Goal: Task Accomplishment & Management: Complete application form

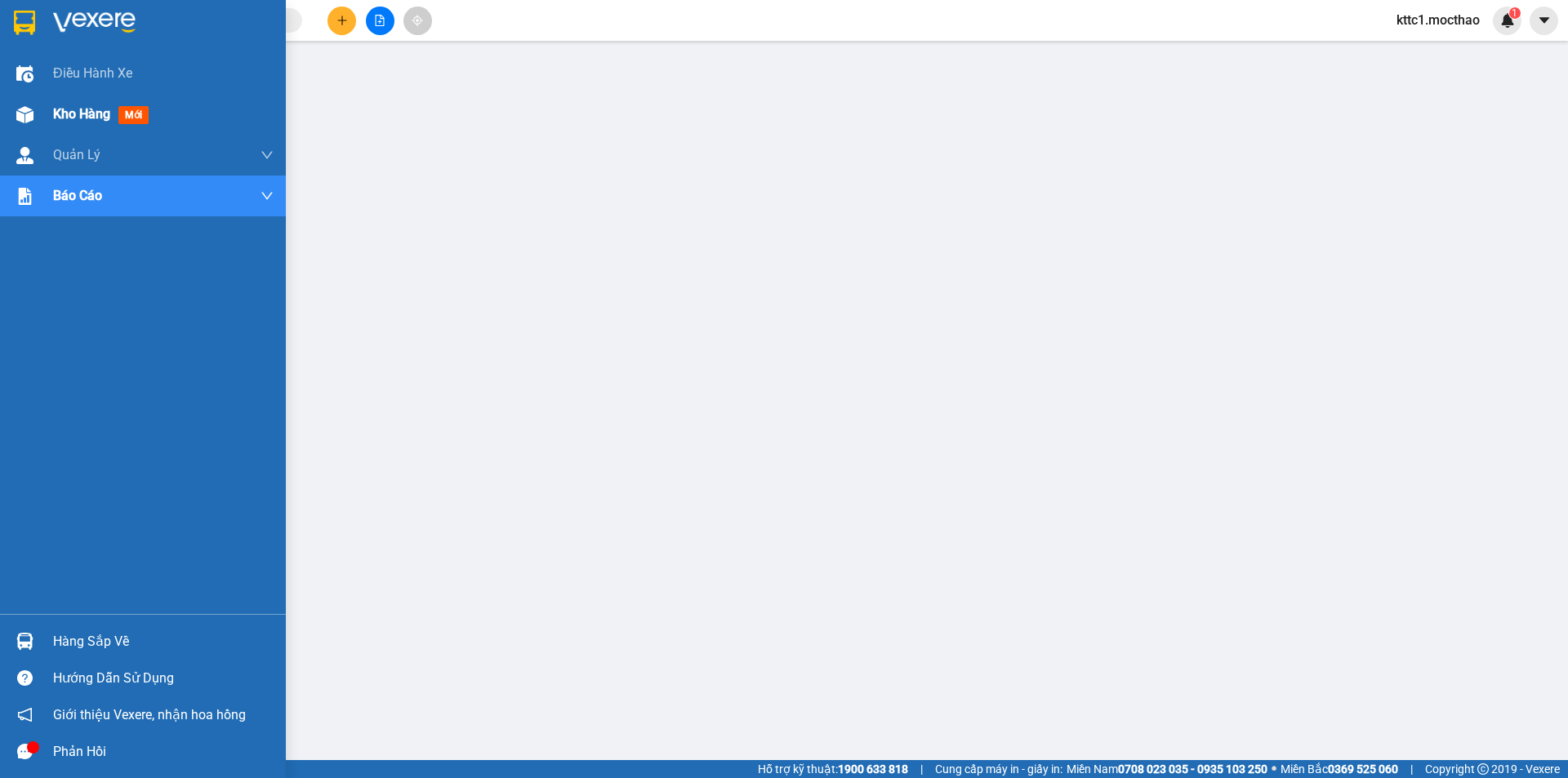
click at [40, 112] on div "Kho hàng mới" at bounding box center [143, 114] width 286 height 41
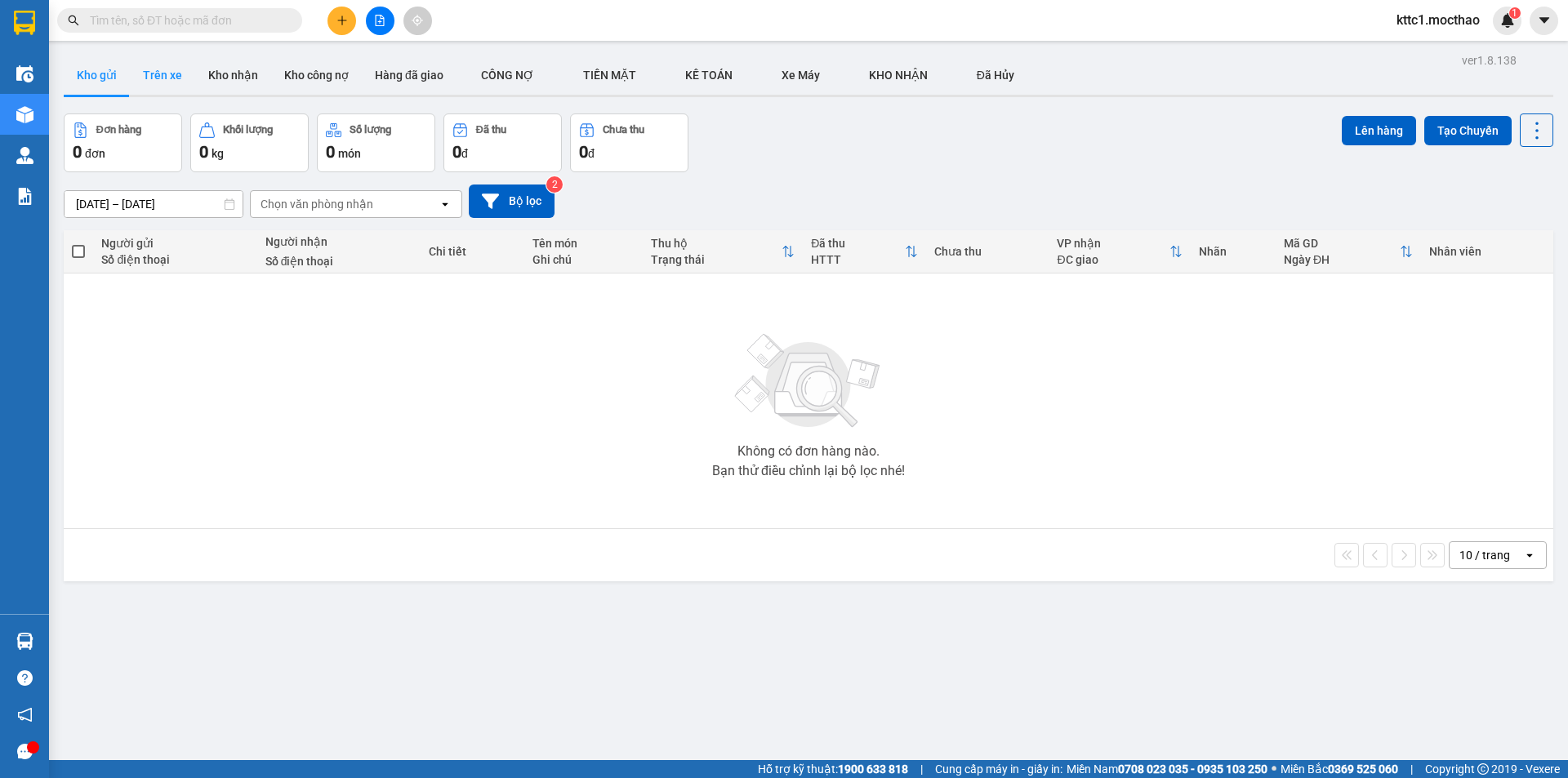
click at [171, 66] on button "Trên xe" at bounding box center [163, 74] width 66 height 39
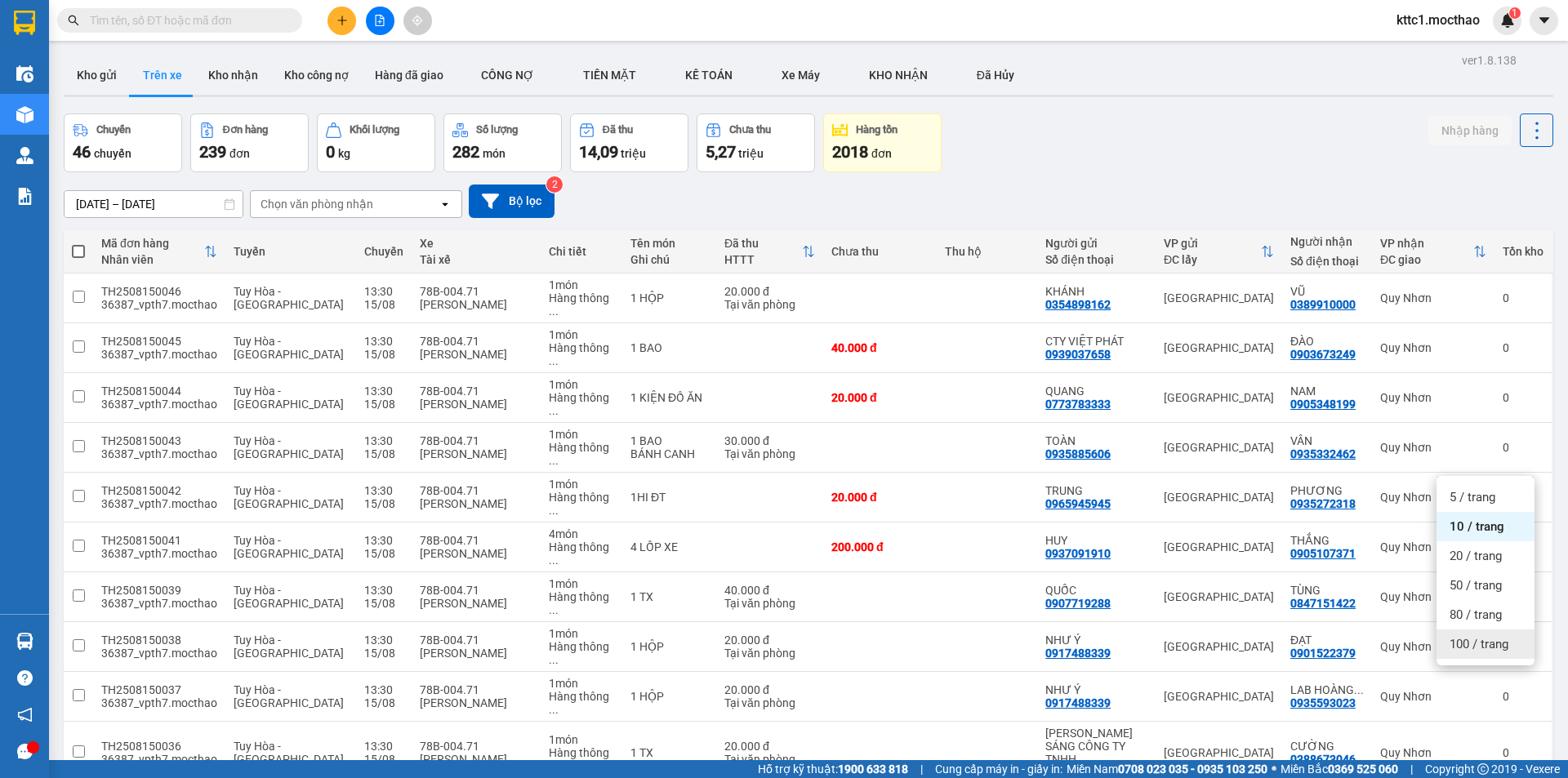
click at [1483, 639] on span "100 / trang" at bounding box center [1480, 644] width 59 height 16
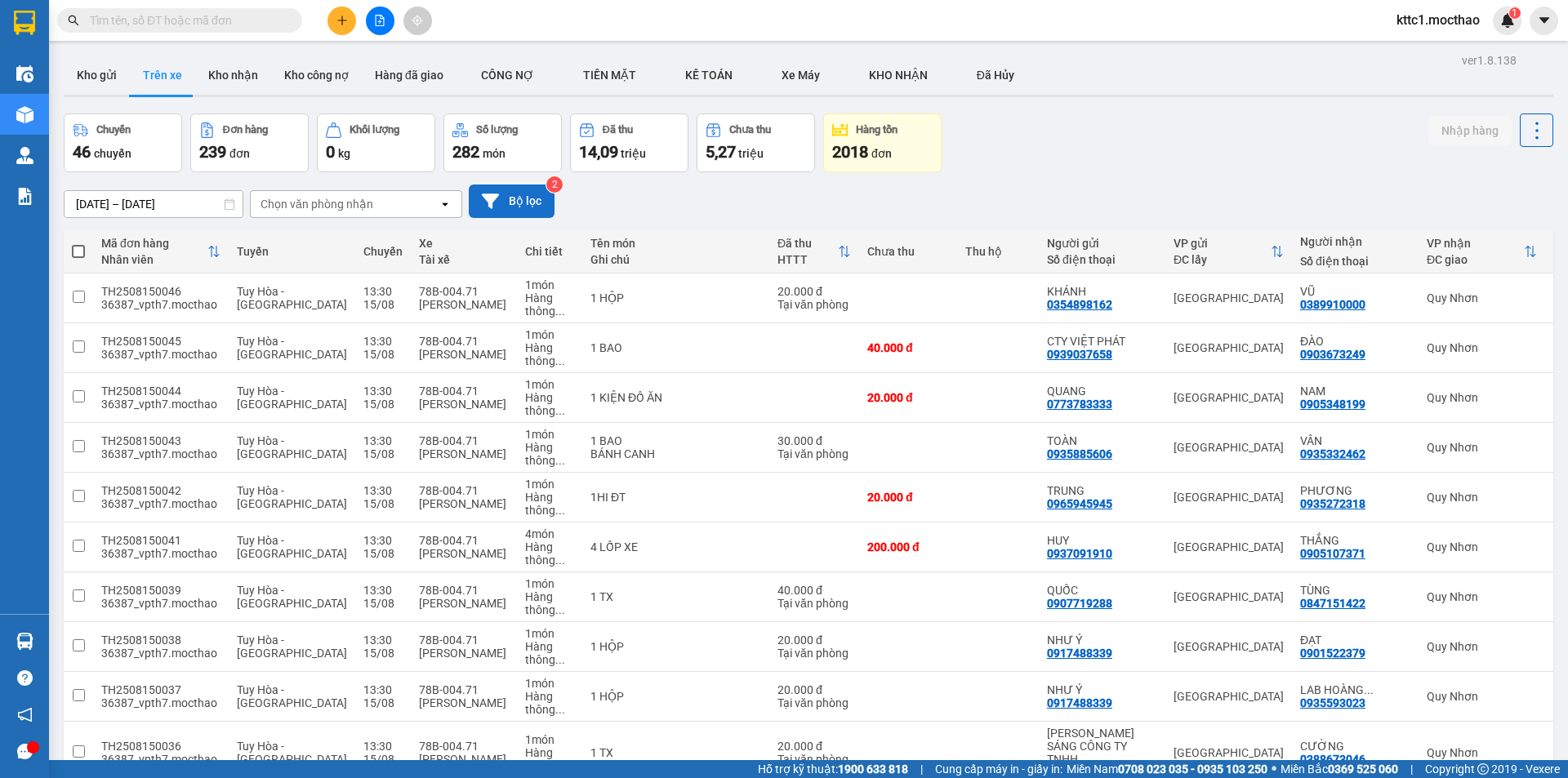
click at [526, 189] on button "Bộ lọc" at bounding box center [511, 200] width 86 height 33
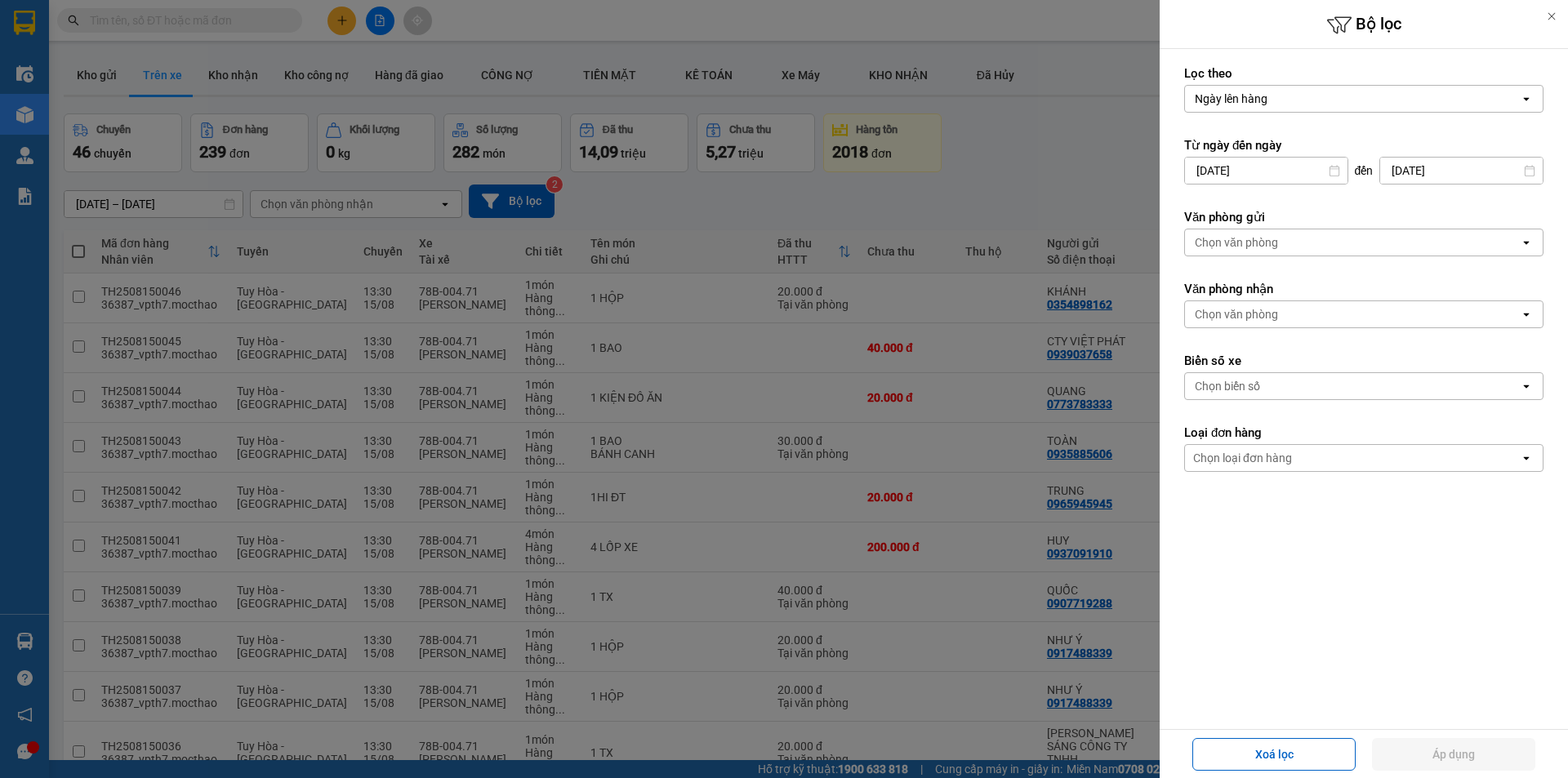
click at [1298, 172] on input "[DATE]" at bounding box center [1266, 171] width 163 height 27
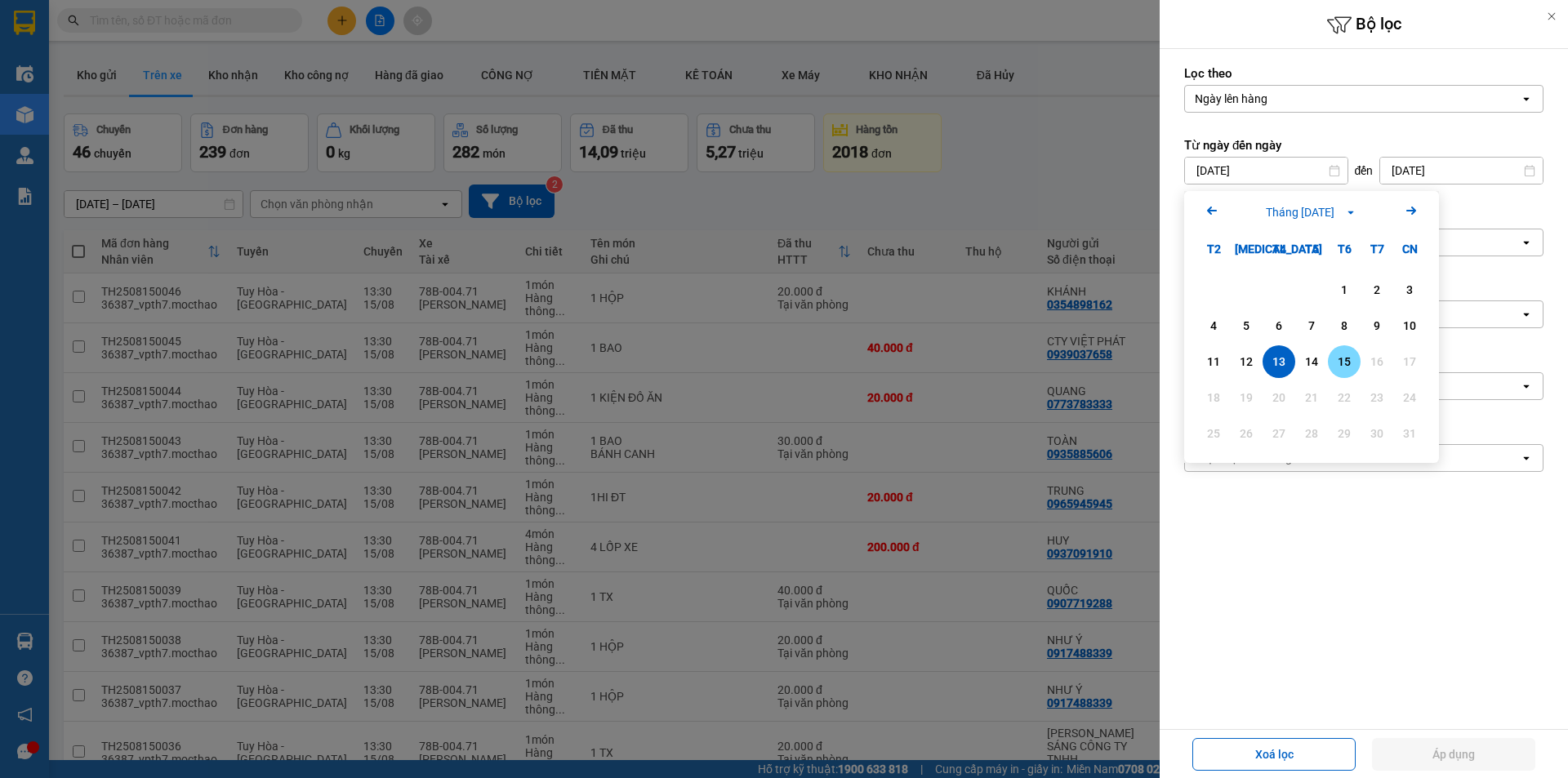
click at [1343, 363] on div "15" at bounding box center [1345, 361] width 23 height 20
type input "[DATE]"
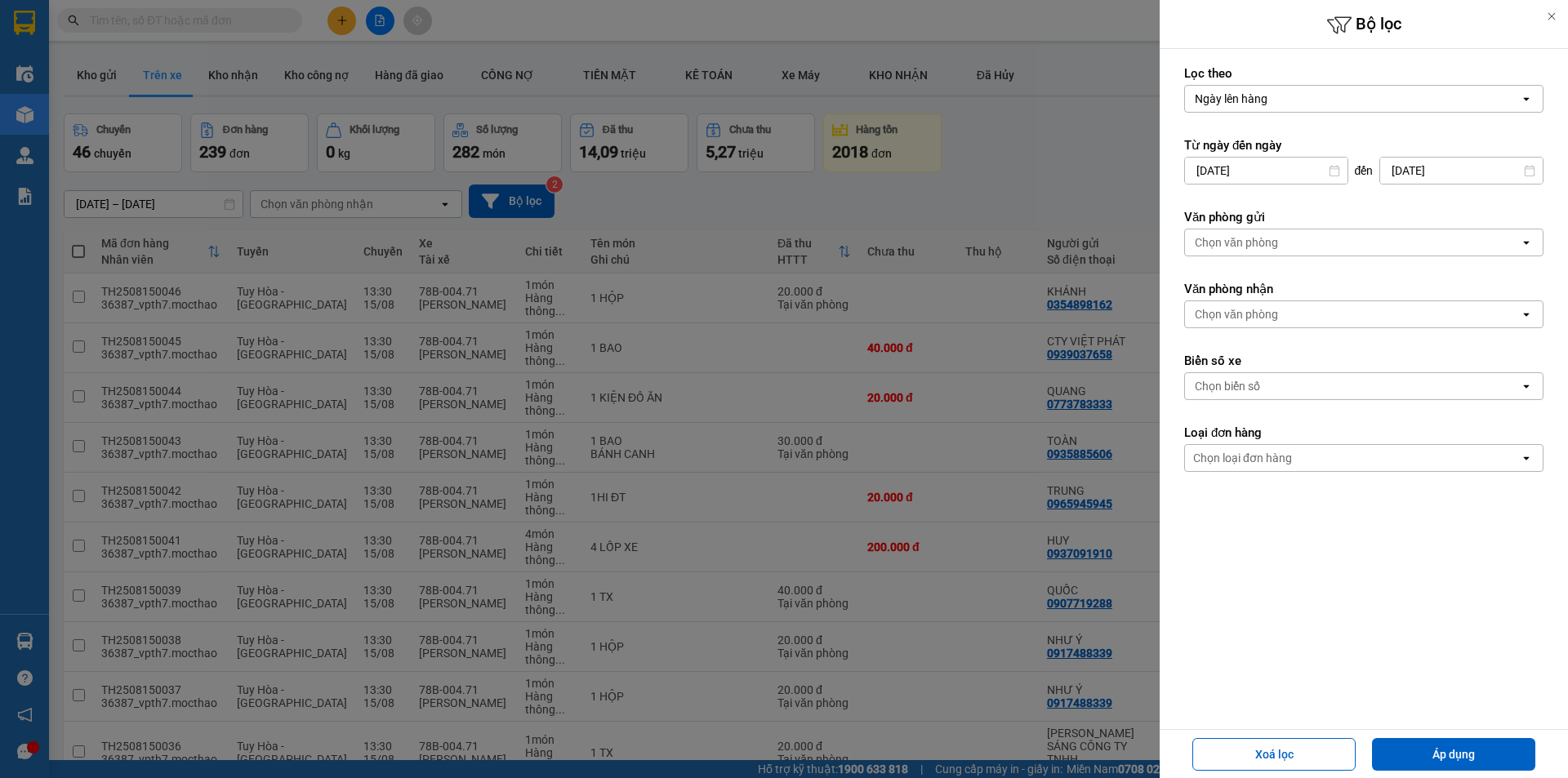
click at [1254, 243] on div "Chọn văn phòng" at bounding box center [1237, 242] width 84 height 16
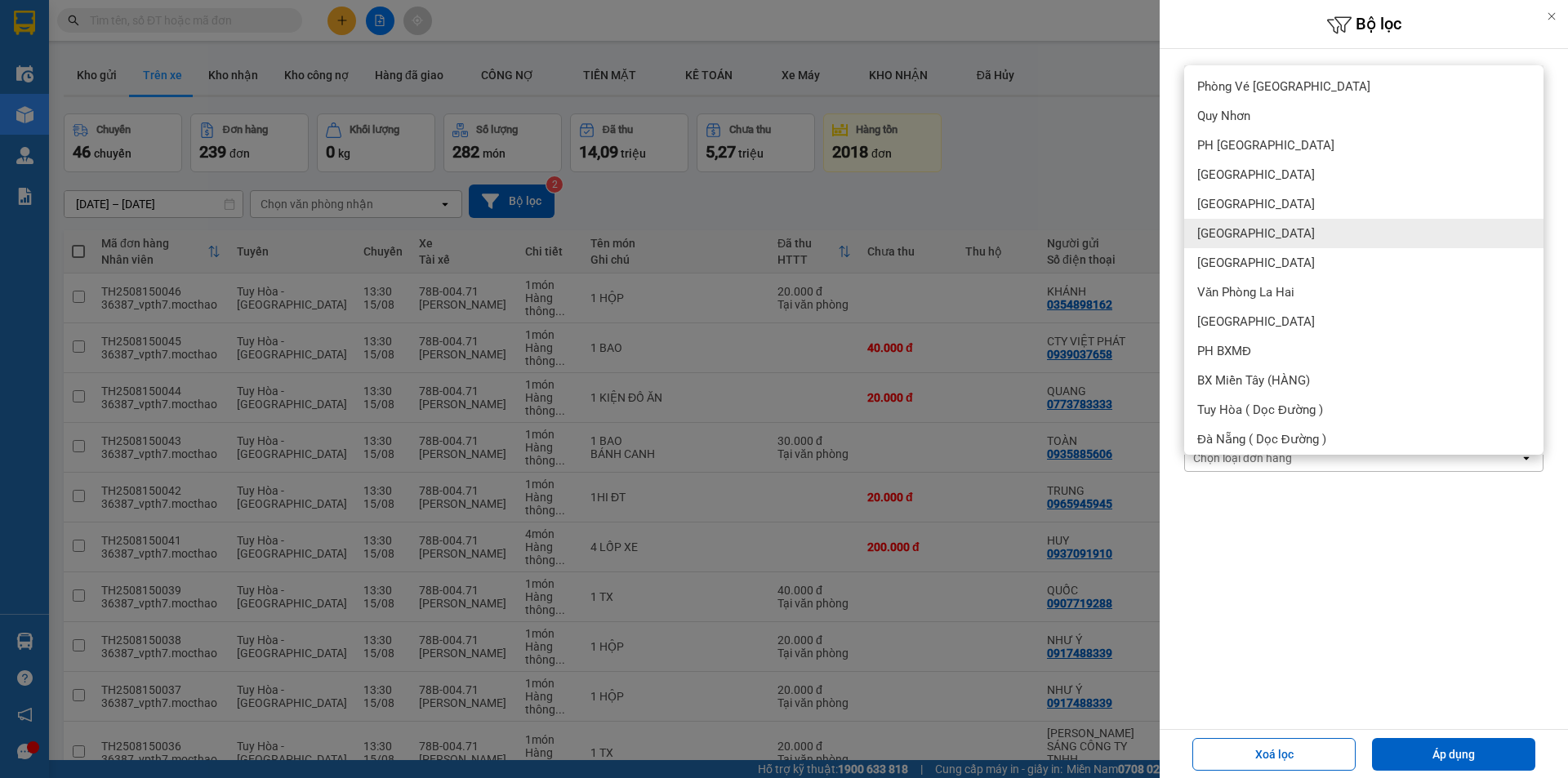
click at [1253, 230] on div "[GEOGRAPHIC_DATA]" at bounding box center [1364, 233] width 359 height 29
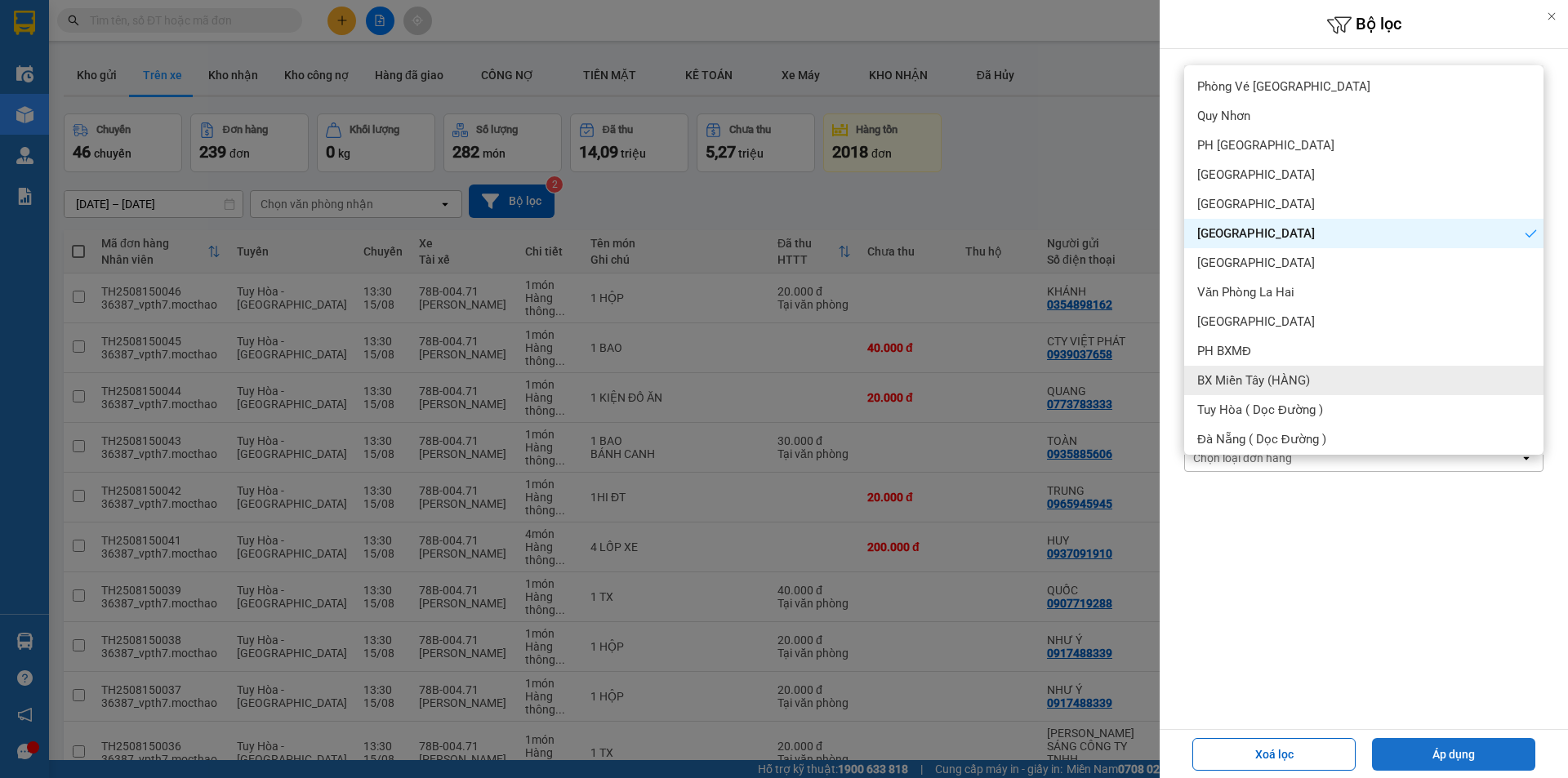
click at [1465, 757] on button "Áp dụng" at bounding box center [1454, 754] width 163 height 32
type input "[DATE] – [DATE]"
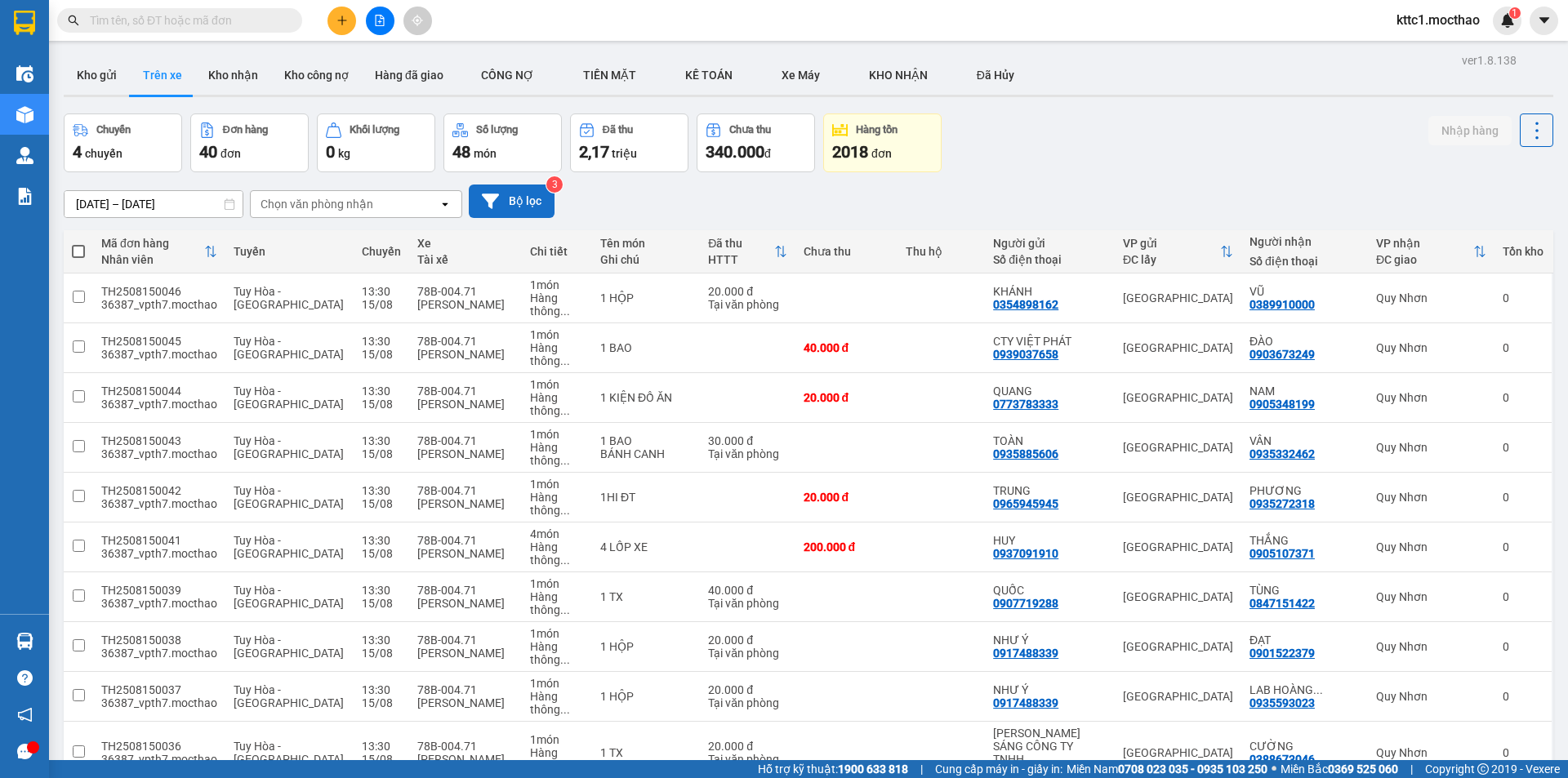
click at [491, 197] on icon at bounding box center [490, 200] width 17 height 14
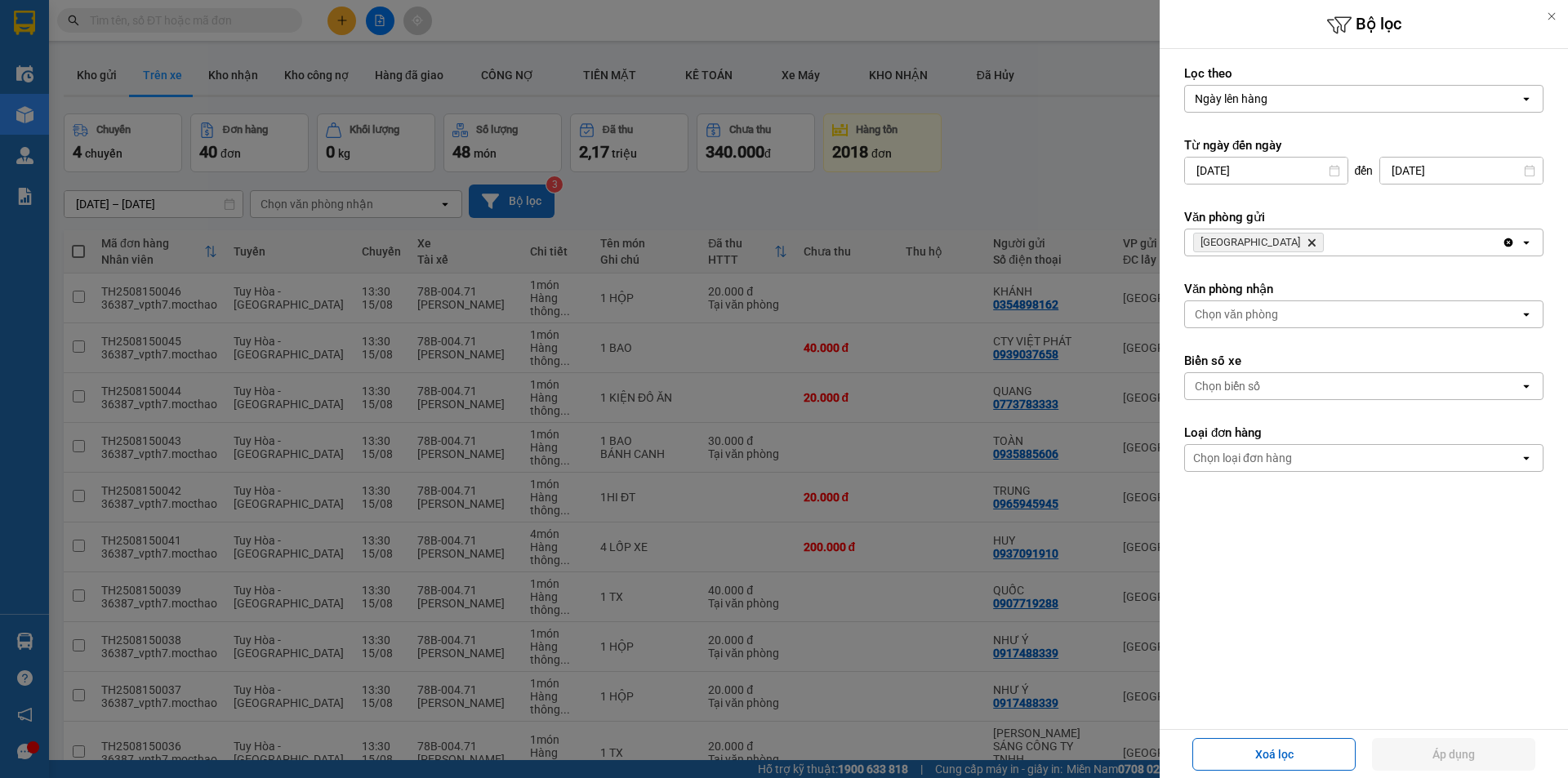
click at [1308, 382] on div "Chọn biển số" at bounding box center [1352, 387] width 335 height 27
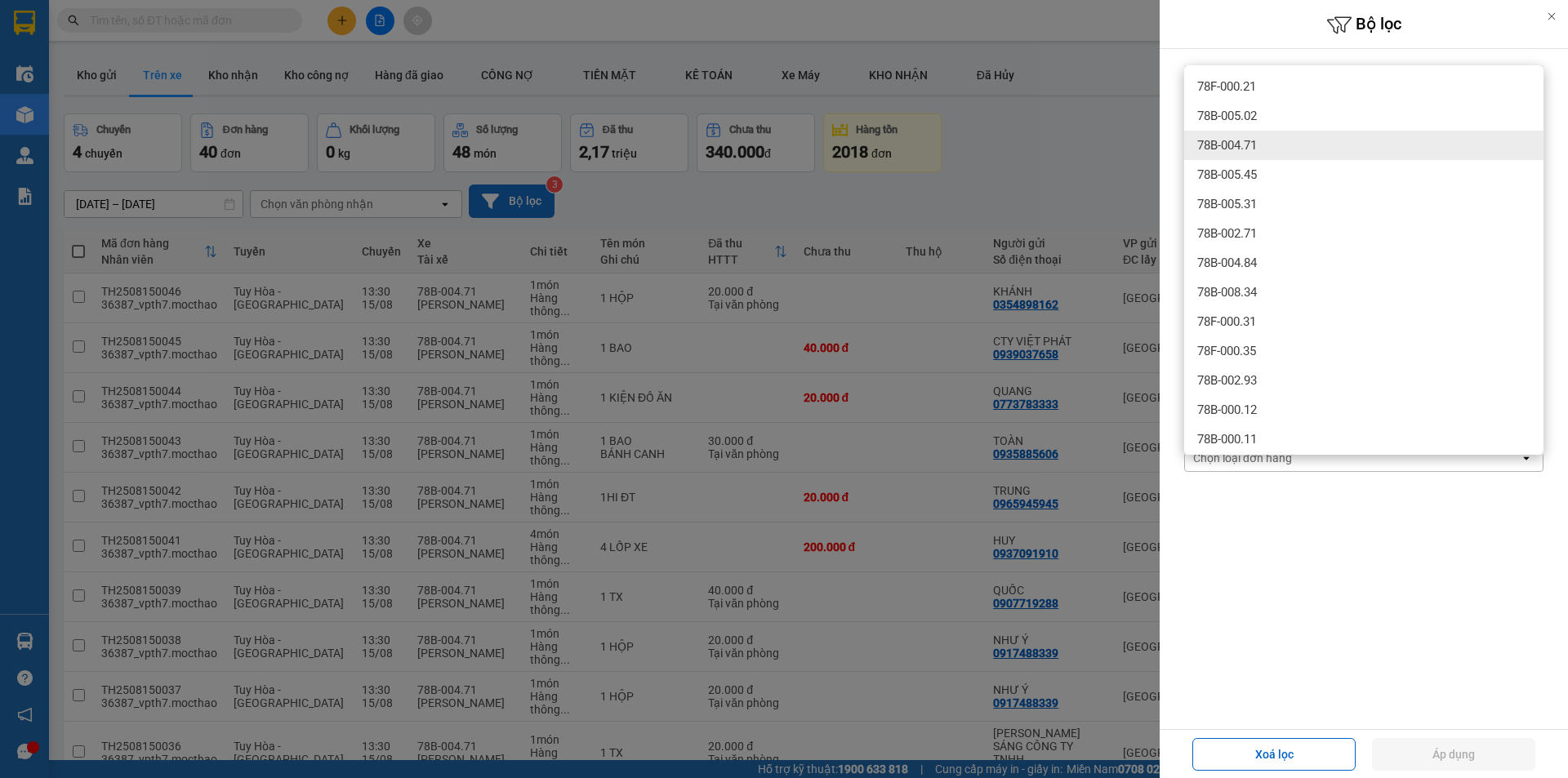
type input "78"
click at [1286, 142] on div "78B-004.71" at bounding box center [1364, 145] width 359 height 29
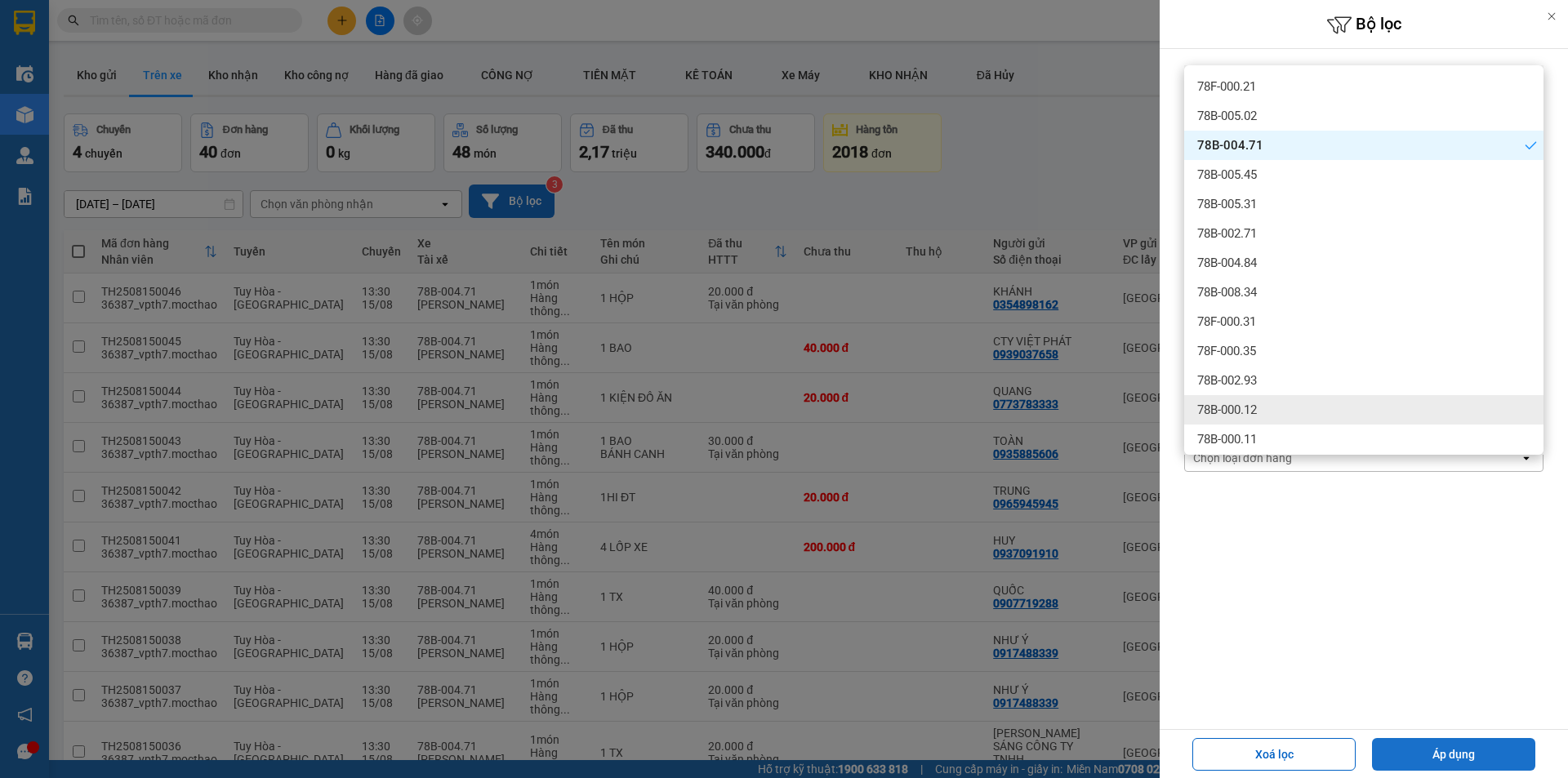
click at [1445, 760] on button "Áp dụng" at bounding box center [1454, 754] width 163 height 32
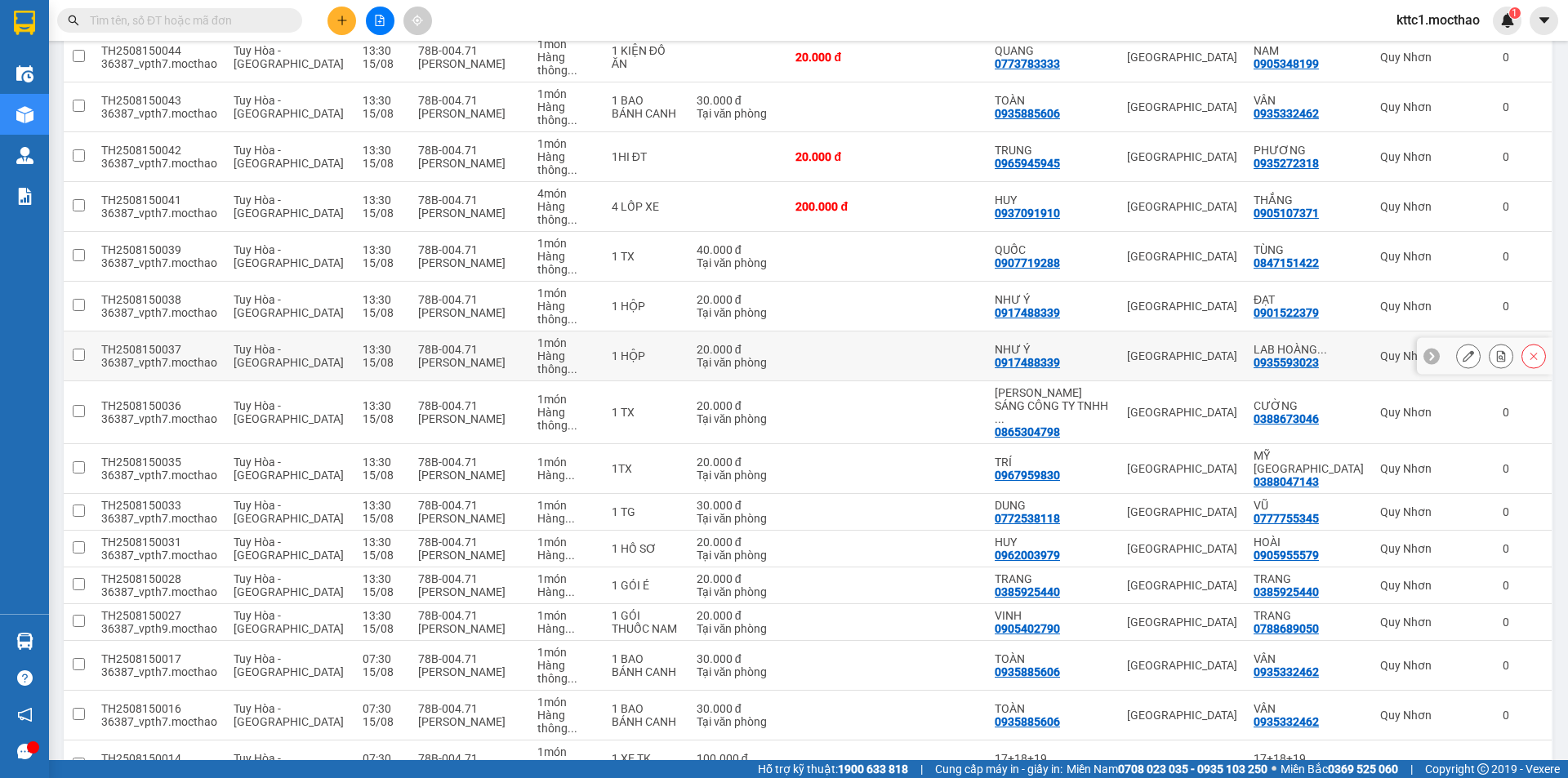
scroll to position [365, 0]
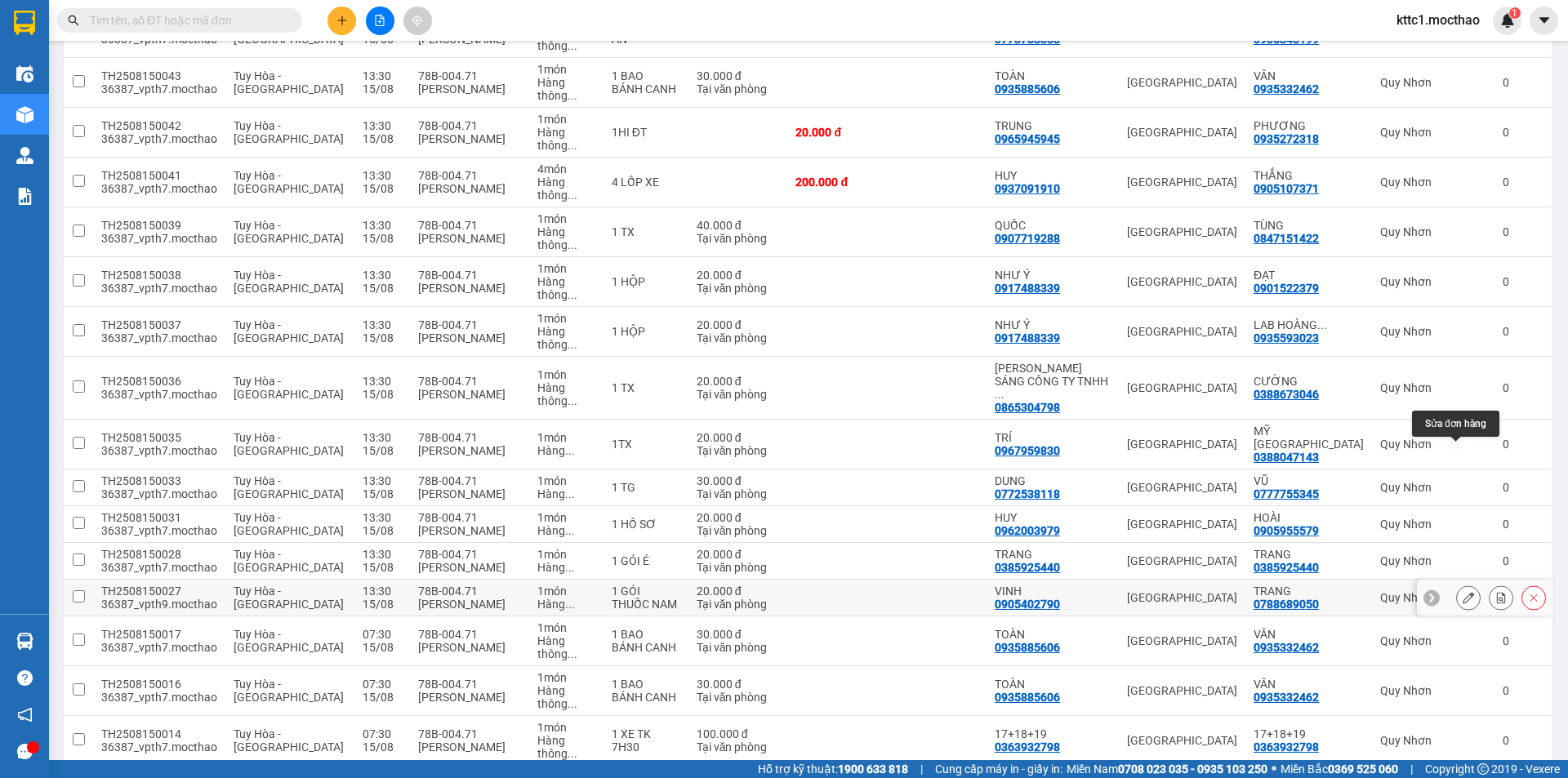
click at [1463, 584] on button at bounding box center [1468, 598] width 23 height 28
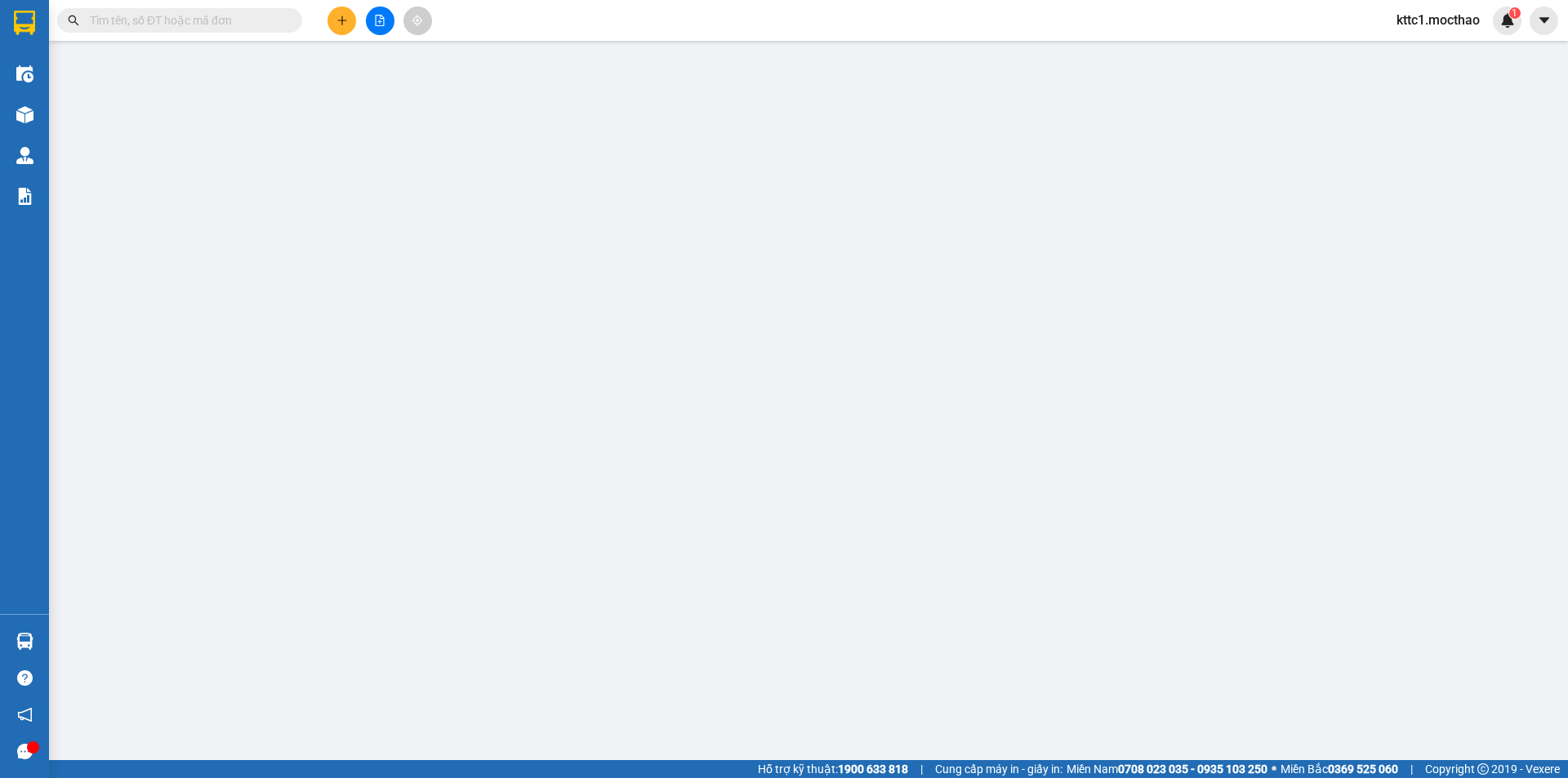
type input "0905402790"
type input "VINH"
type input "0788689050"
type input "TRANG"
type input "1"
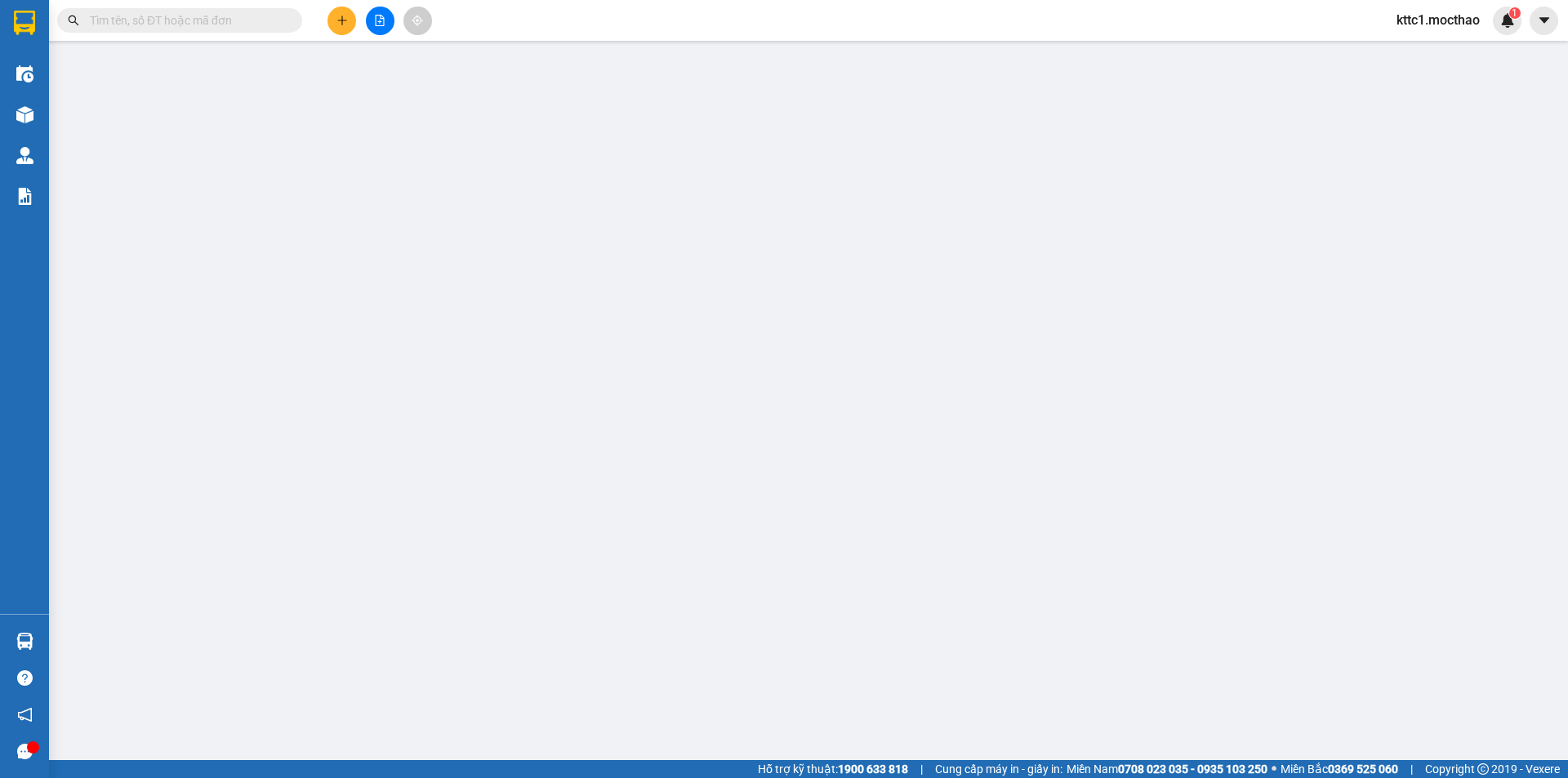
type input "20.000"
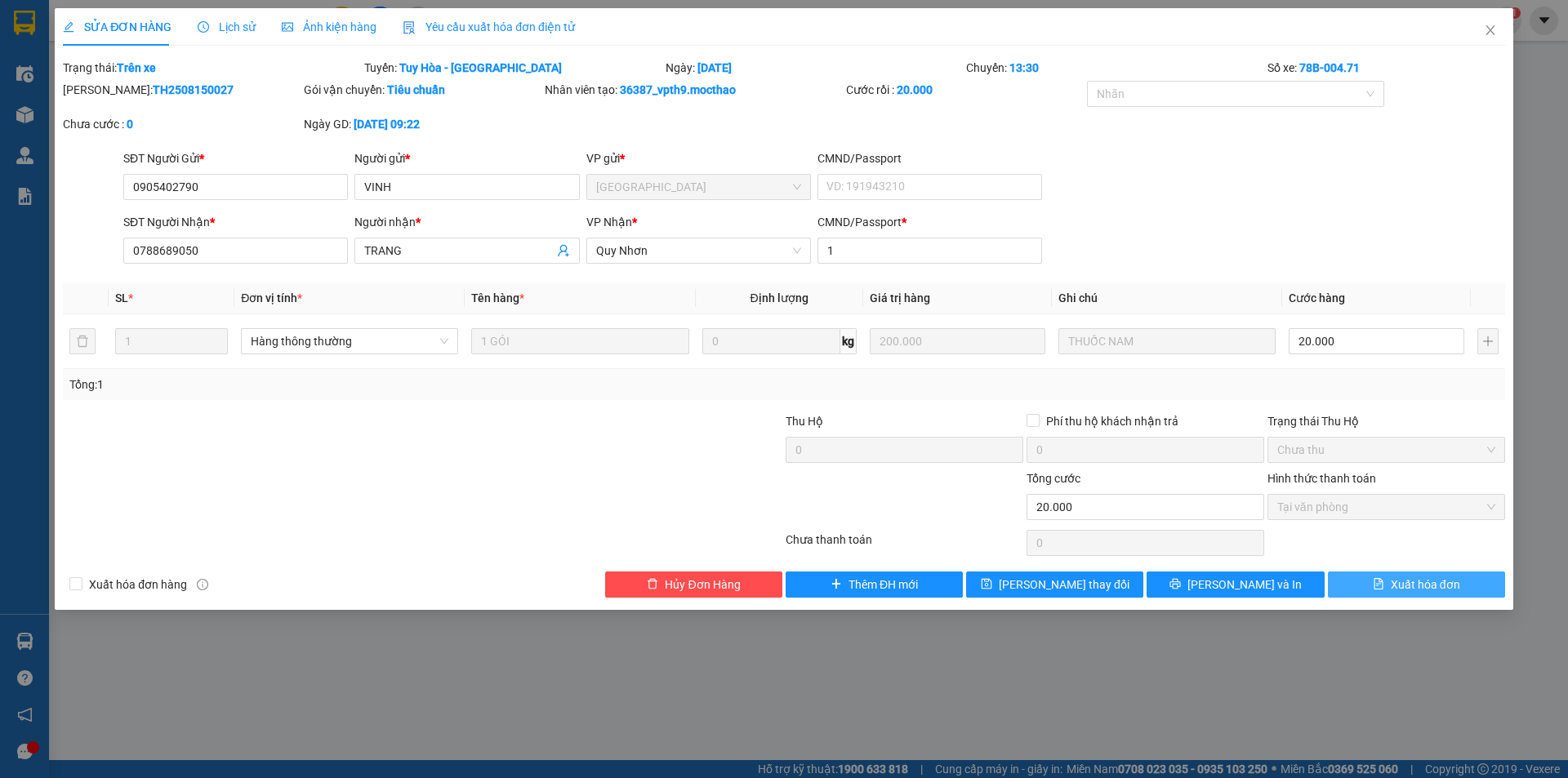
click at [1414, 582] on span "Xuất hóa đơn" at bounding box center [1425, 584] width 69 height 18
checkbox input "true"
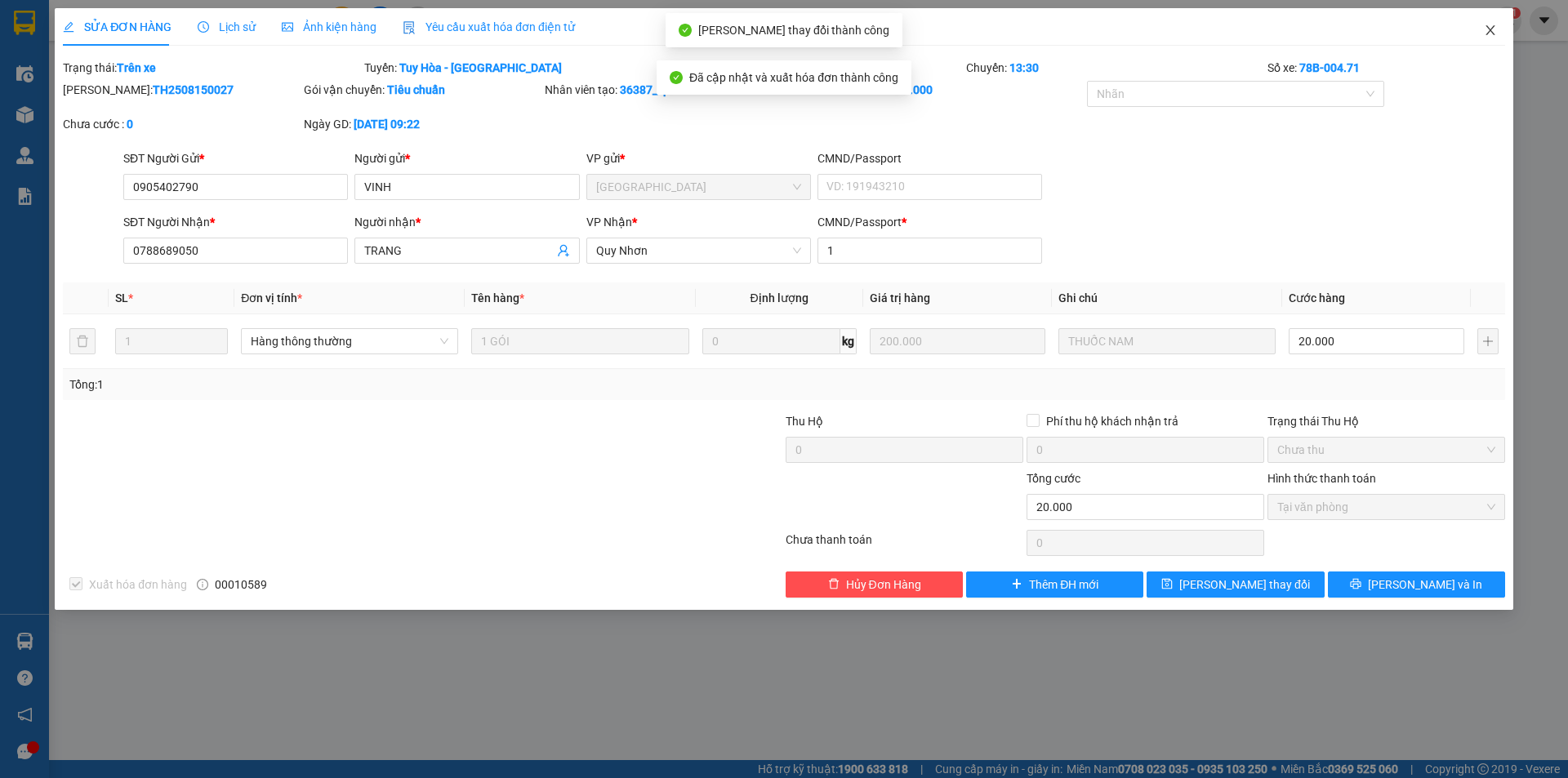
click at [1488, 27] on icon "close" at bounding box center [1491, 30] width 13 height 13
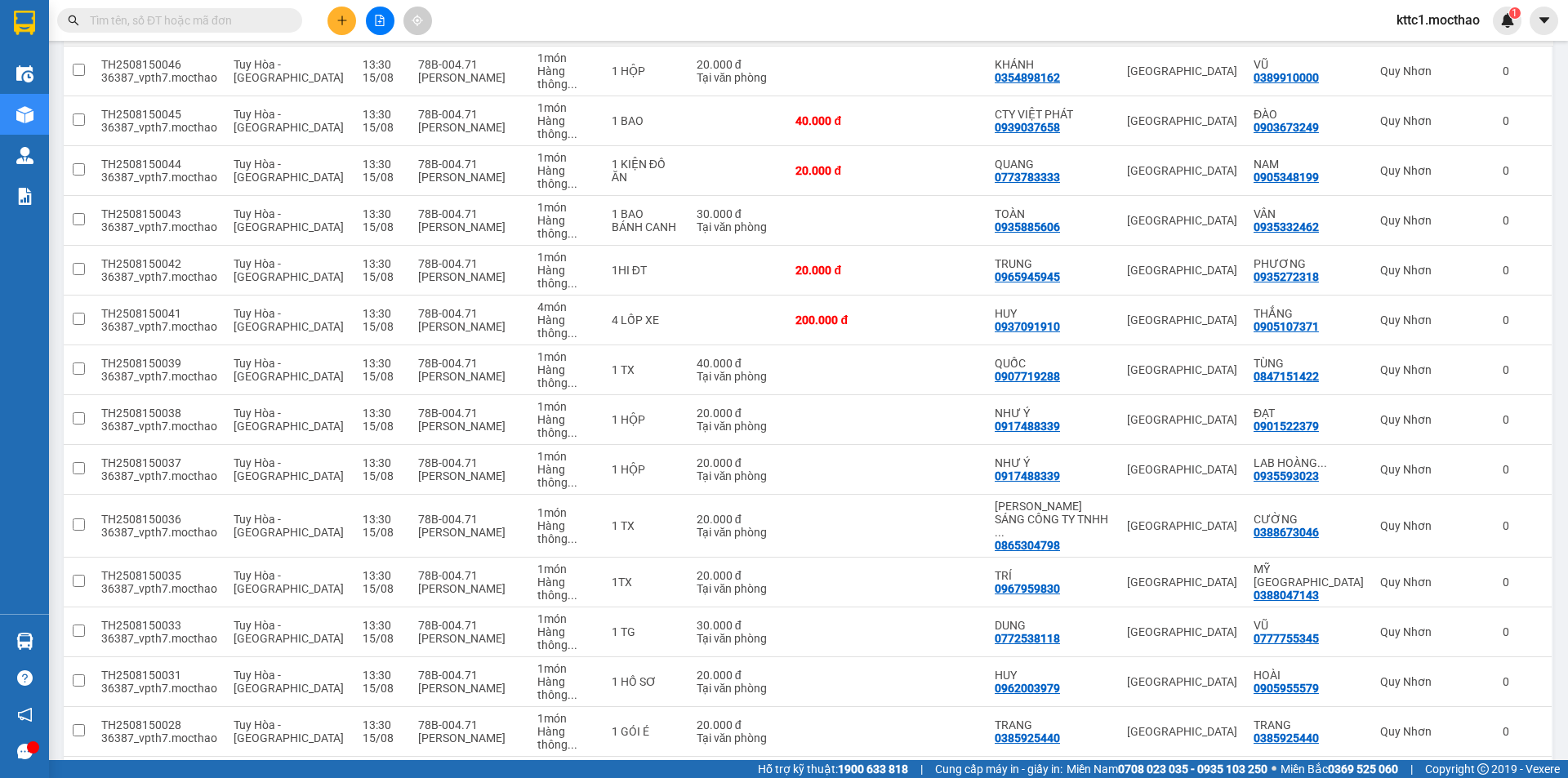
scroll to position [365, 0]
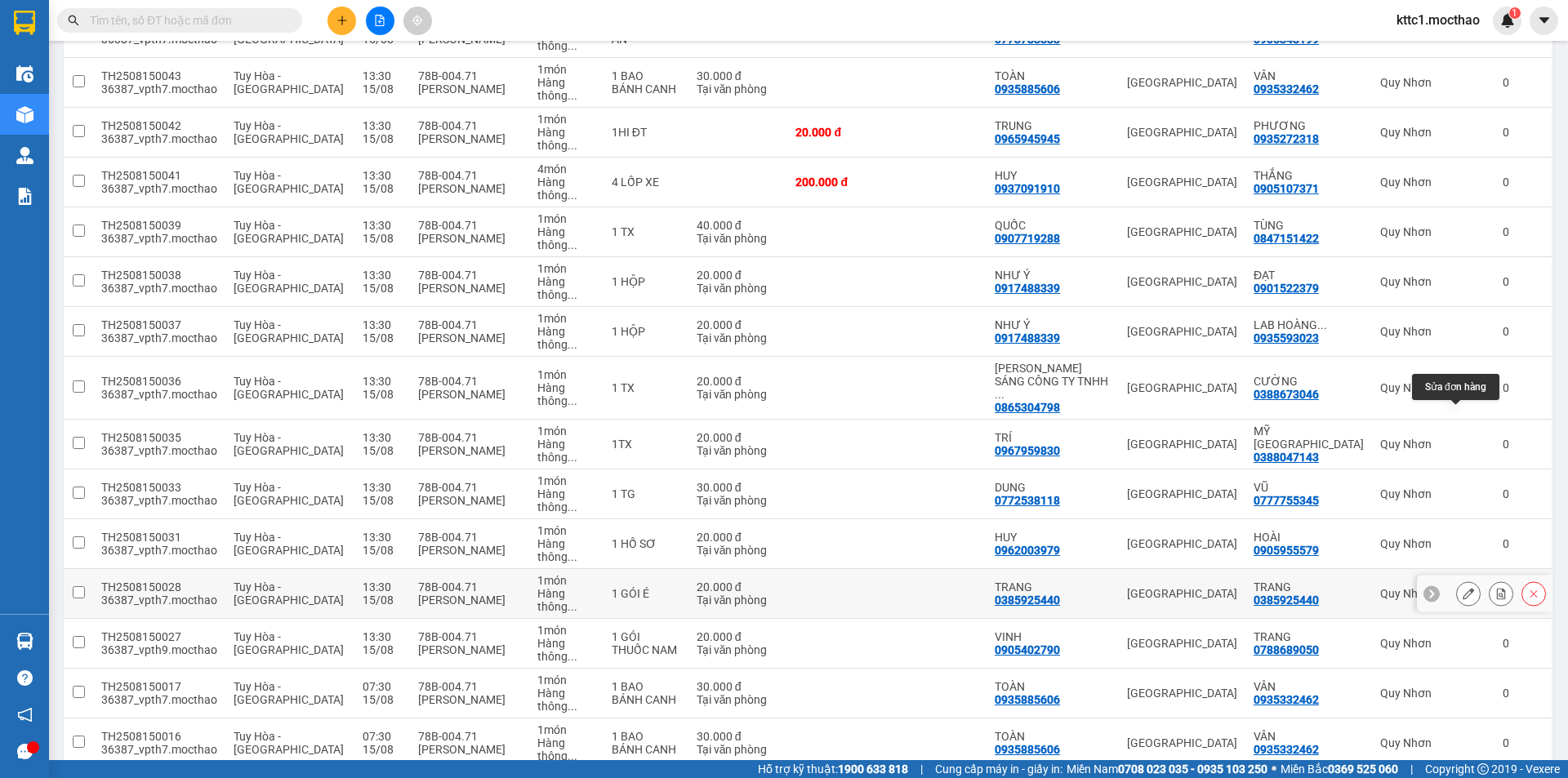
click at [1465, 579] on button at bounding box center [1468, 594] width 23 height 28
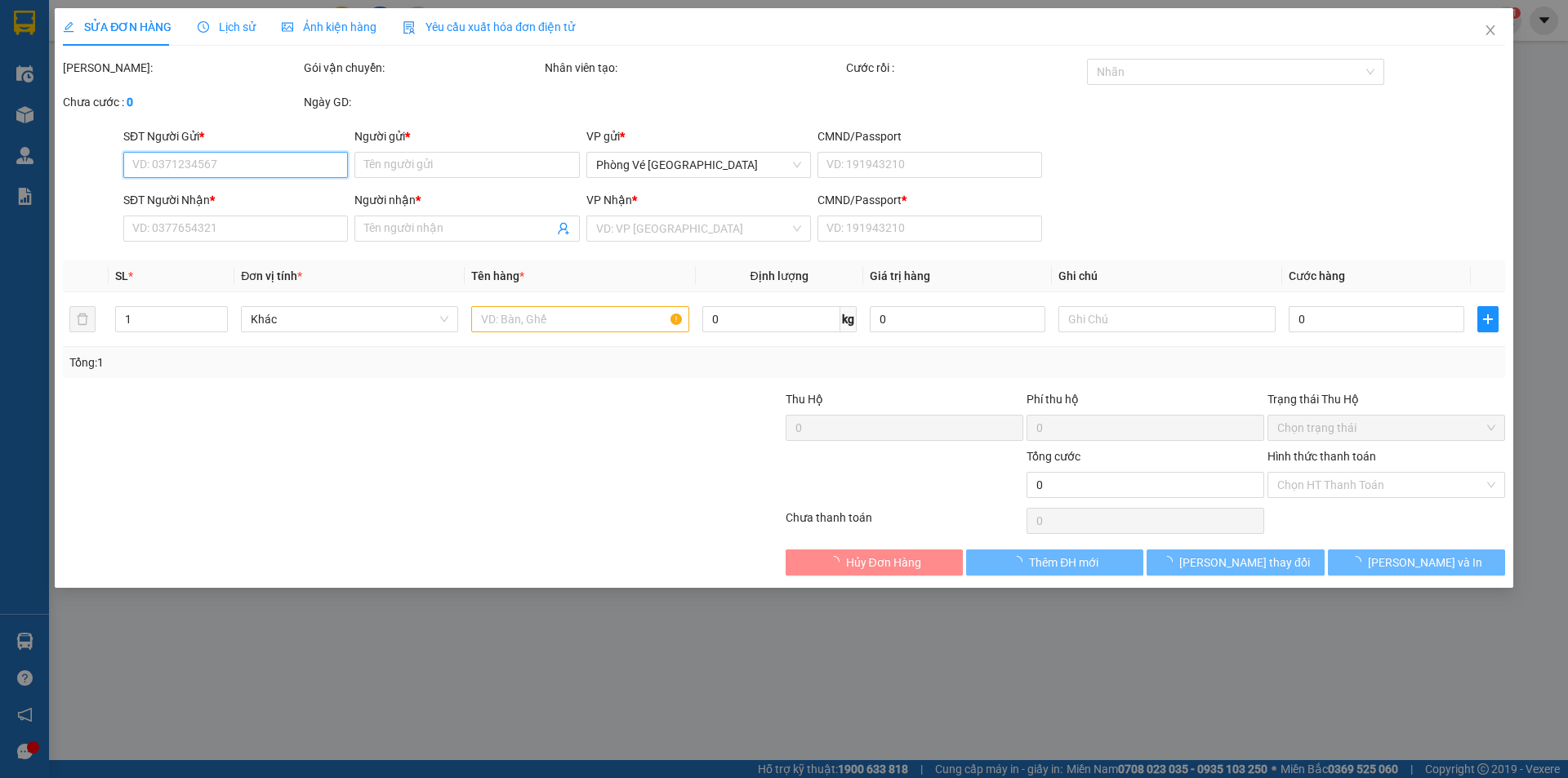
type input "0385925440"
type input "TRANG"
type input "0385925440"
type input "TRANG"
type input "1"
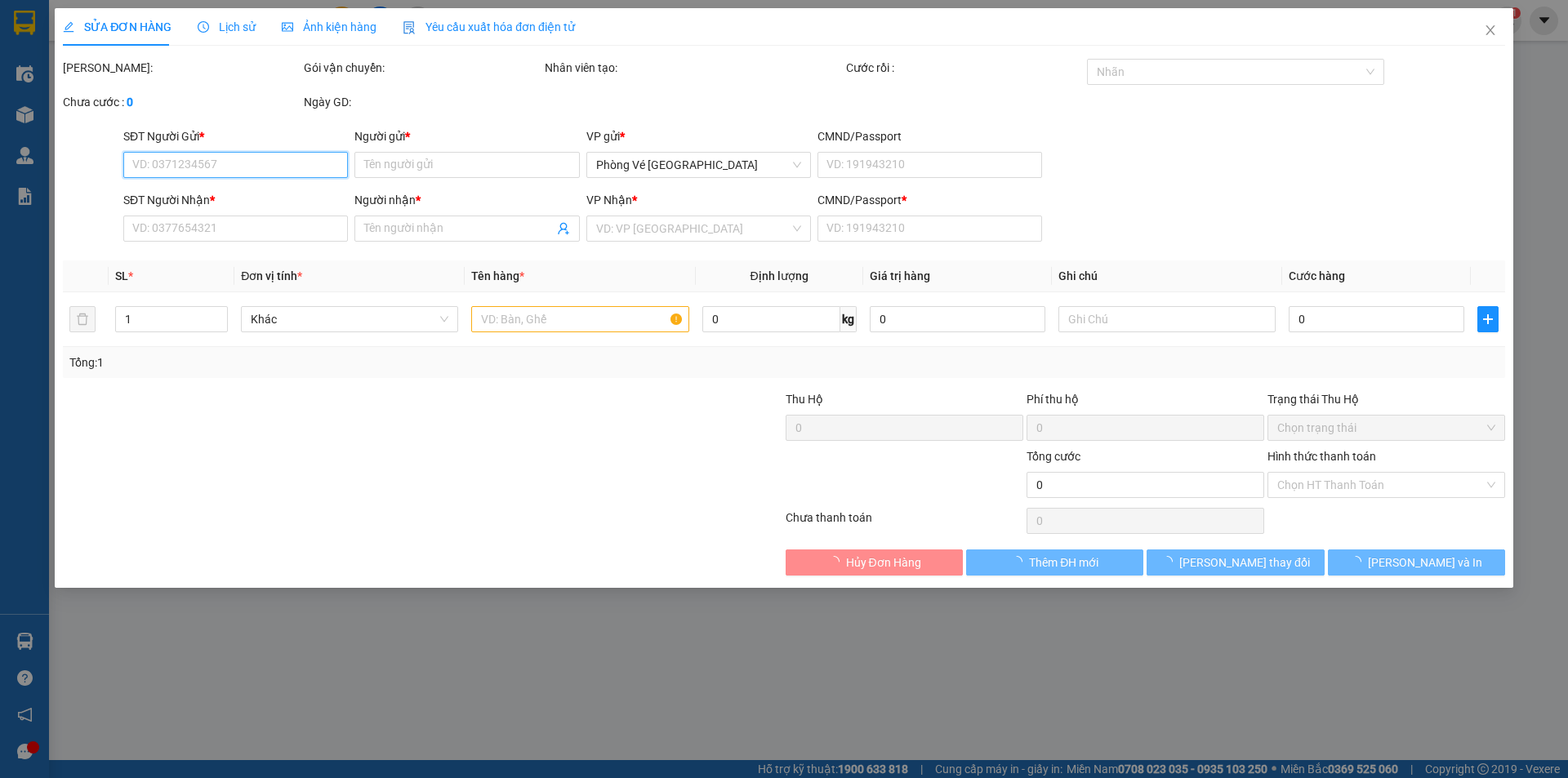
type input "20.000"
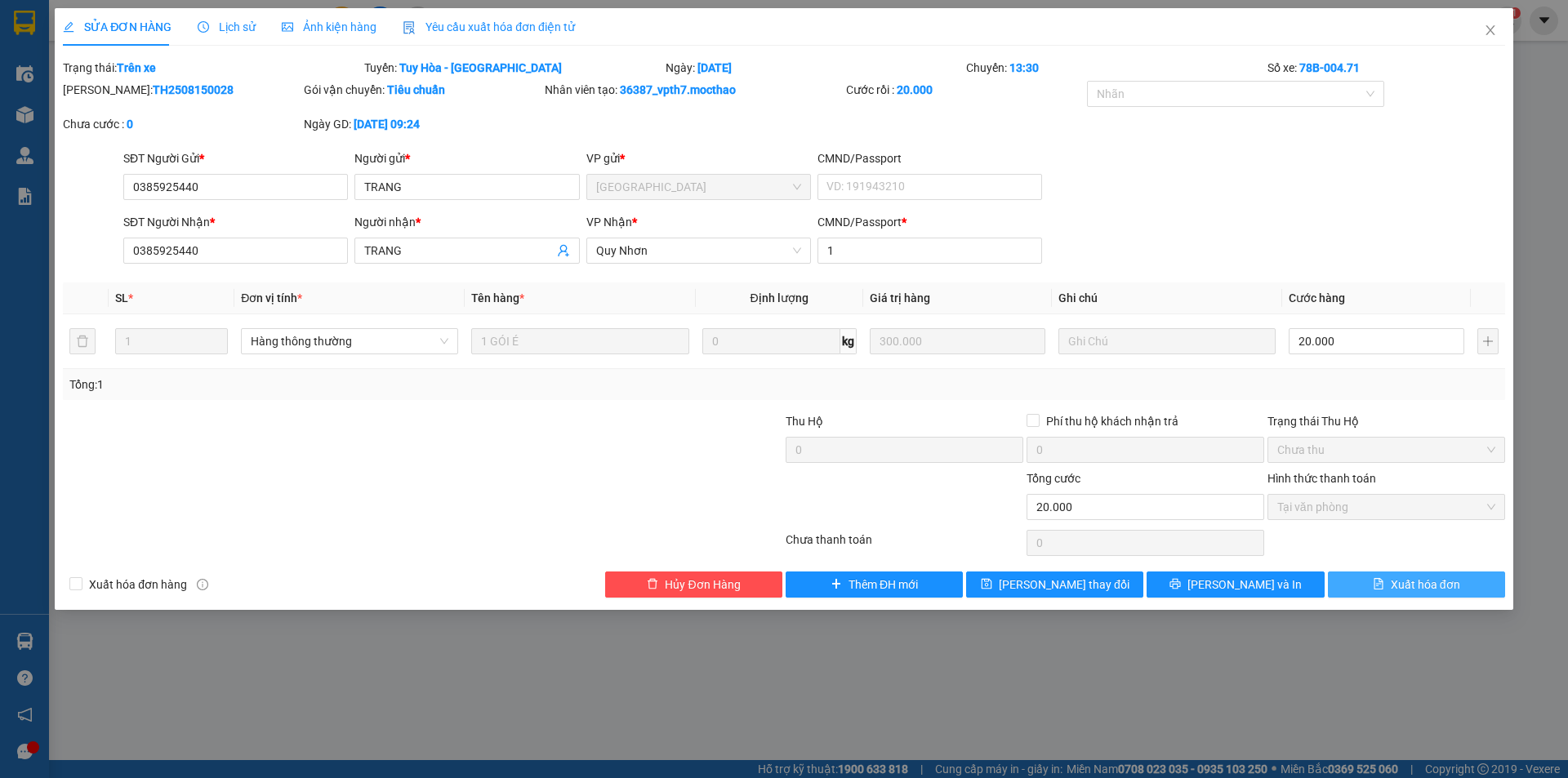
click at [1399, 583] on span "Xuất hóa đơn" at bounding box center [1425, 584] width 69 height 18
checkbox input "true"
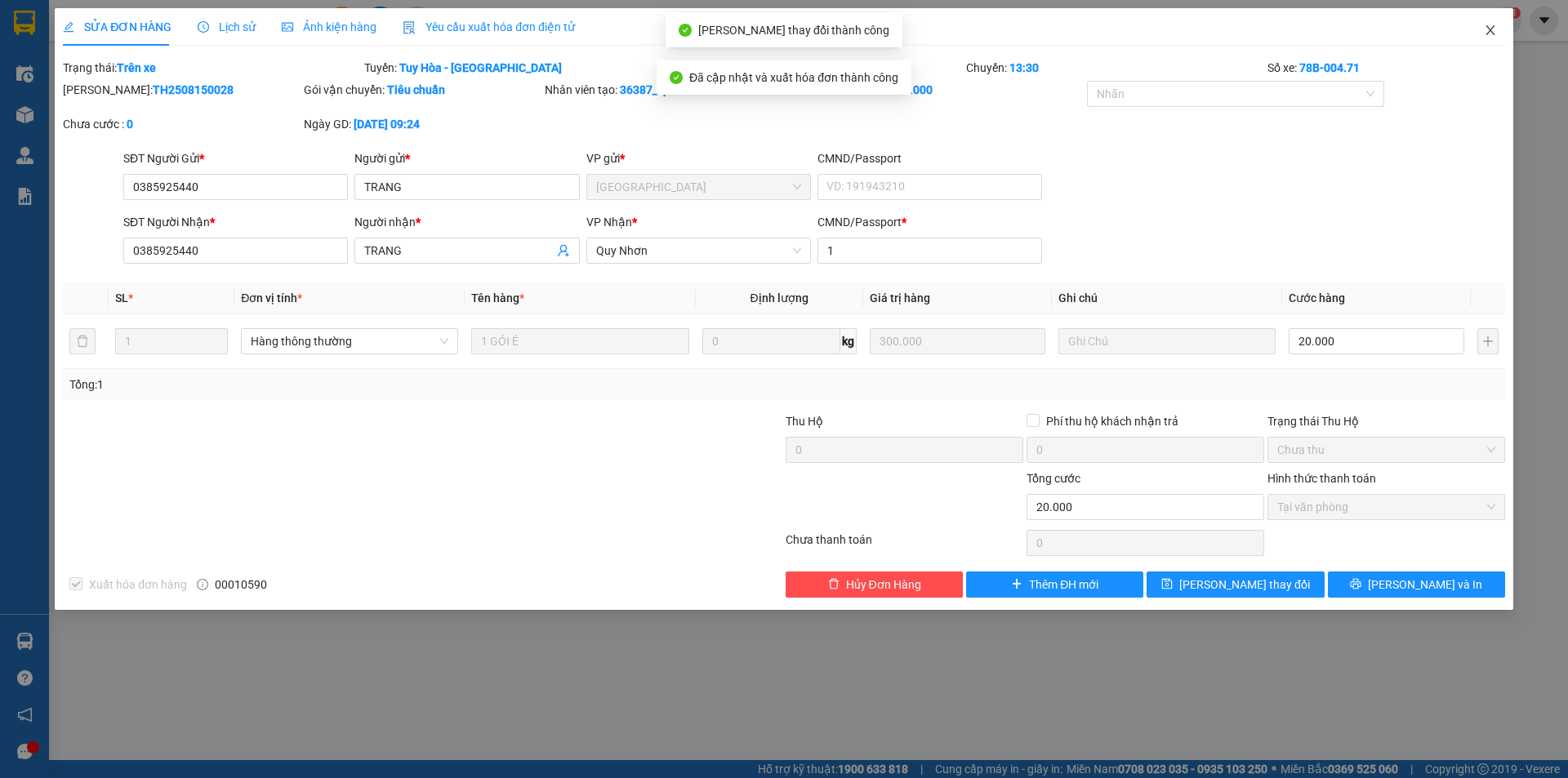
click at [1489, 30] on icon "close" at bounding box center [1491, 30] width 13 height 13
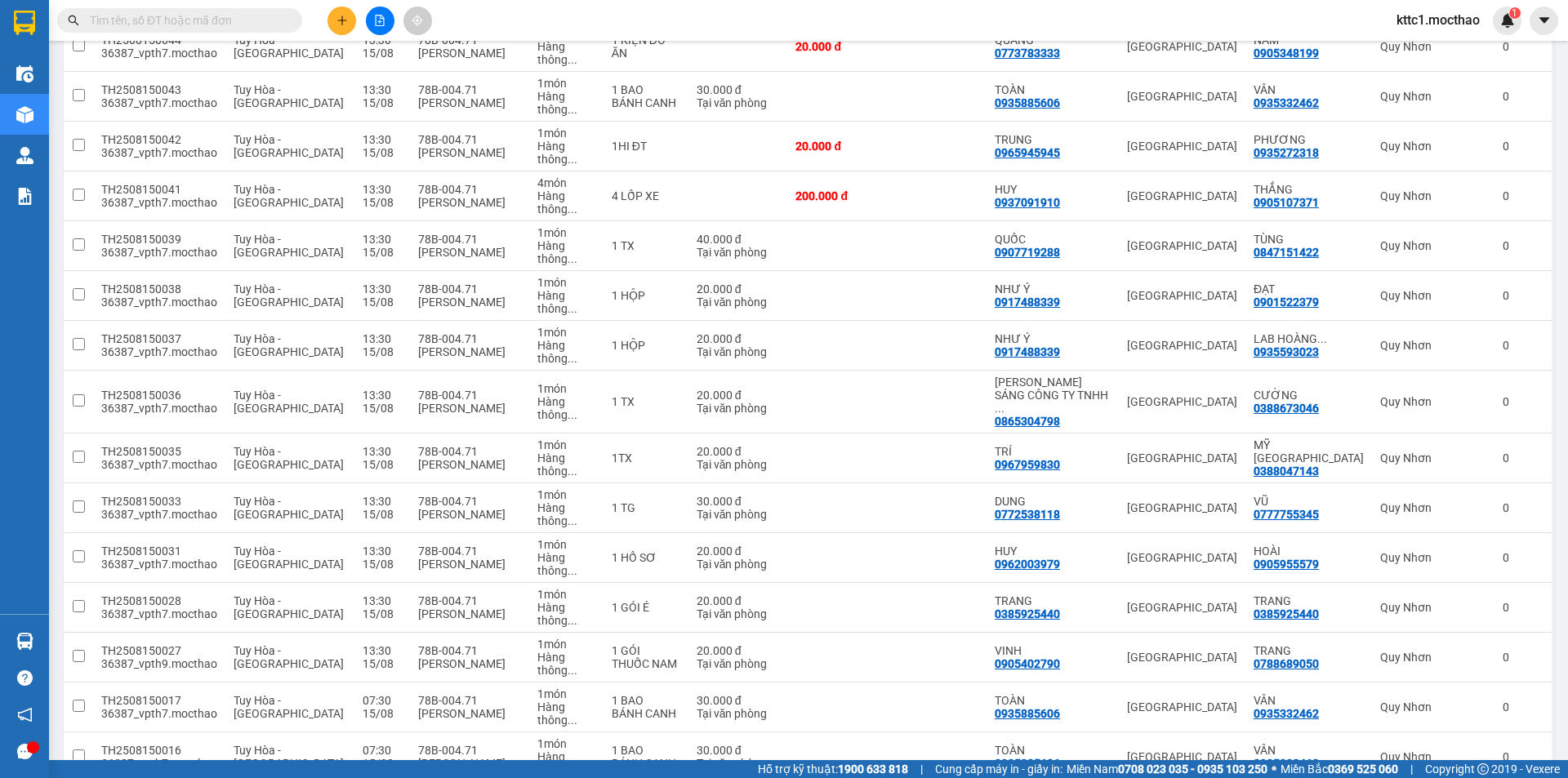
scroll to position [365, 0]
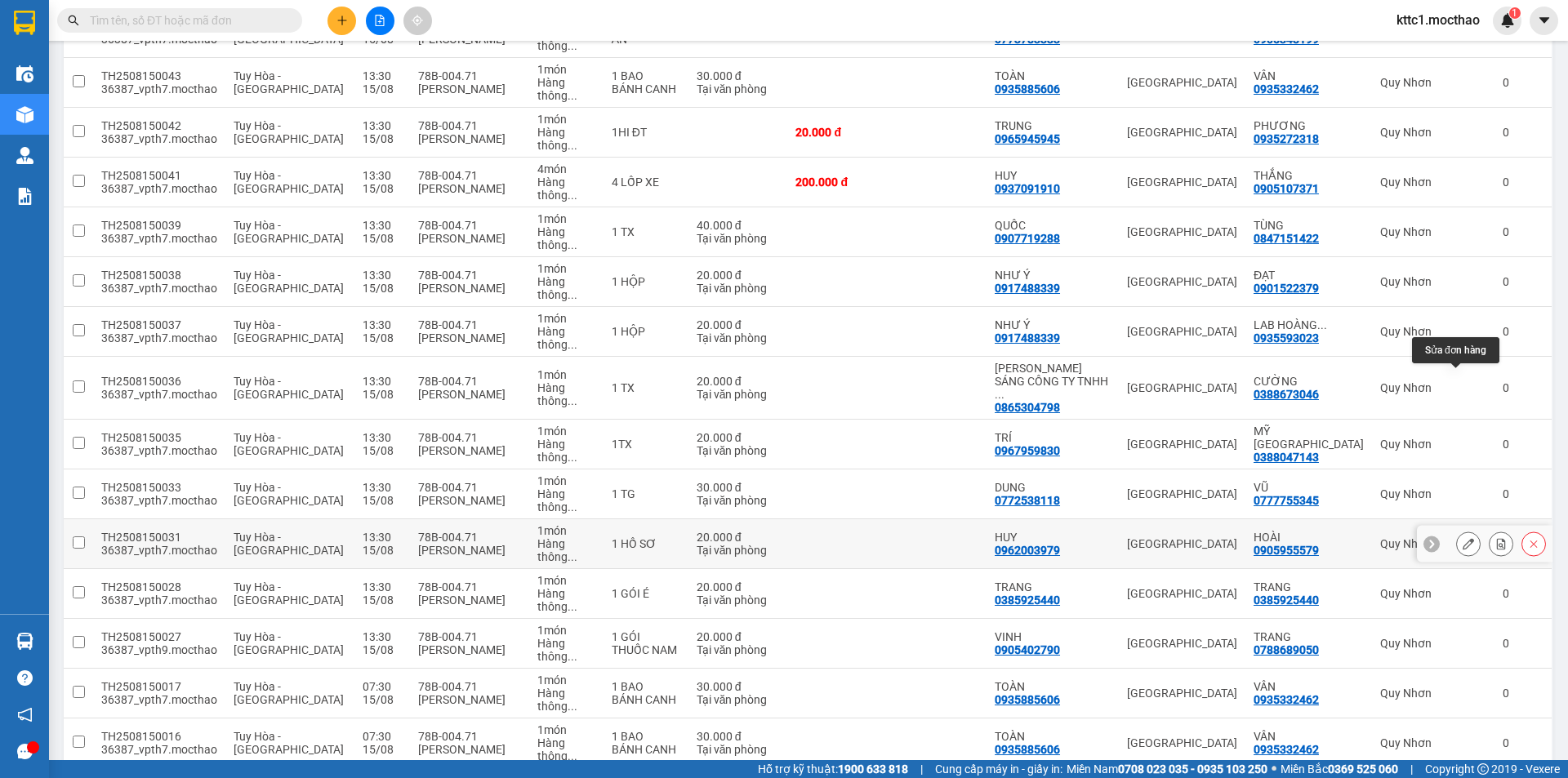
click at [1463, 530] on button at bounding box center [1468, 544] width 23 height 28
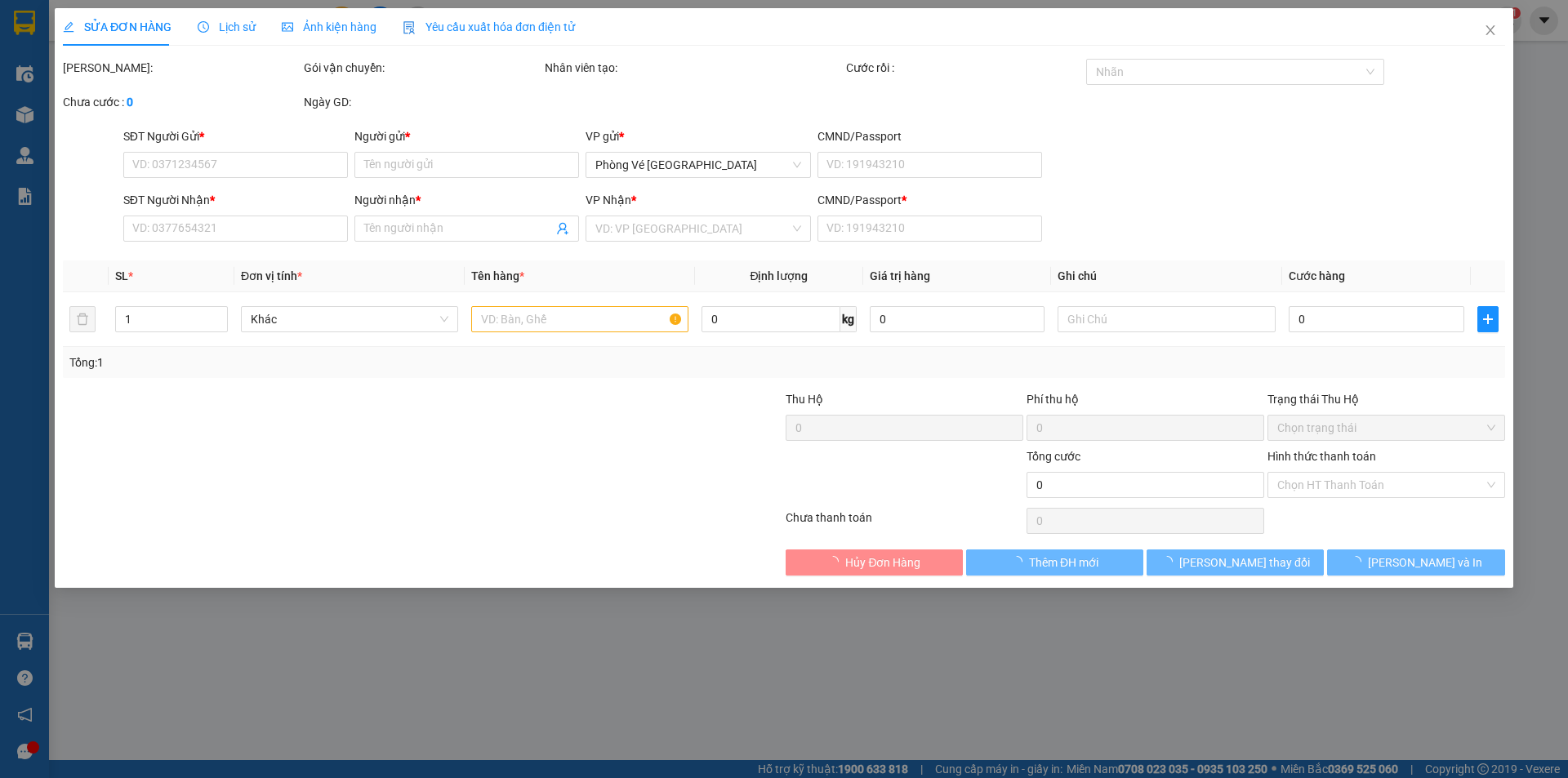
type input "0962003979"
type input "HUY"
type input "0905955579"
type input "HOÀI"
type input "1"
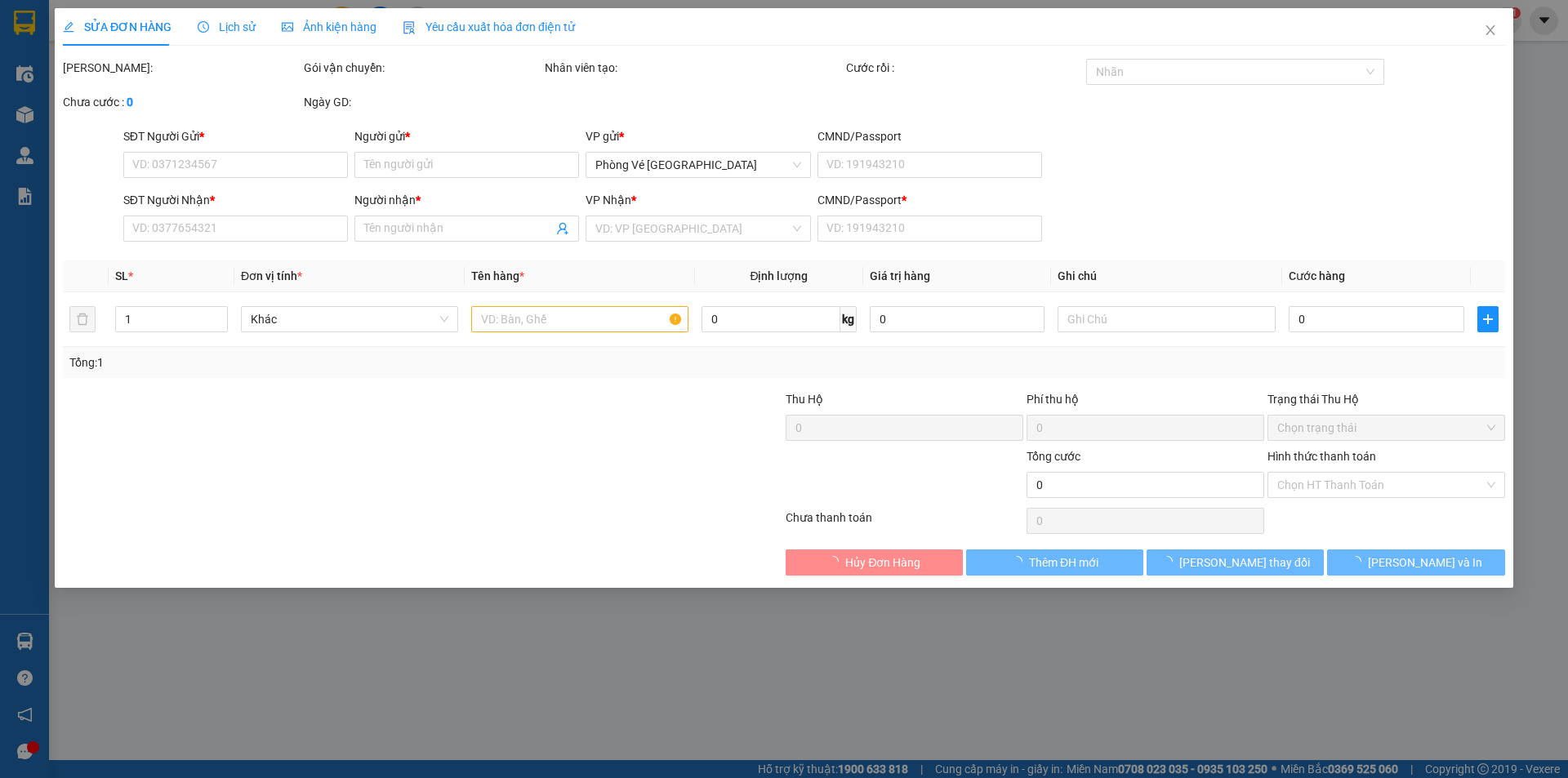
type input "20.000"
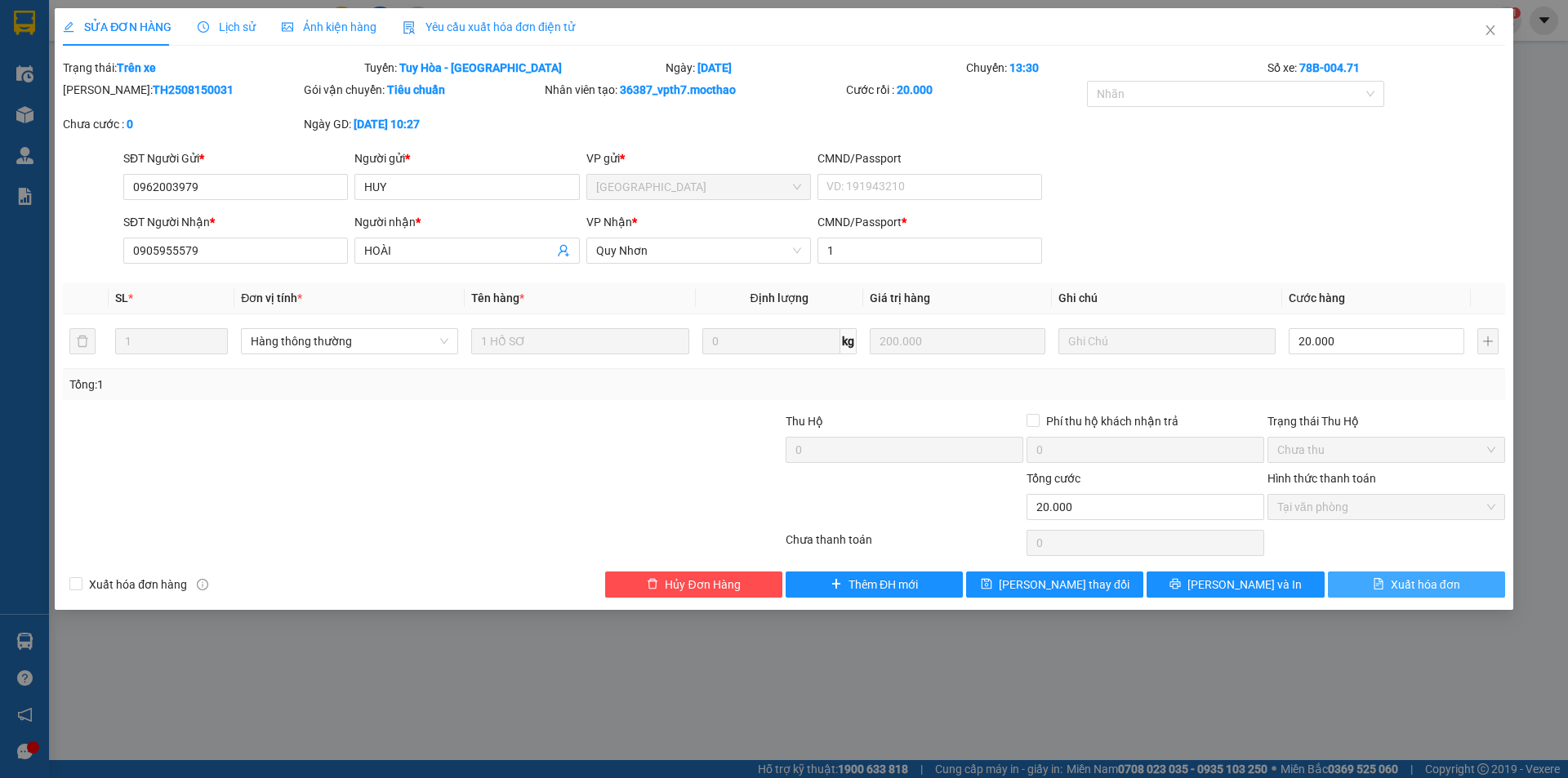
click at [1404, 584] on span "Xuất hóa đơn" at bounding box center [1425, 584] width 69 height 18
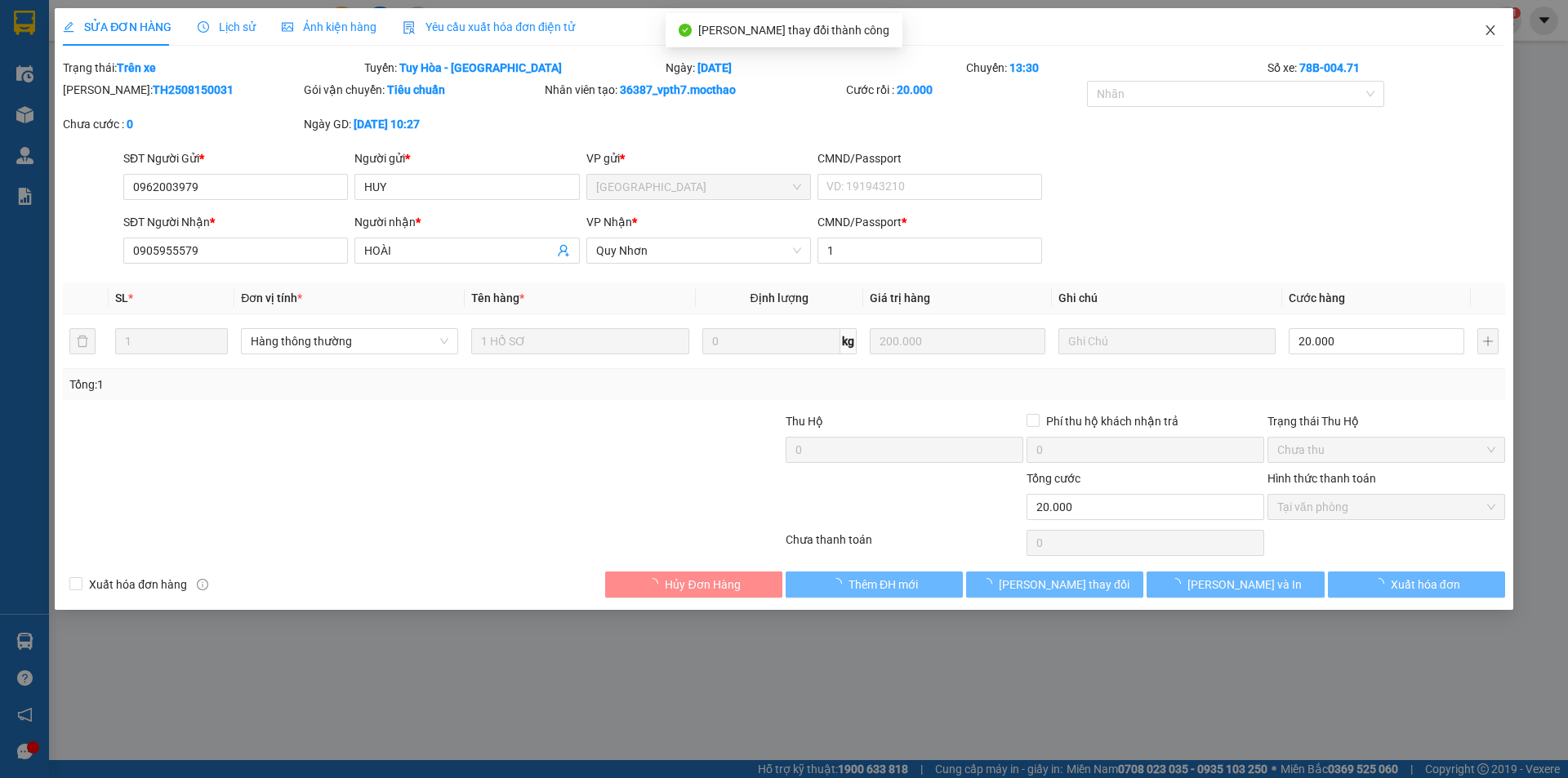
checkbox input "true"
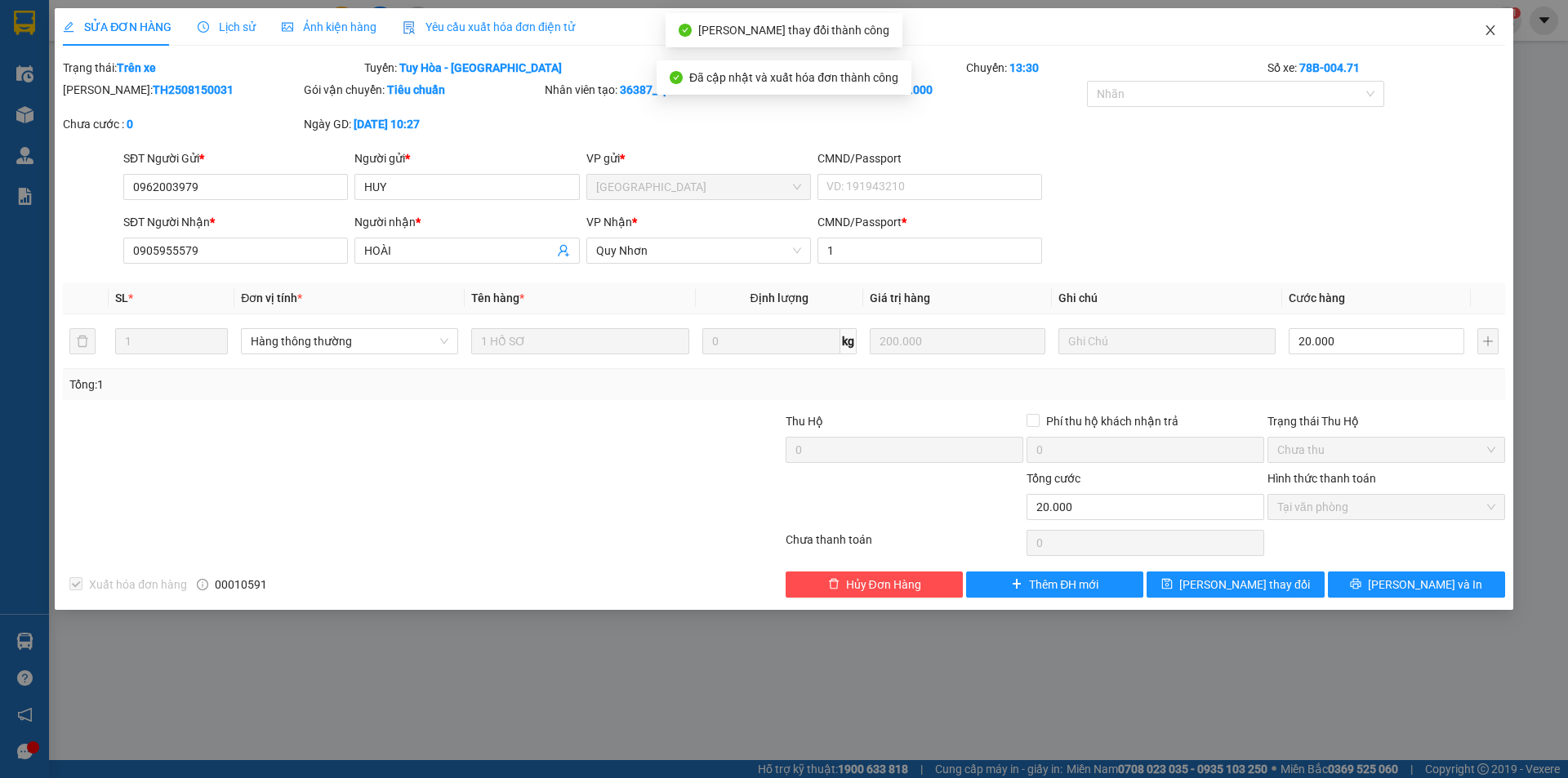
click at [1495, 32] on icon "close" at bounding box center [1491, 30] width 13 height 13
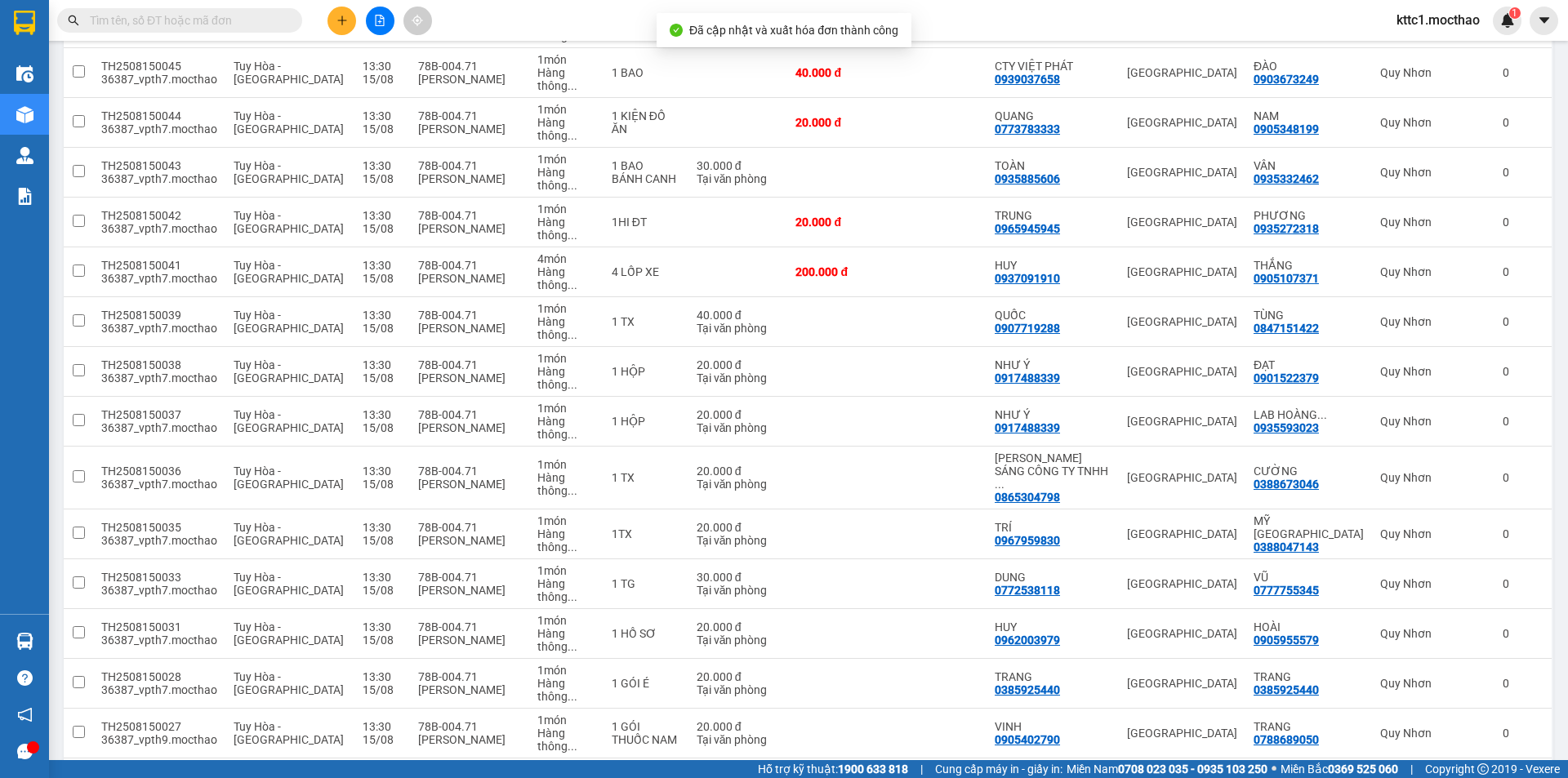
scroll to position [327, 0]
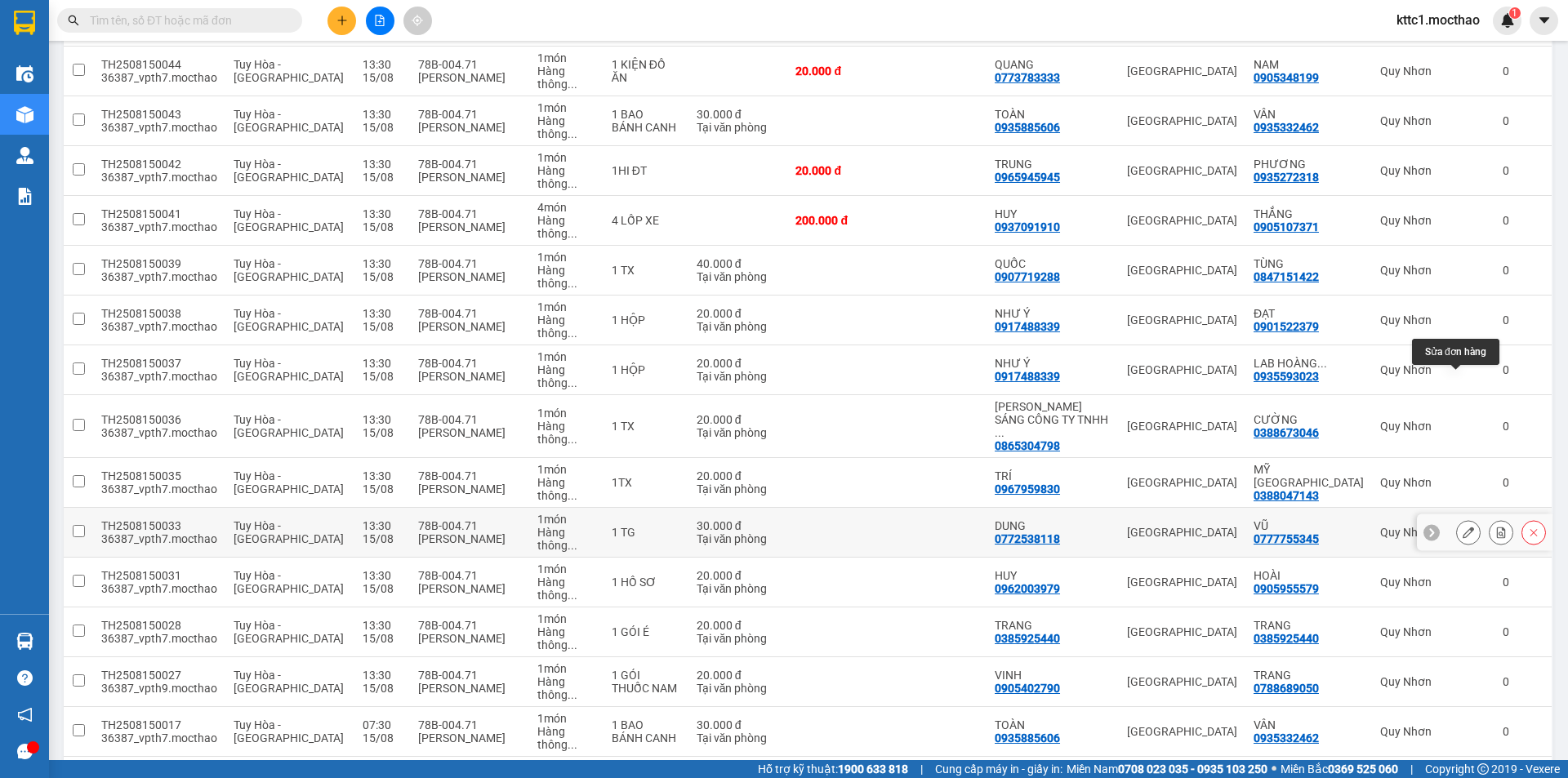
click at [1463, 526] on icon at bounding box center [1468, 532] width 11 height 11
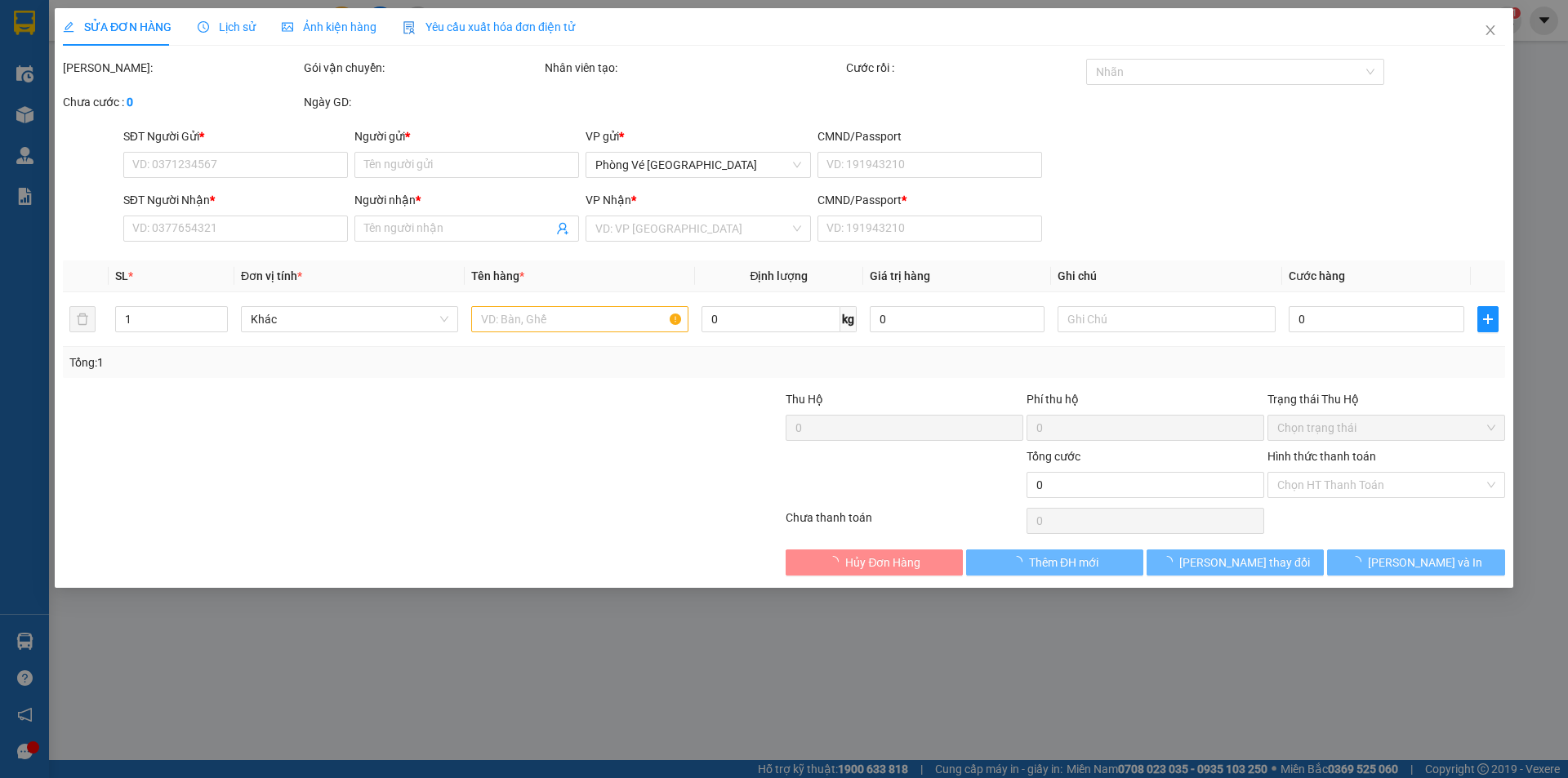
type input "0772538118"
type input "DUNG"
type input "0777755345"
type input "VŨ"
type input "1"
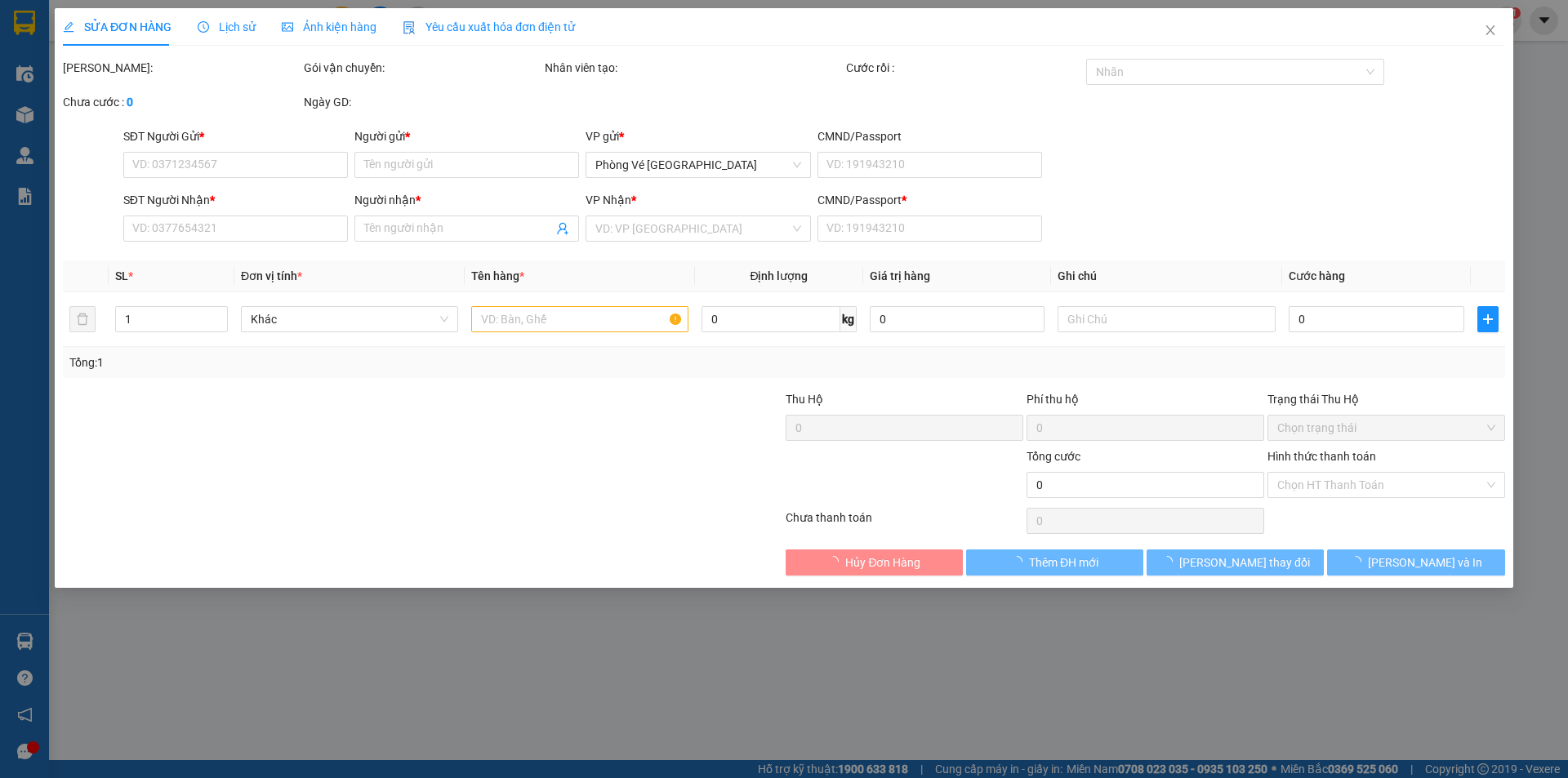
type input "30.000"
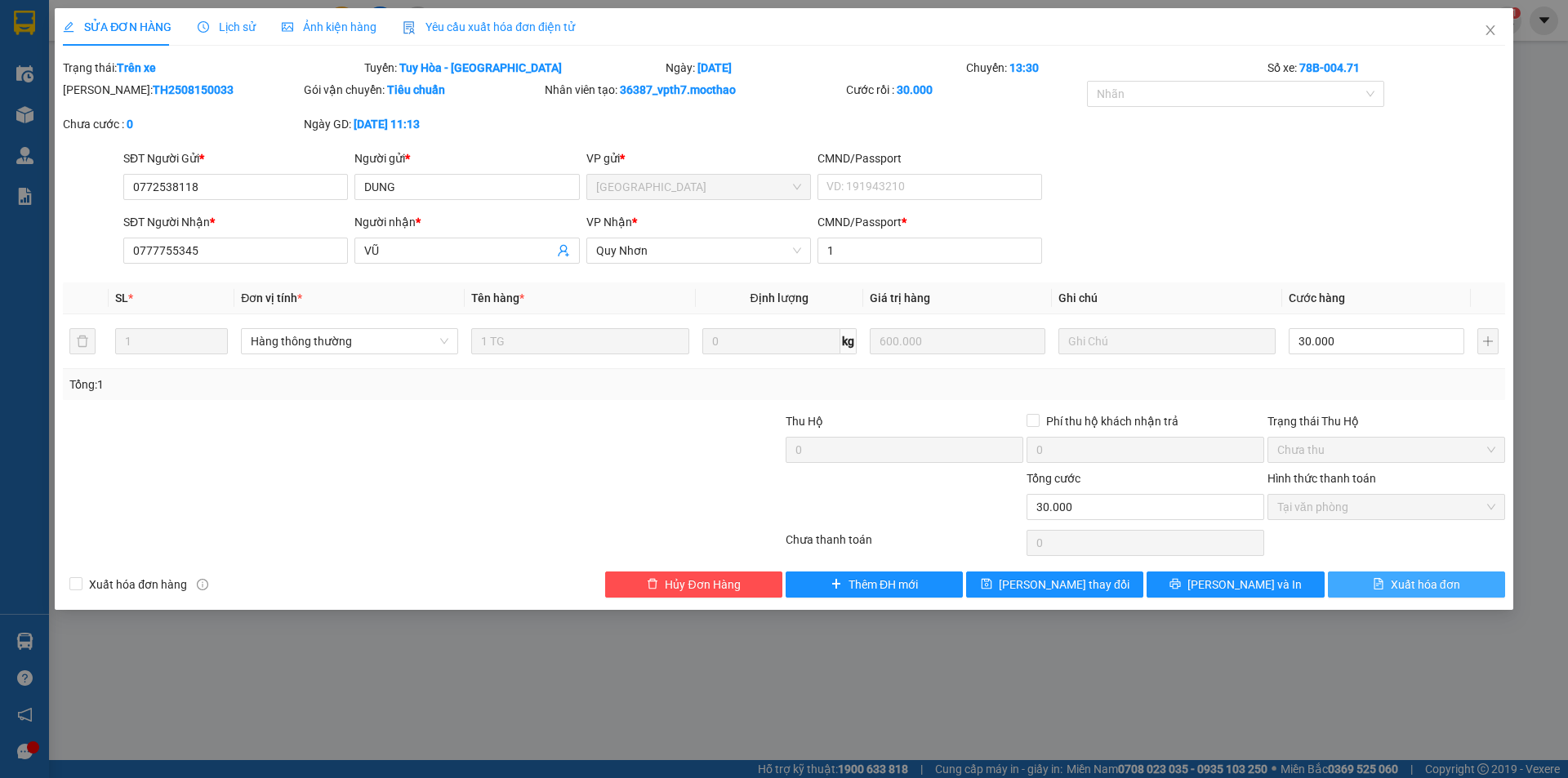
click at [1422, 584] on span "Xuất hóa đơn" at bounding box center [1425, 584] width 69 height 18
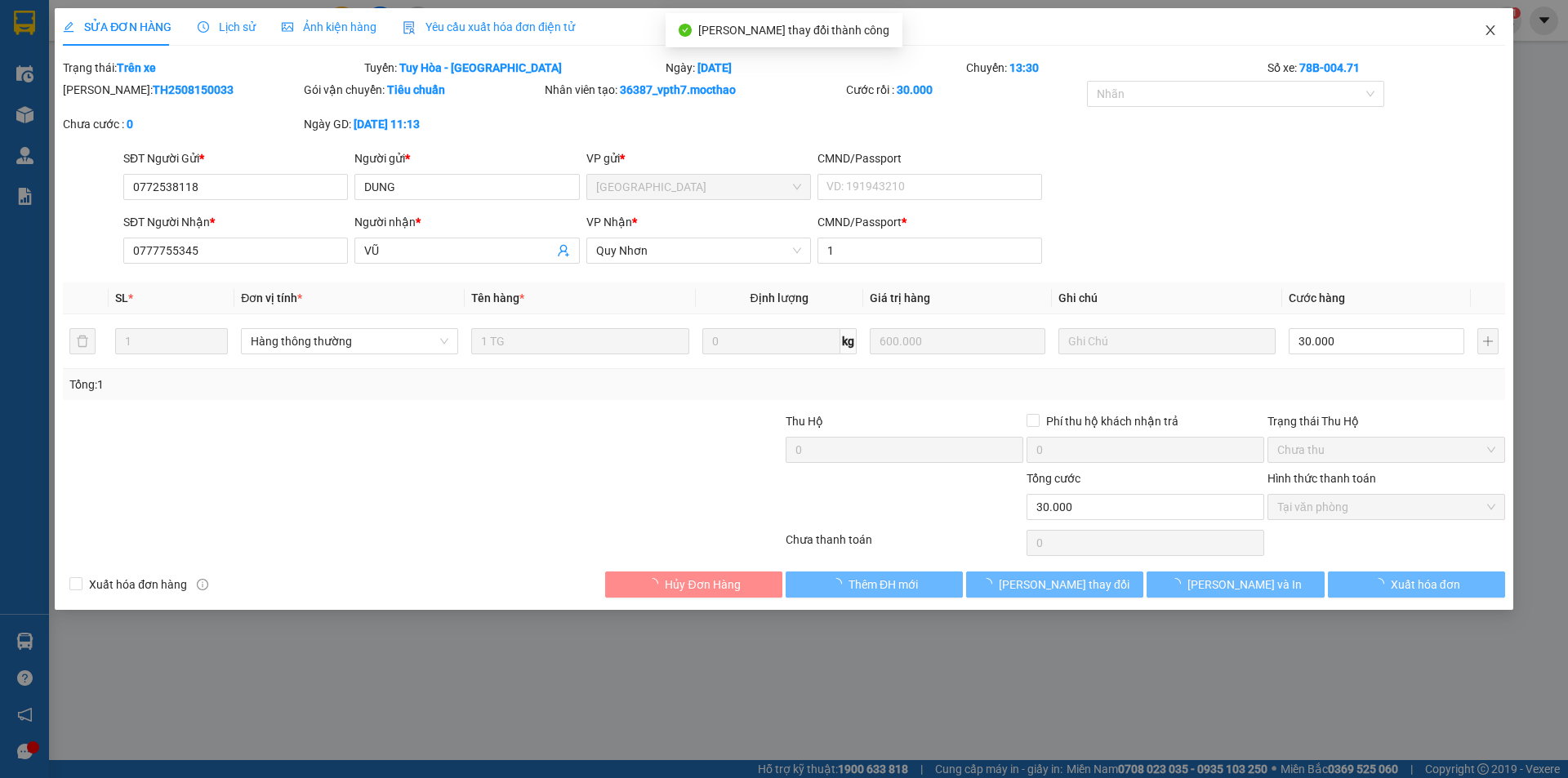
checkbox input "true"
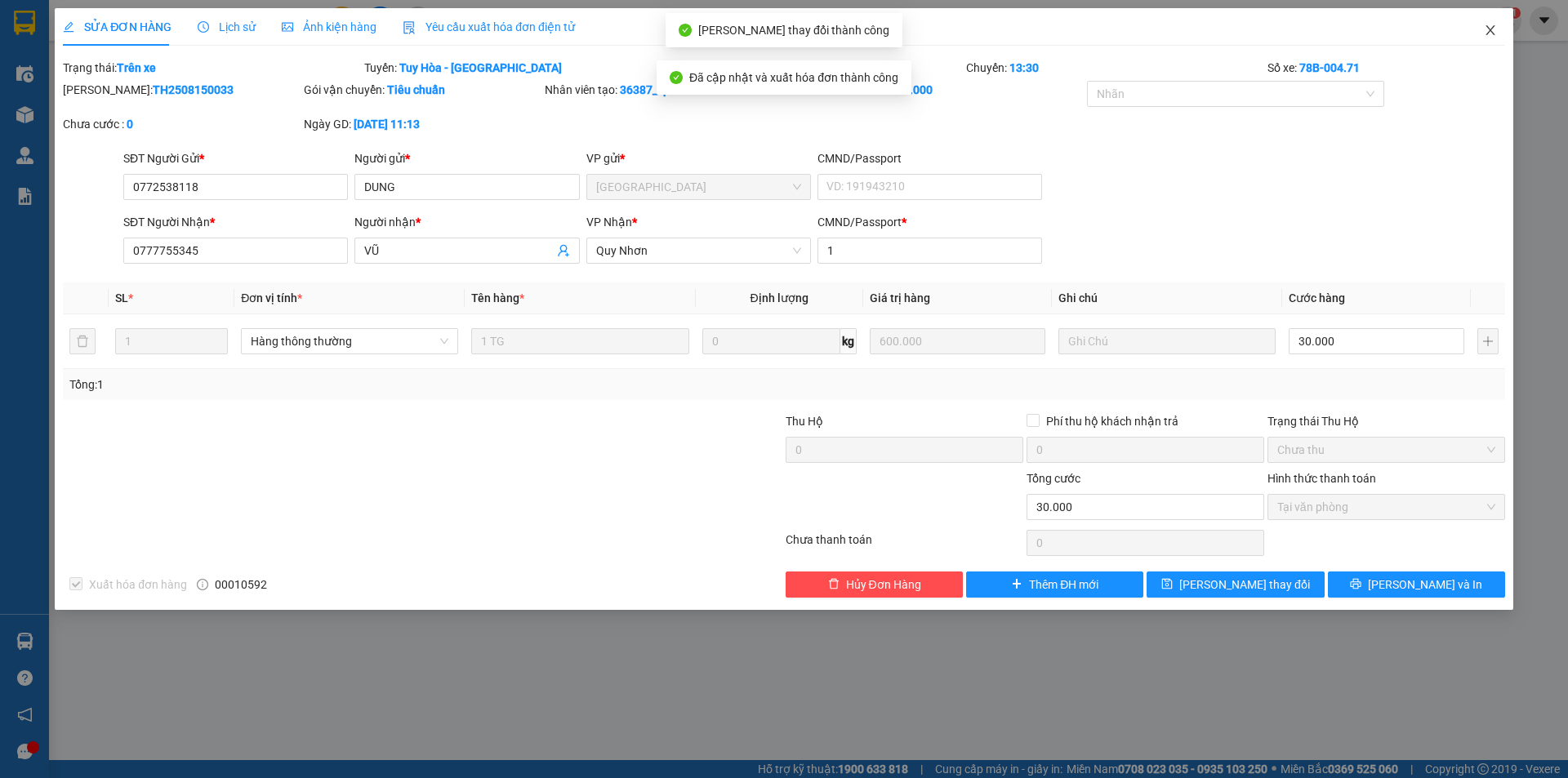
click at [1492, 30] on icon "close" at bounding box center [1490, 30] width 9 height 9
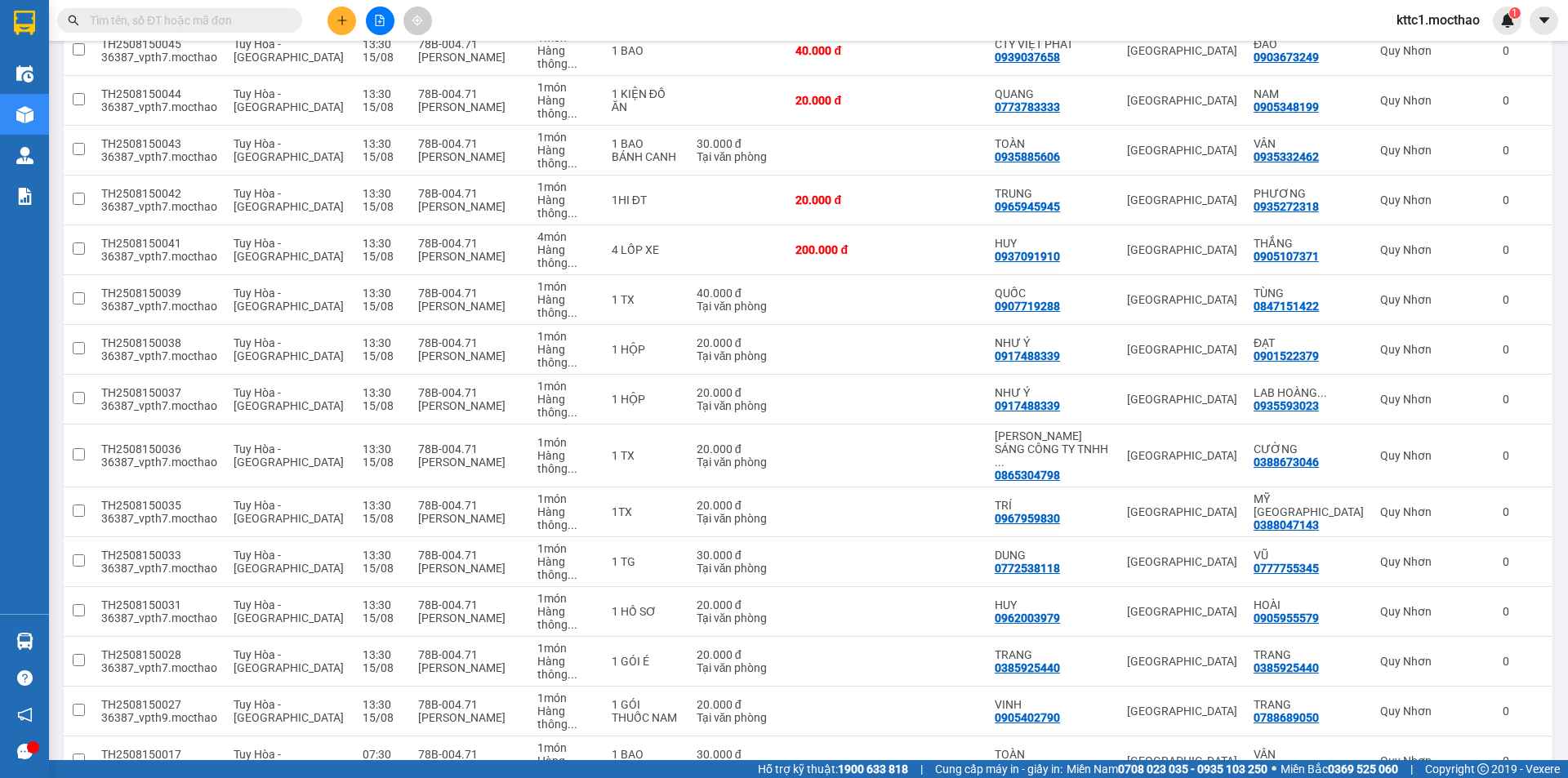
scroll to position [327, 0]
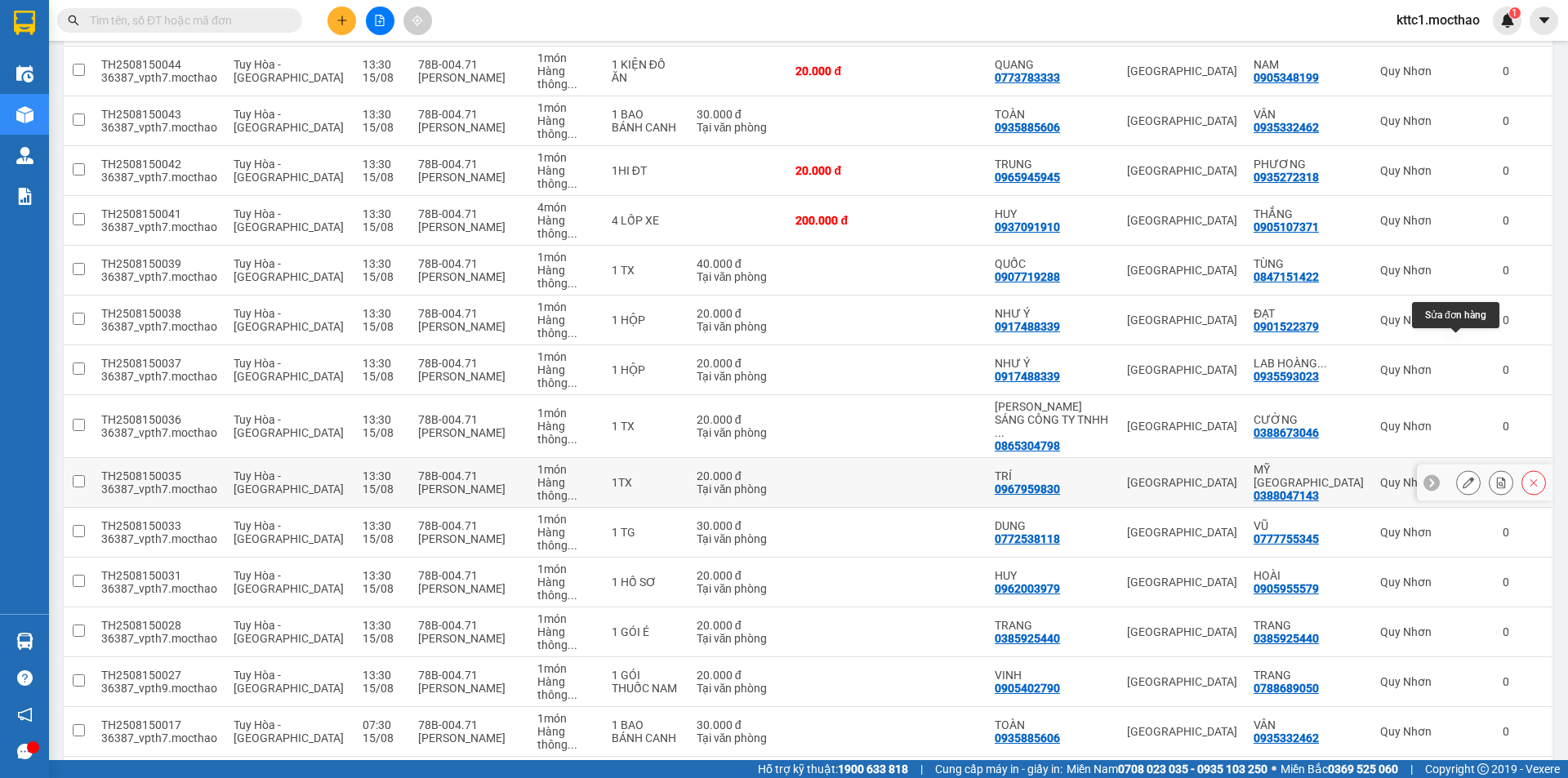
click at [1463, 477] on icon at bounding box center [1468, 483] width 11 height 11
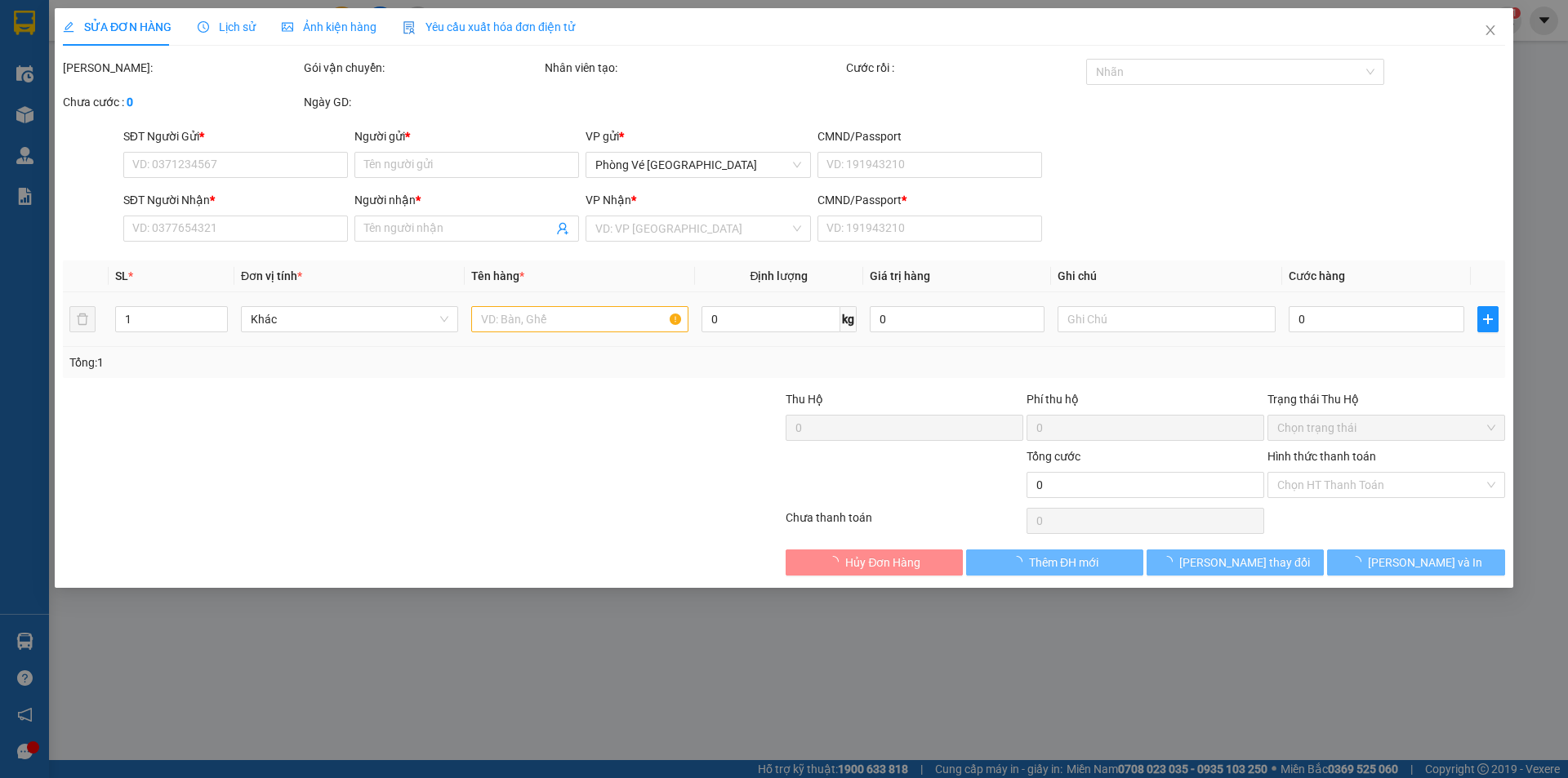
type input "0967959830"
type input "TRÍ"
type input "0388047143"
type input "MỸ [GEOGRAPHIC_DATA]"
type input "1"
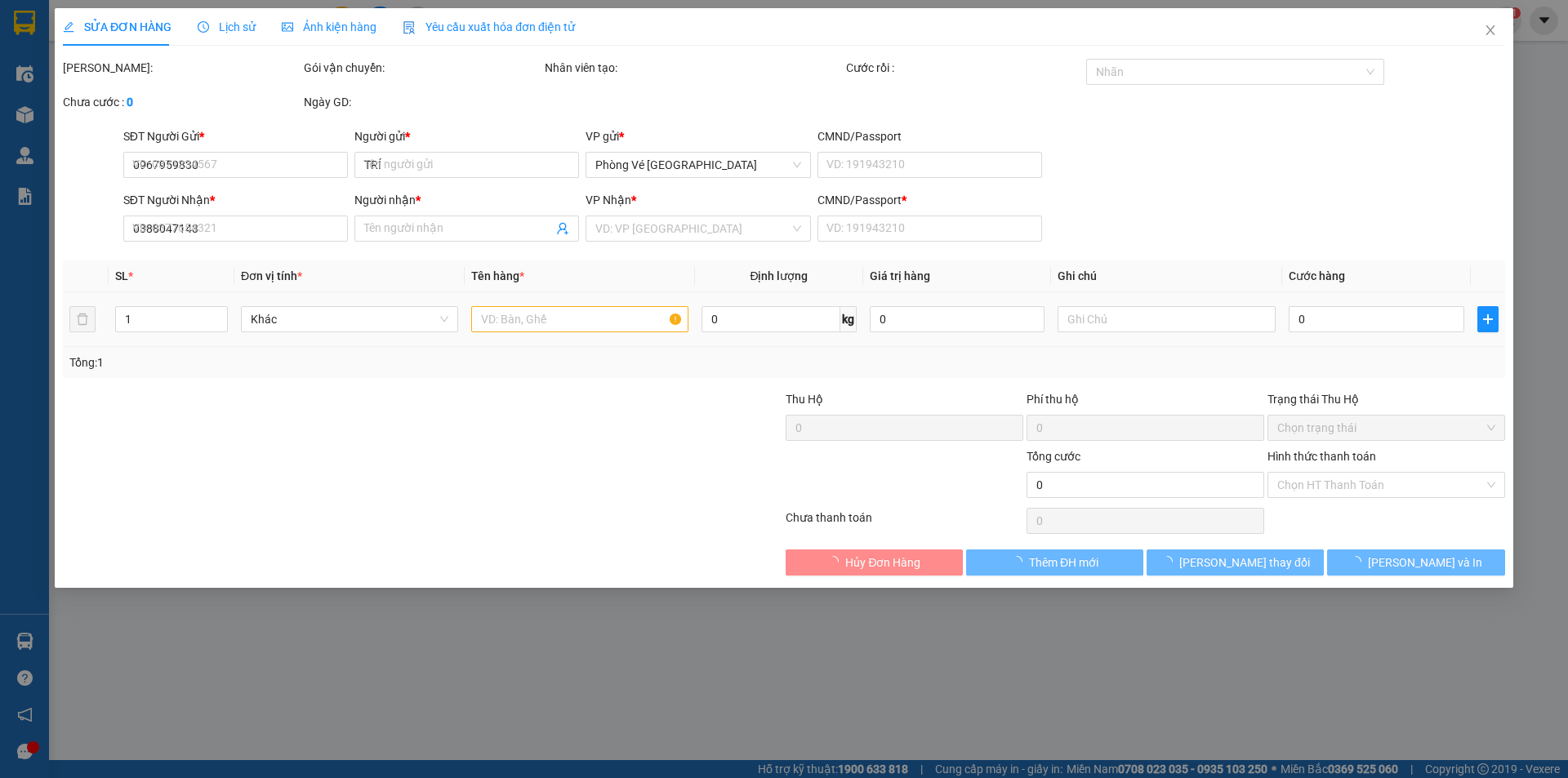
type input "20.000"
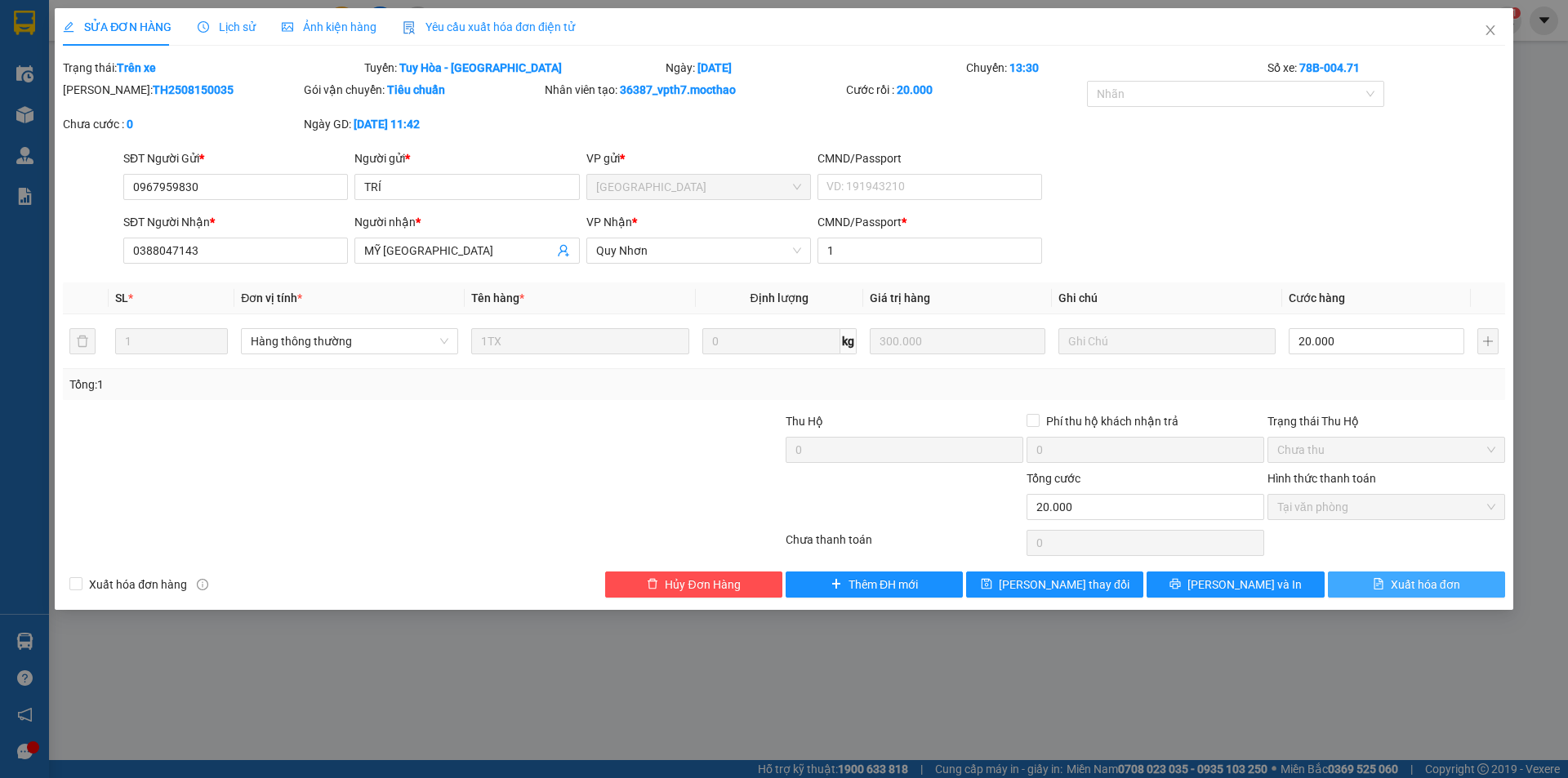
click at [1402, 585] on span "Xuất hóa đơn" at bounding box center [1425, 584] width 69 height 18
checkbox input "true"
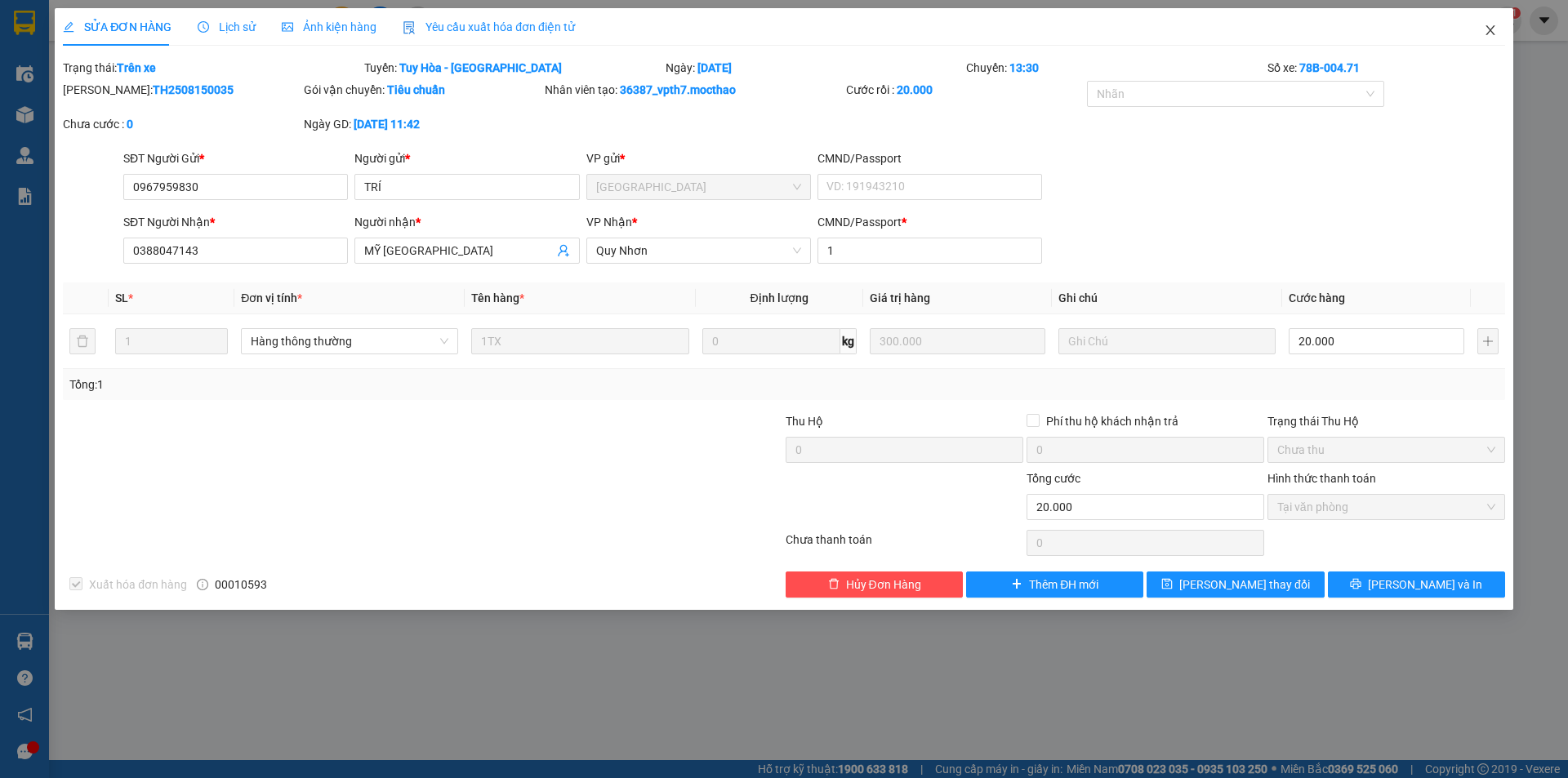
click at [1492, 27] on icon "close" at bounding box center [1491, 30] width 13 height 13
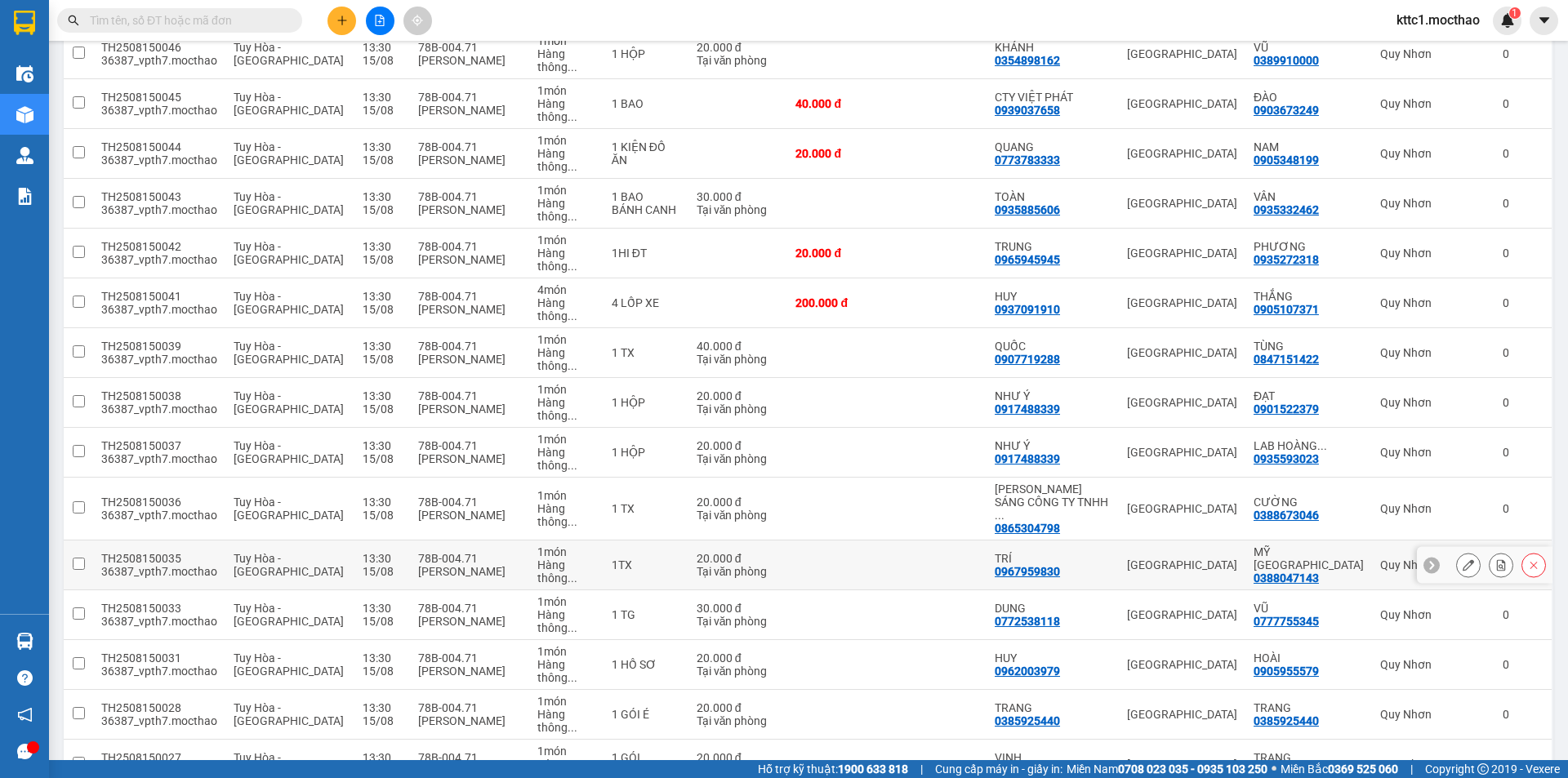
scroll to position [245, 0]
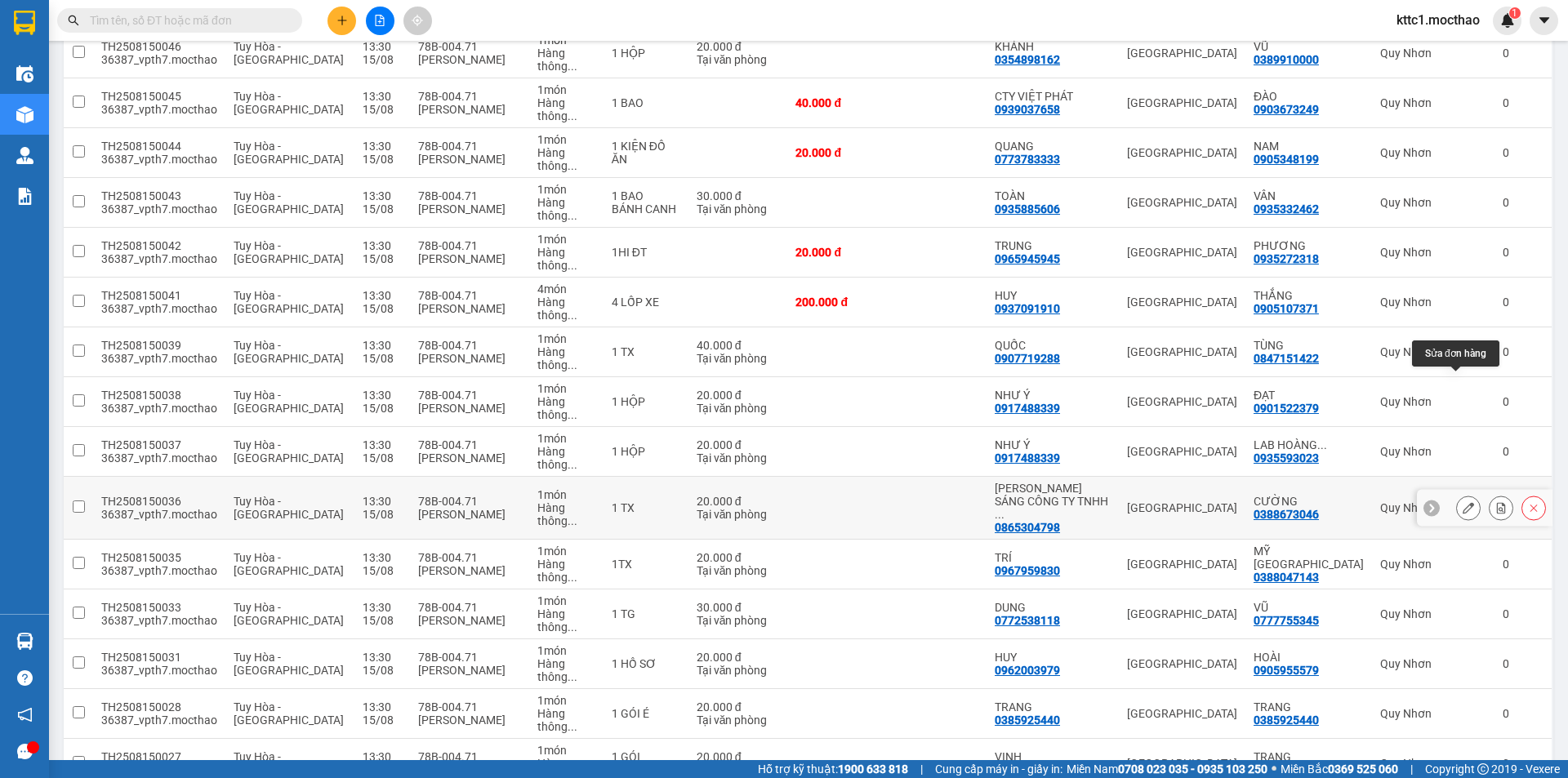
click at [1463, 503] on icon at bounding box center [1468, 508] width 11 height 11
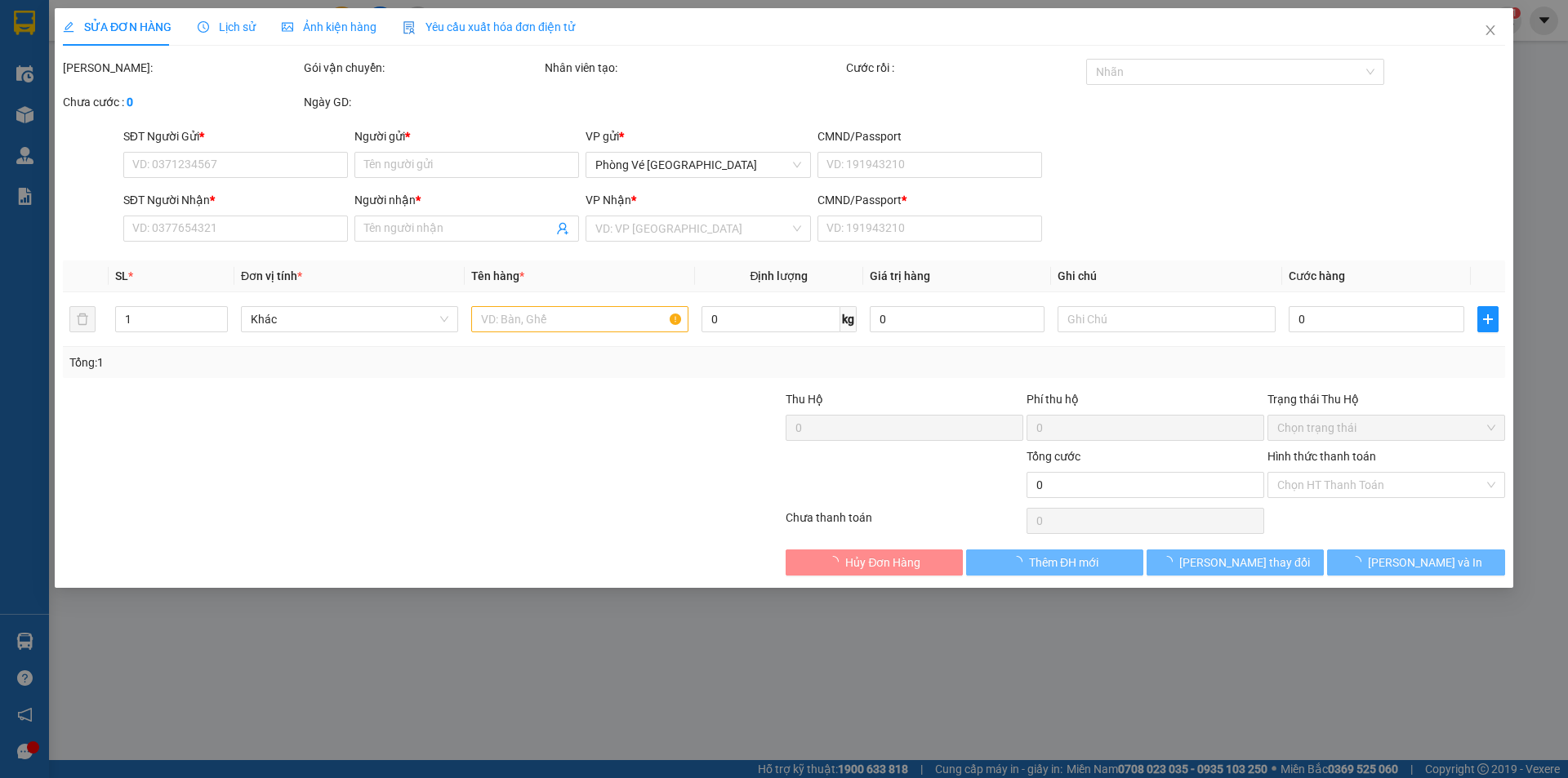
type input "0865304798"
type input "[PERSON_NAME] SÁNG CÔNG TY TNHH MEDLATEC [GEOGRAPHIC_DATA]"
type input "0388673046"
type input "CƯỜNG"
type input "1"
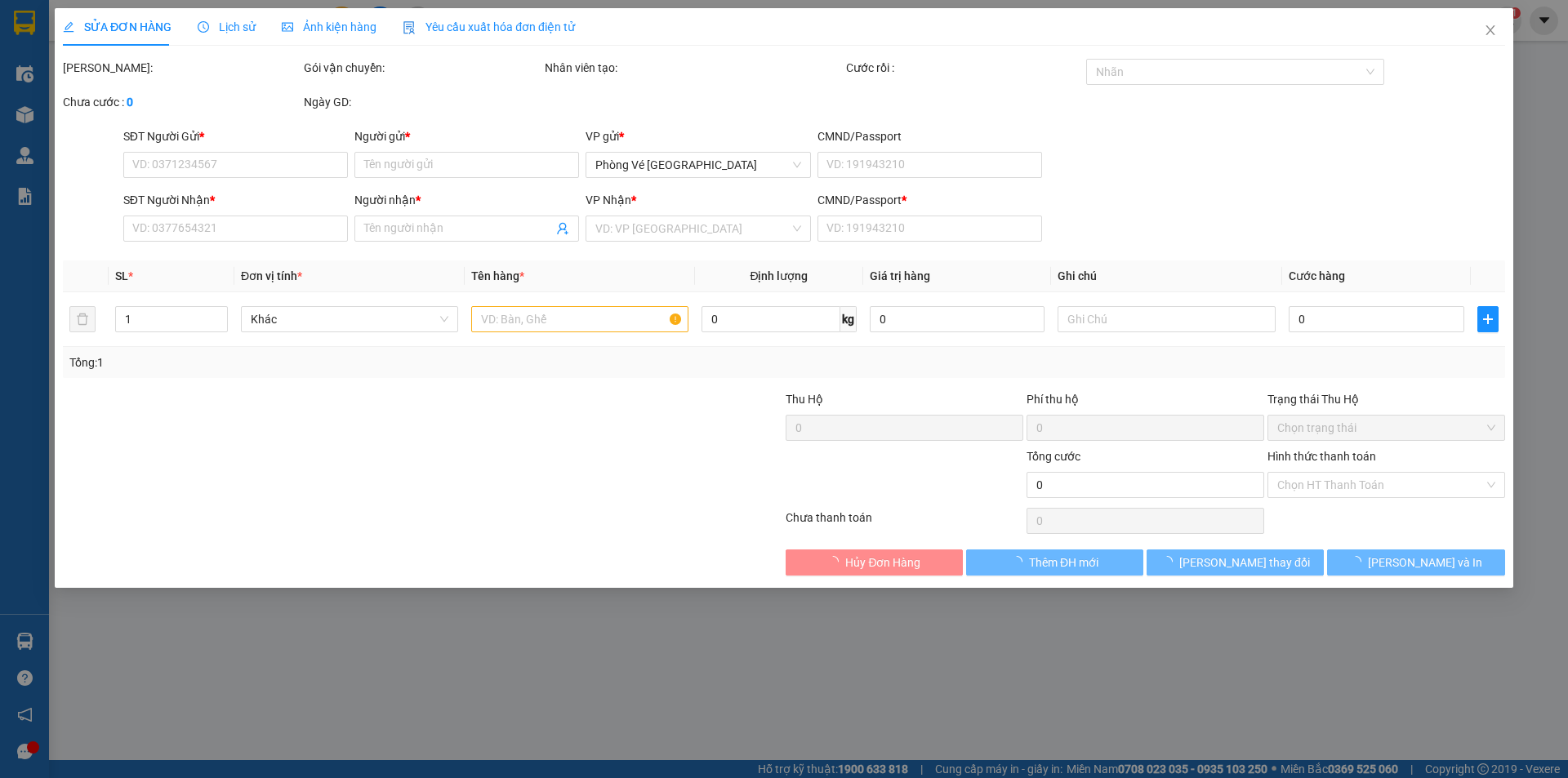
type input "20.000"
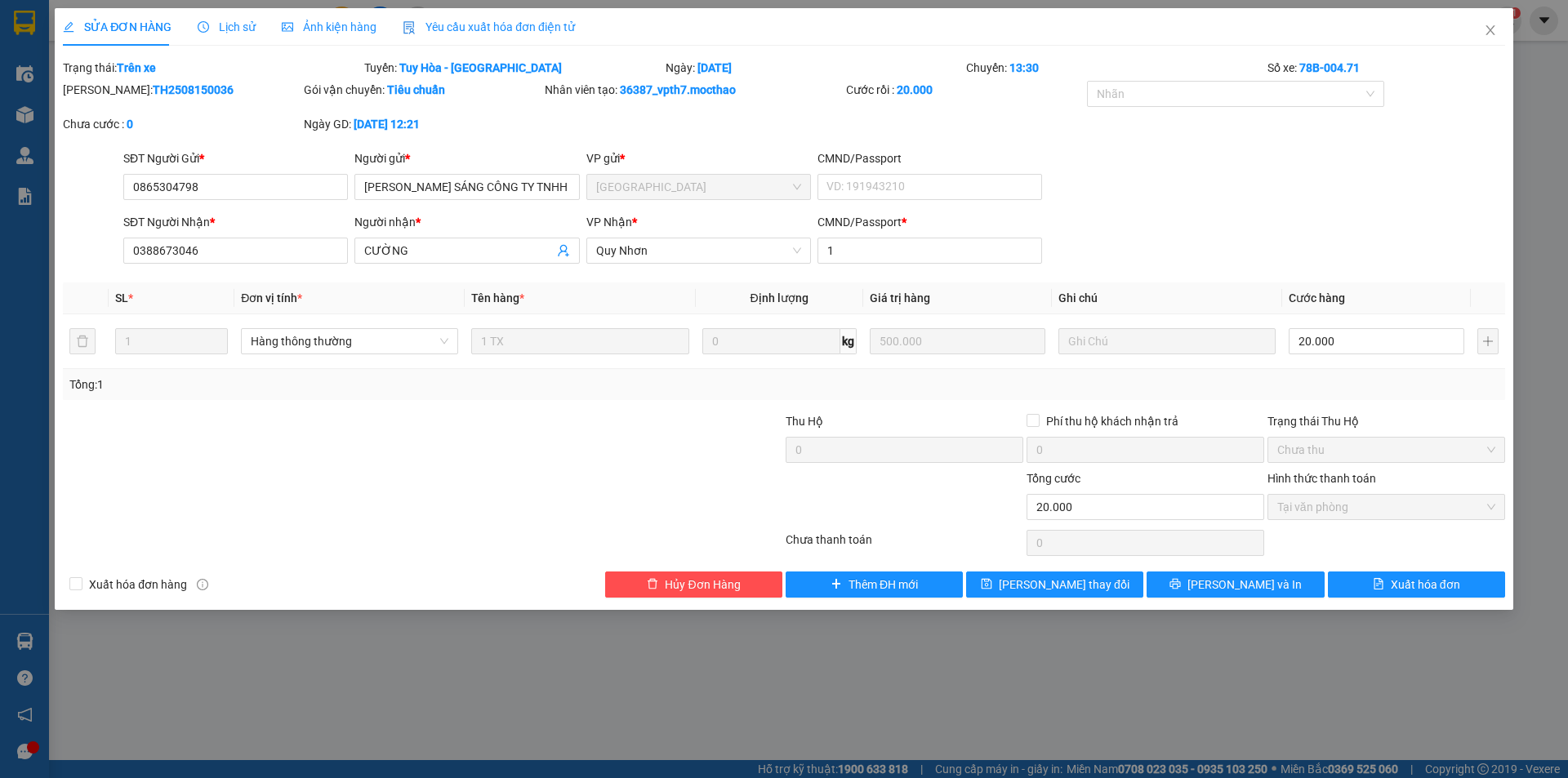
click at [532, 21] on span "Yêu cầu xuất hóa đơn điện tử" at bounding box center [488, 27] width 172 height 13
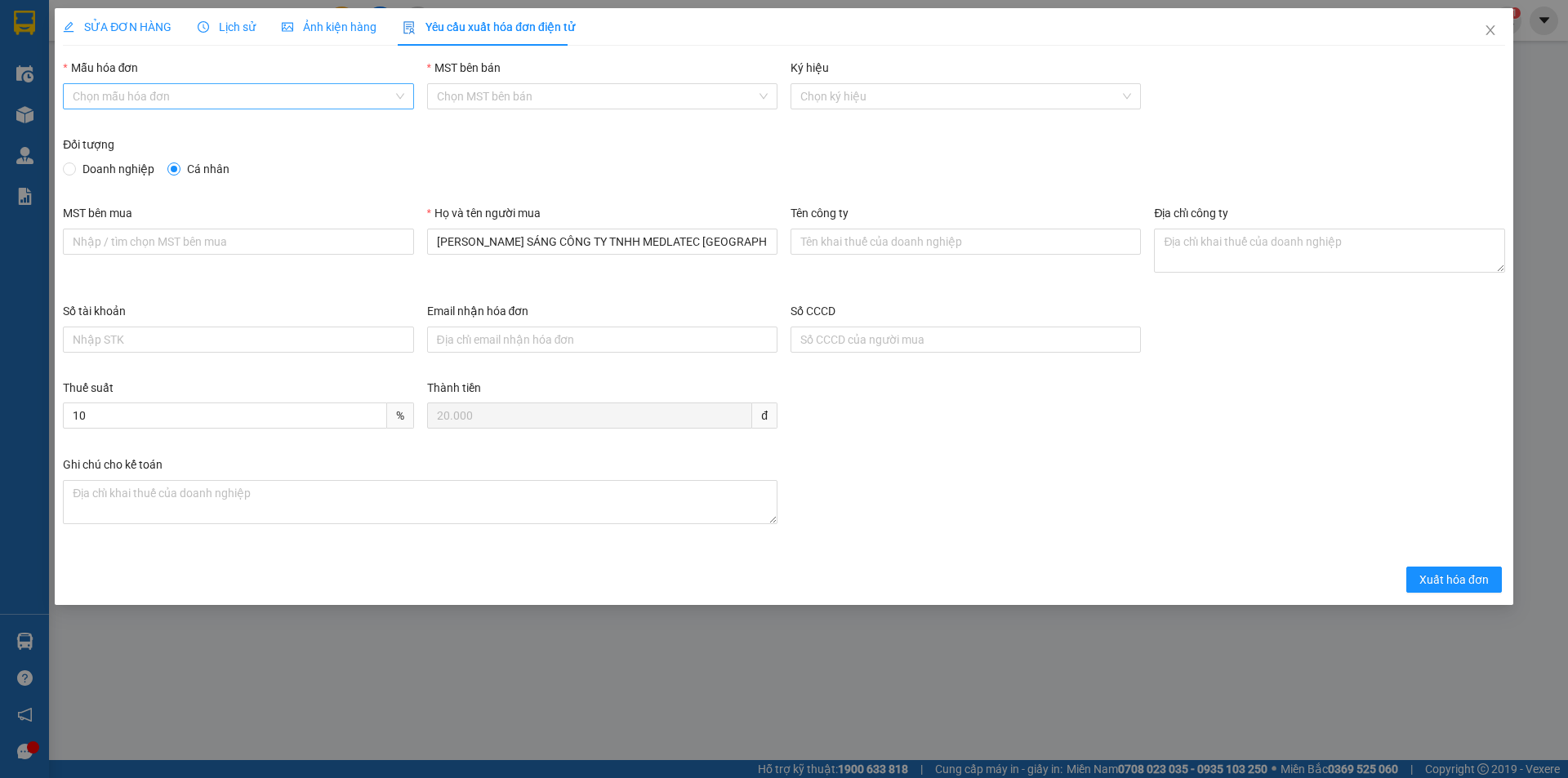
click at [190, 101] on input "Mẫu hóa đơn" at bounding box center [232, 97] width 319 height 25
drag, startPoint x: 136, startPoint y: 128, endPoint x: 150, endPoint y: 129, distance: 14.0
click at [135, 129] on div "HĐH" at bounding box center [238, 128] width 331 height 18
type input "8"
click at [114, 166] on span "Doanh nghiệp" at bounding box center [118, 168] width 85 height 18
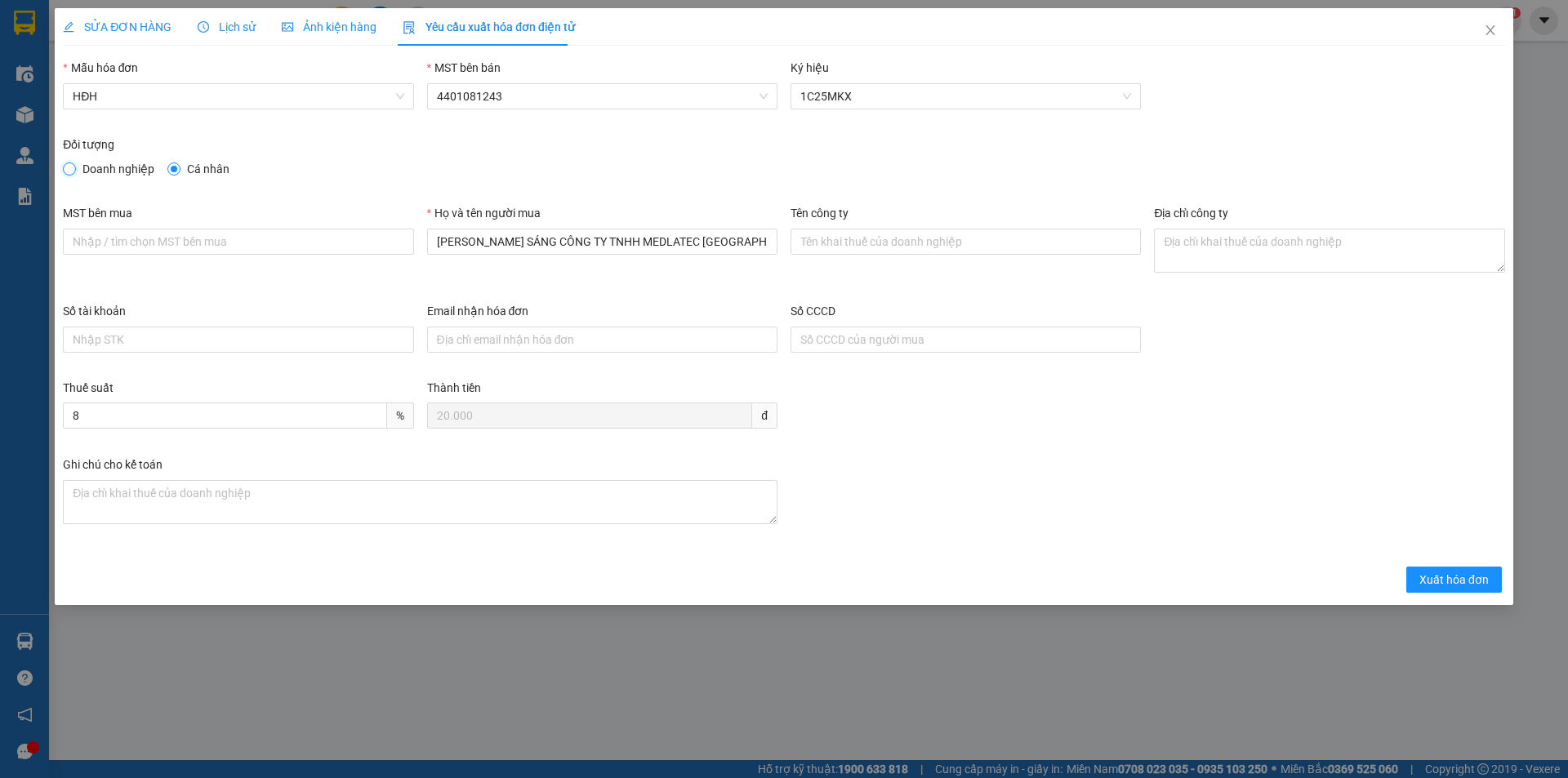
click at [74, 166] on input "Doanh nghiệp" at bounding box center [68, 168] width 11 height 11
radio input "true"
radio input "false"
click at [967, 241] on input "Tên công ty" at bounding box center [966, 242] width 351 height 27
paste input "CÔNG TY TNHH MEDLATEC [GEOGRAPHIC_DATA]"
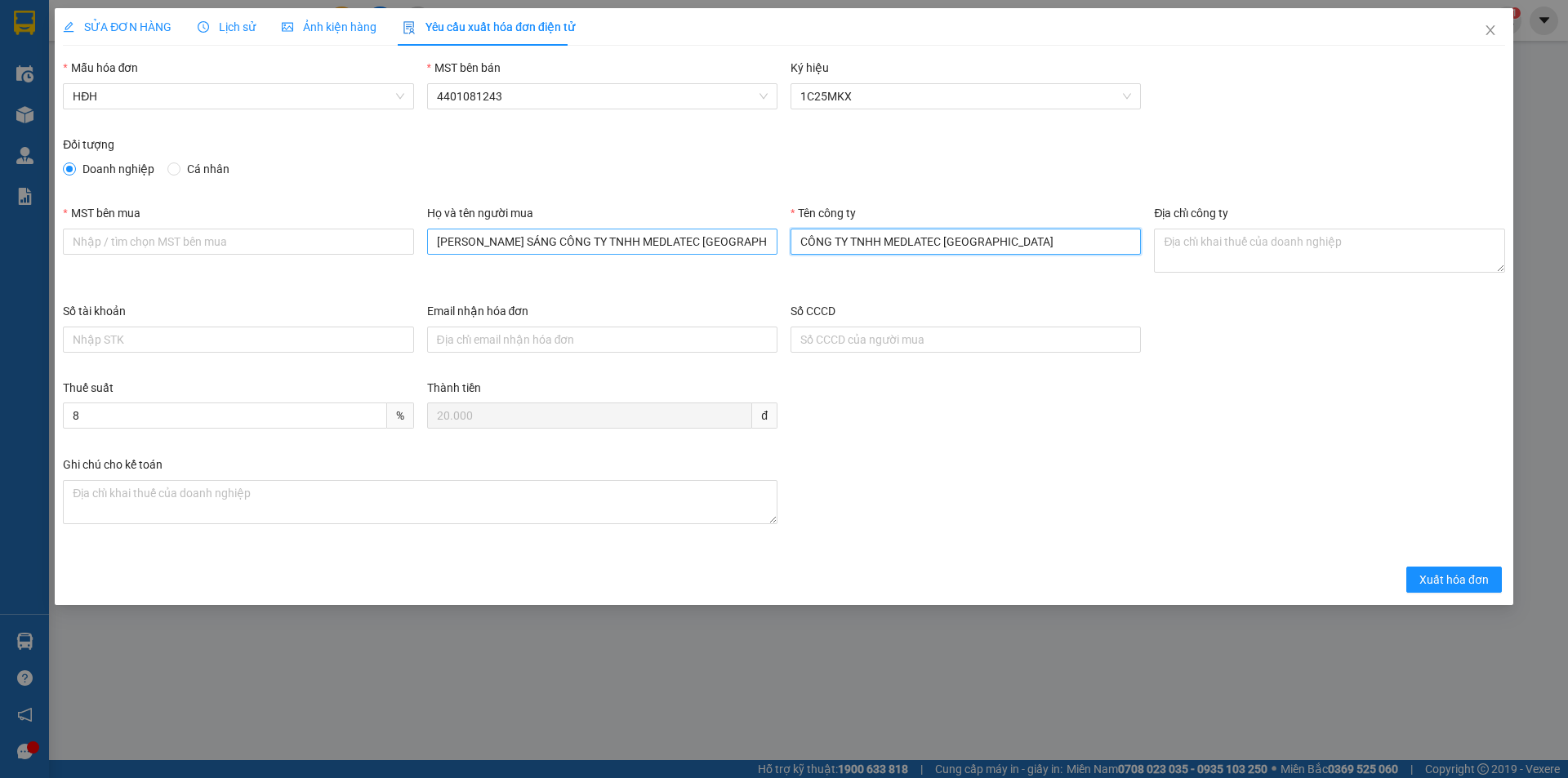
type input "CÔNG TY TNHH MEDLATEC [GEOGRAPHIC_DATA]"
drag, startPoint x: 736, startPoint y: 238, endPoint x: 298, endPoint y: 250, distance: 438.2
click at [298, 250] on div "MST bên mua Họ và tên người mua [PERSON_NAME] SÁNG CÔNG TY TNHH MEDLATEC VIỆT N…" at bounding box center [784, 253] width 1456 height 98
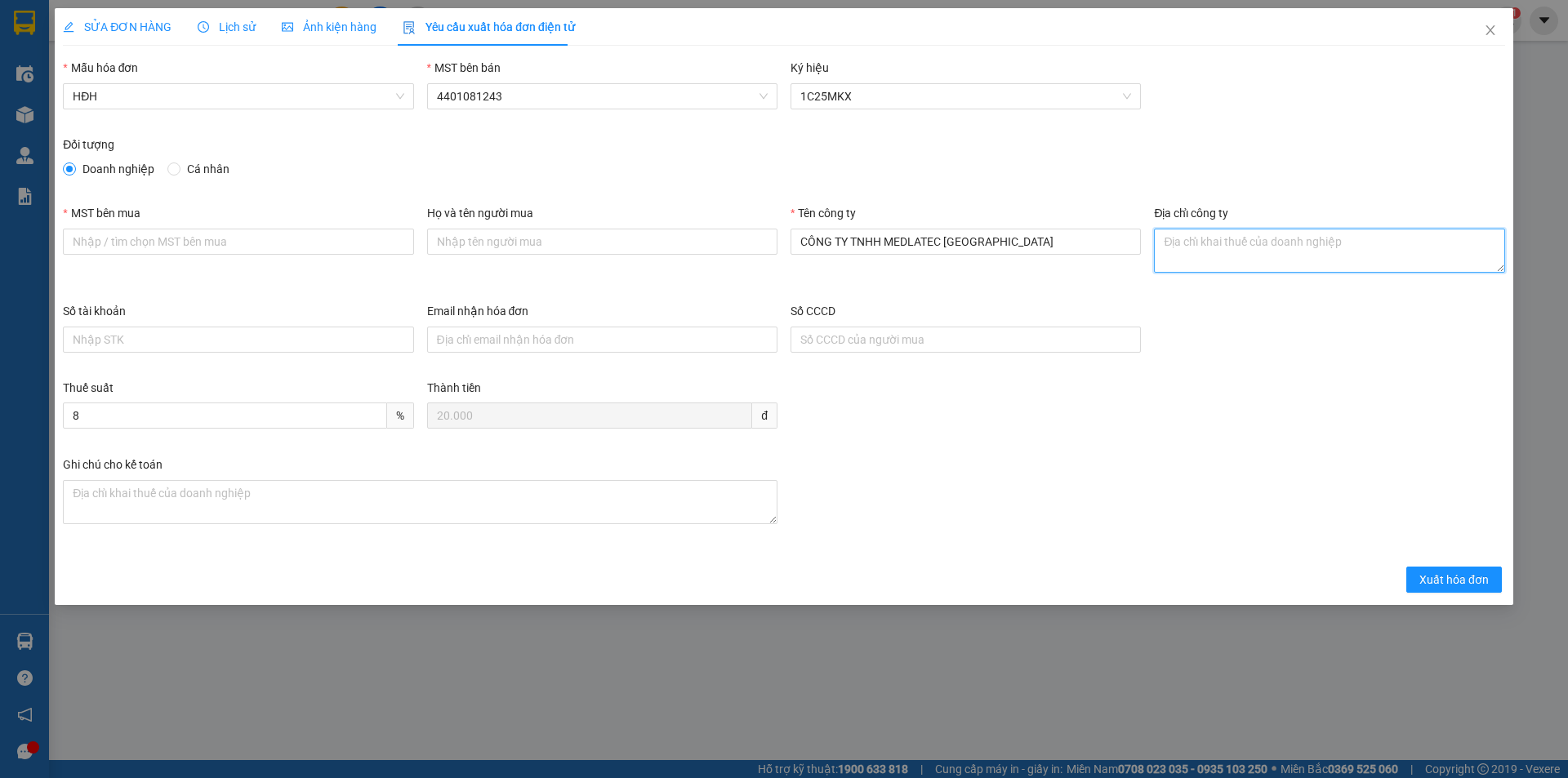
click at [1300, 247] on textarea "Địa chỉ công ty" at bounding box center [1329, 251] width 351 height 44
paste textarea "Số 42 - 44, [GEOGRAPHIC_DATA], [GEOGRAPHIC_DATA], [GEOGRAPHIC_DATA], [GEOGRAPHI…"
type textarea "Số 42 - 44, [GEOGRAPHIC_DATA], [GEOGRAPHIC_DATA], [GEOGRAPHIC_DATA], [GEOGRAPHI…"
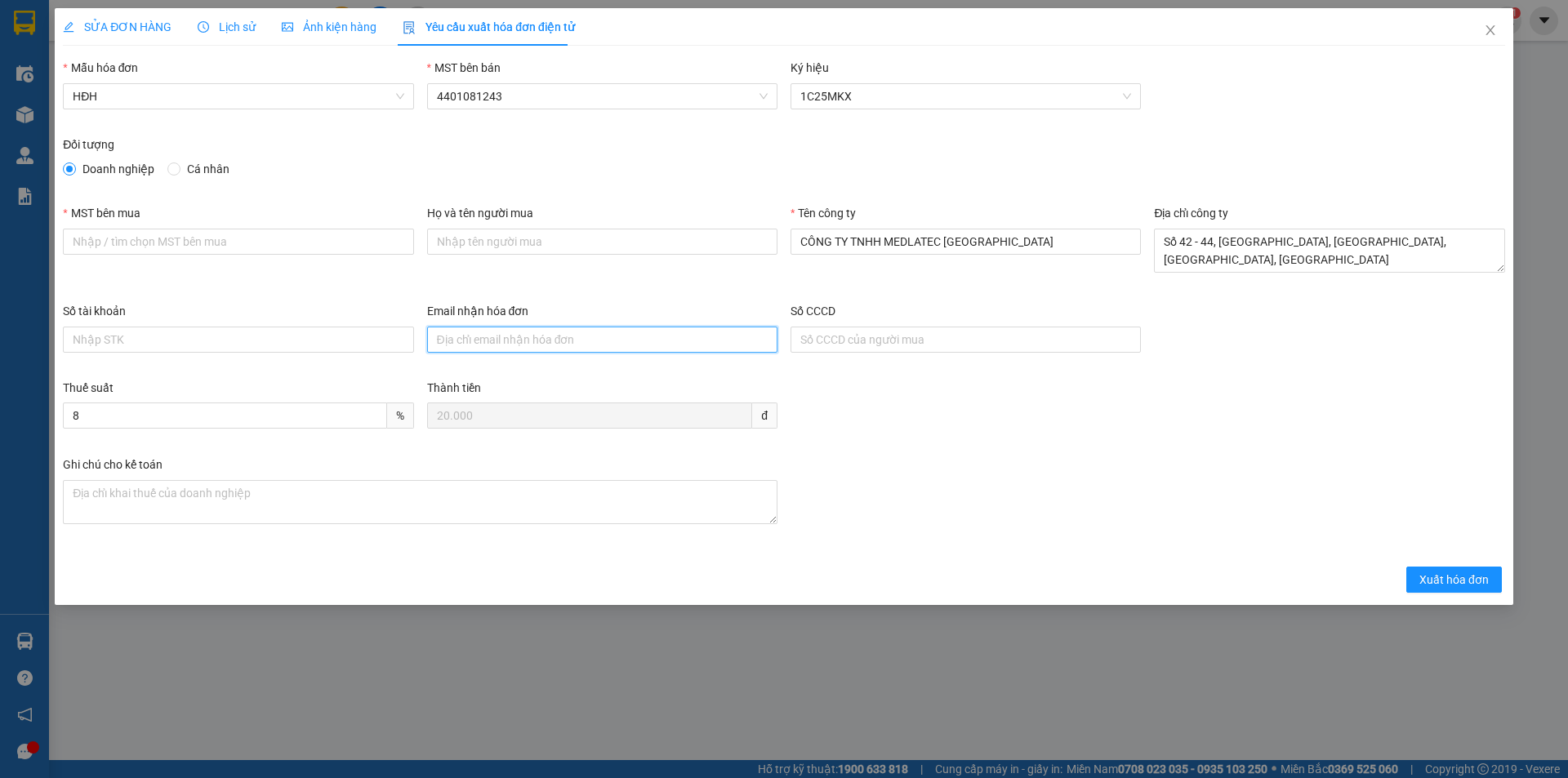
click at [565, 335] on input "Email nhận hóa đơn" at bounding box center [602, 340] width 351 height 27
paste input "[EMAIL_ADDRESS][DOMAIN_NAME]"
type input "[EMAIL_ADDRESS][DOMAIN_NAME]"
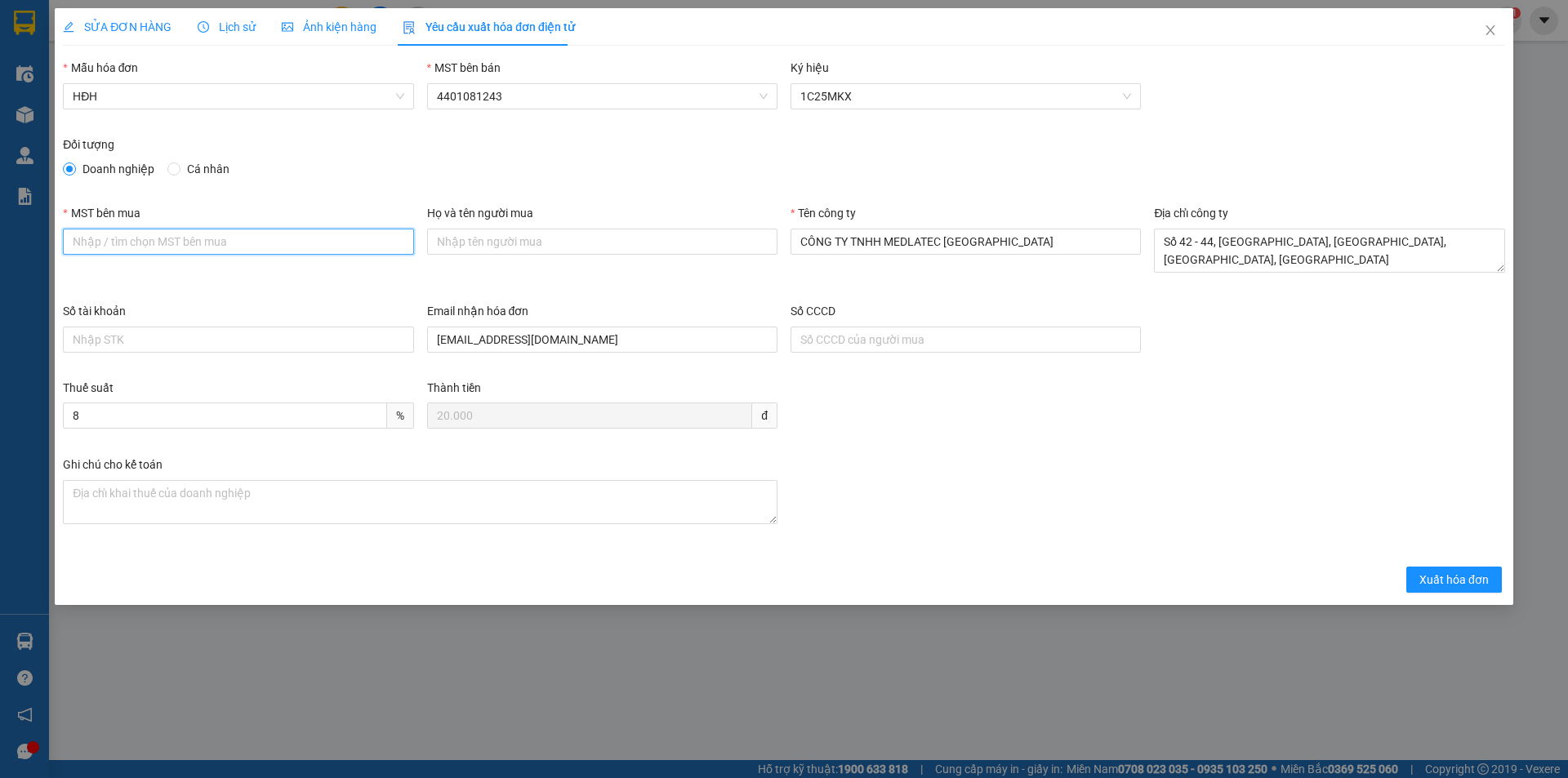
click at [148, 236] on input "MST bên mua" at bounding box center [238, 242] width 351 height 27
paste input "0101234974"
type input "0101234974"
click at [1465, 583] on span "Xuất hóa đơn" at bounding box center [1454, 579] width 69 height 18
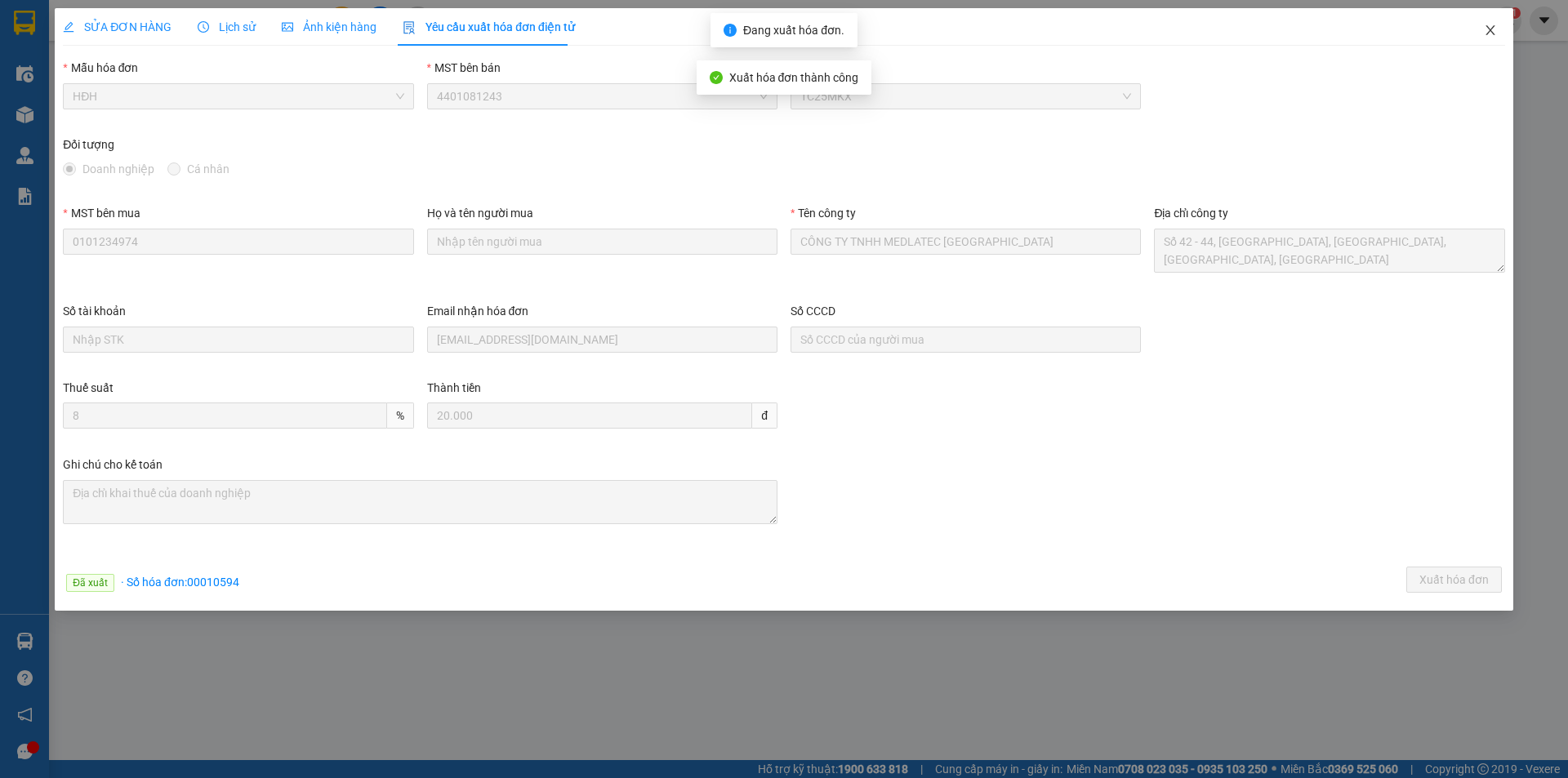
click at [1492, 28] on icon "close" at bounding box center [1490, 30] width 9 height 9
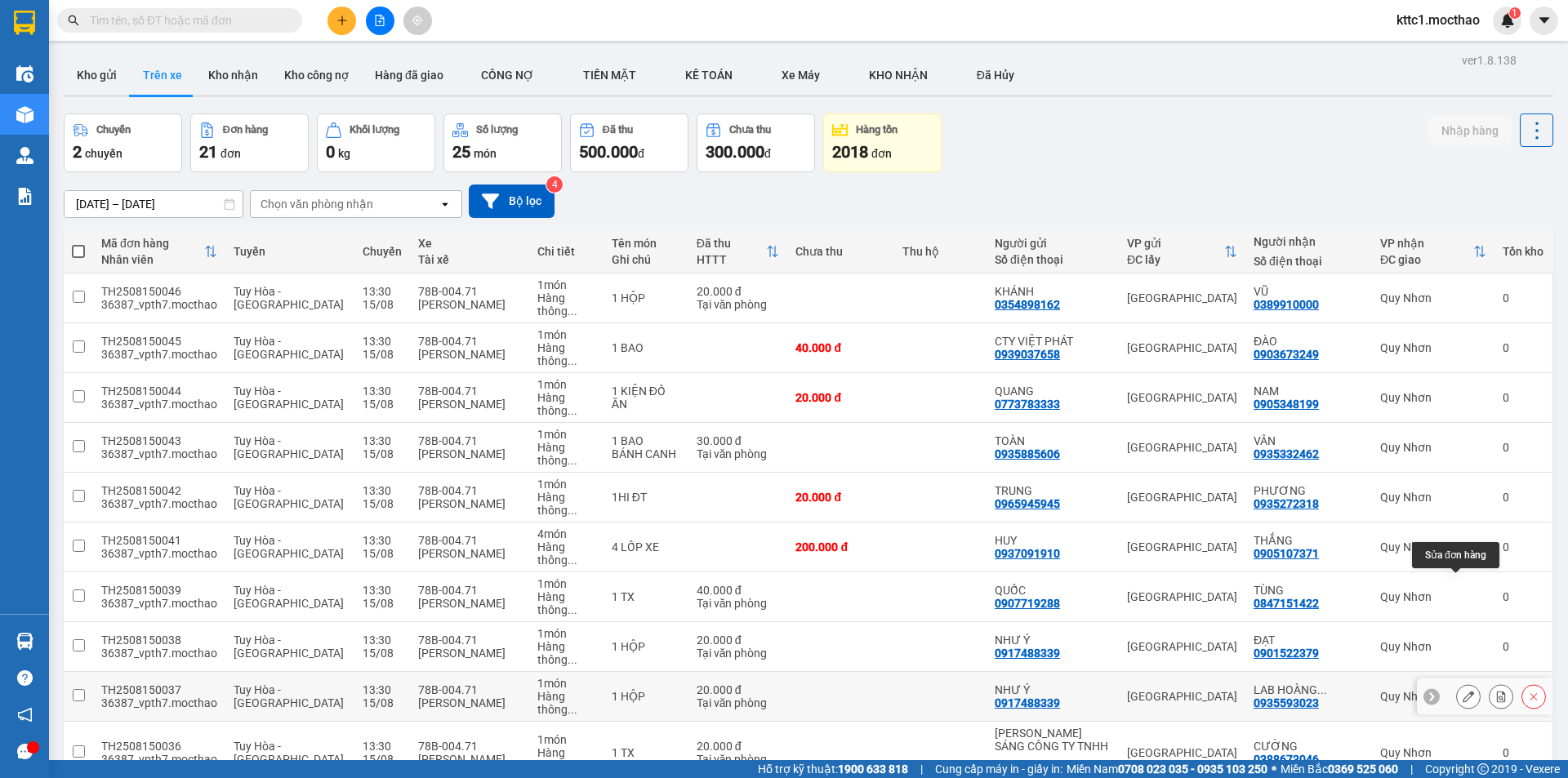
click at [1463, 691] on icon at bounding box center [1468, 696] width 11 height 11
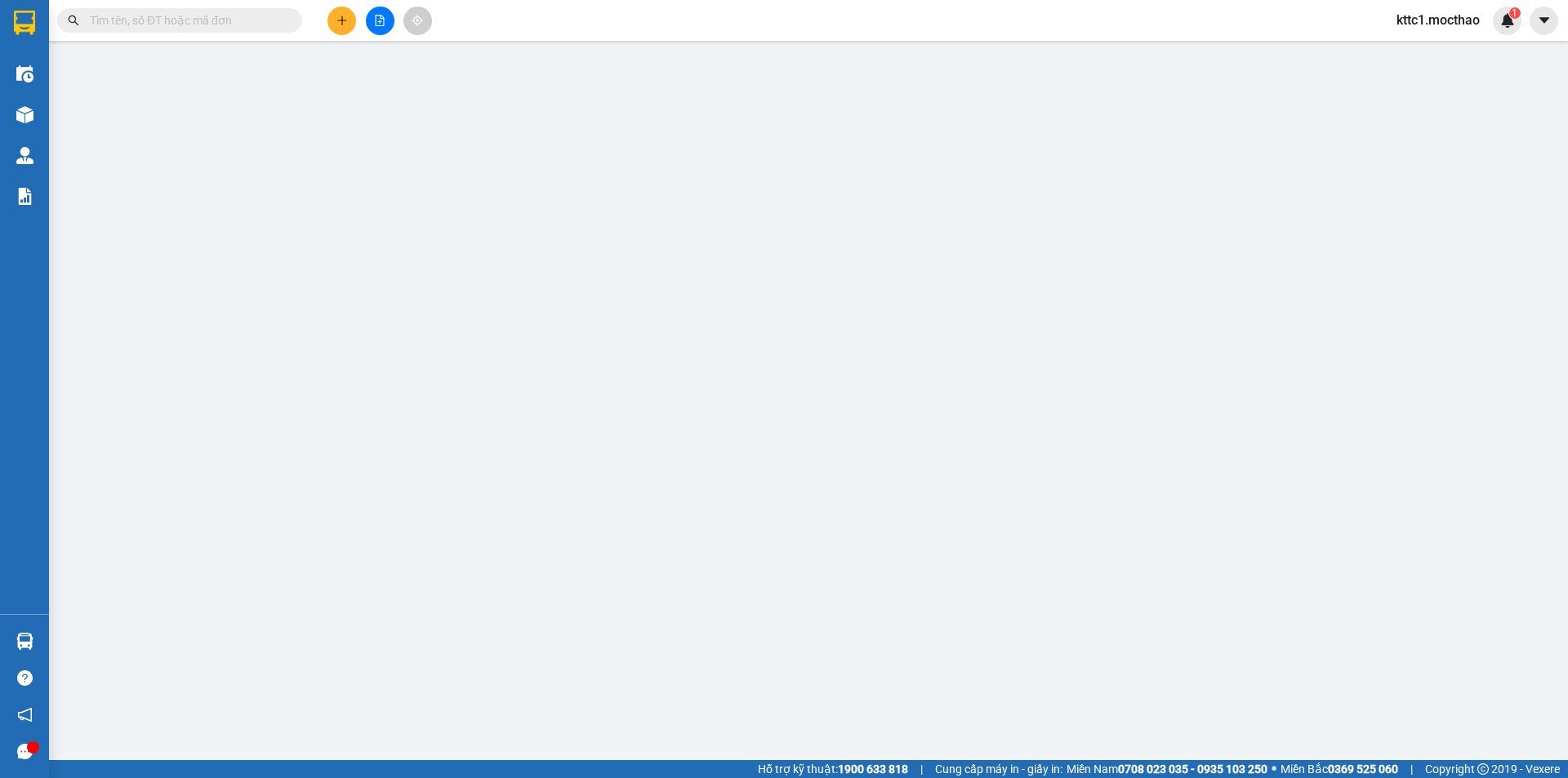
type input "0917488339"
type input "NHƯ Ý"
type input "0935593023"
type input "LAB [PERSON_NAME]"
type input "1"
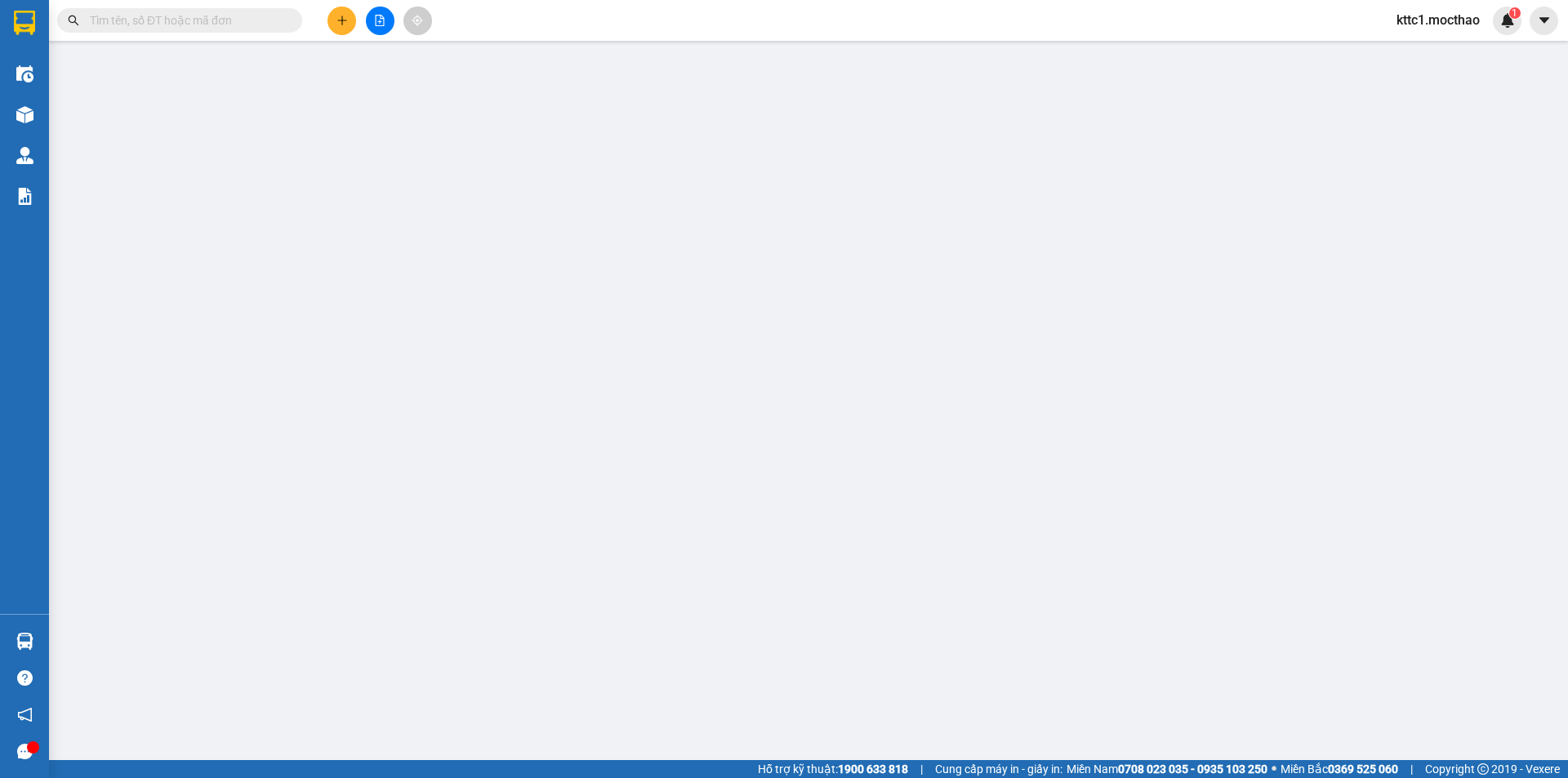
type input "20.000"
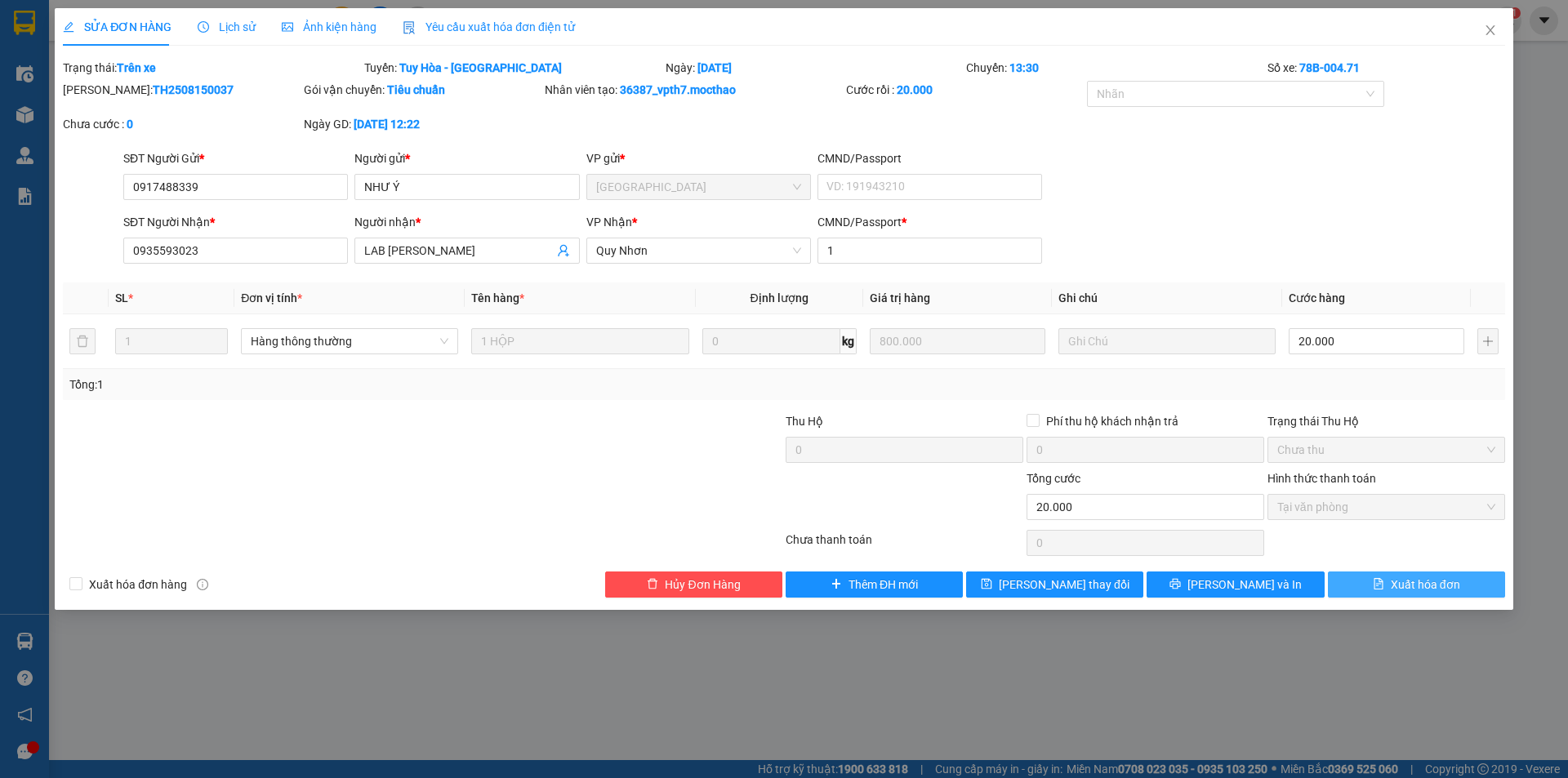
click at [1445, 584] on span "Xuất hóa đơn" at bounding box center [1425, 584] width 69 height 18
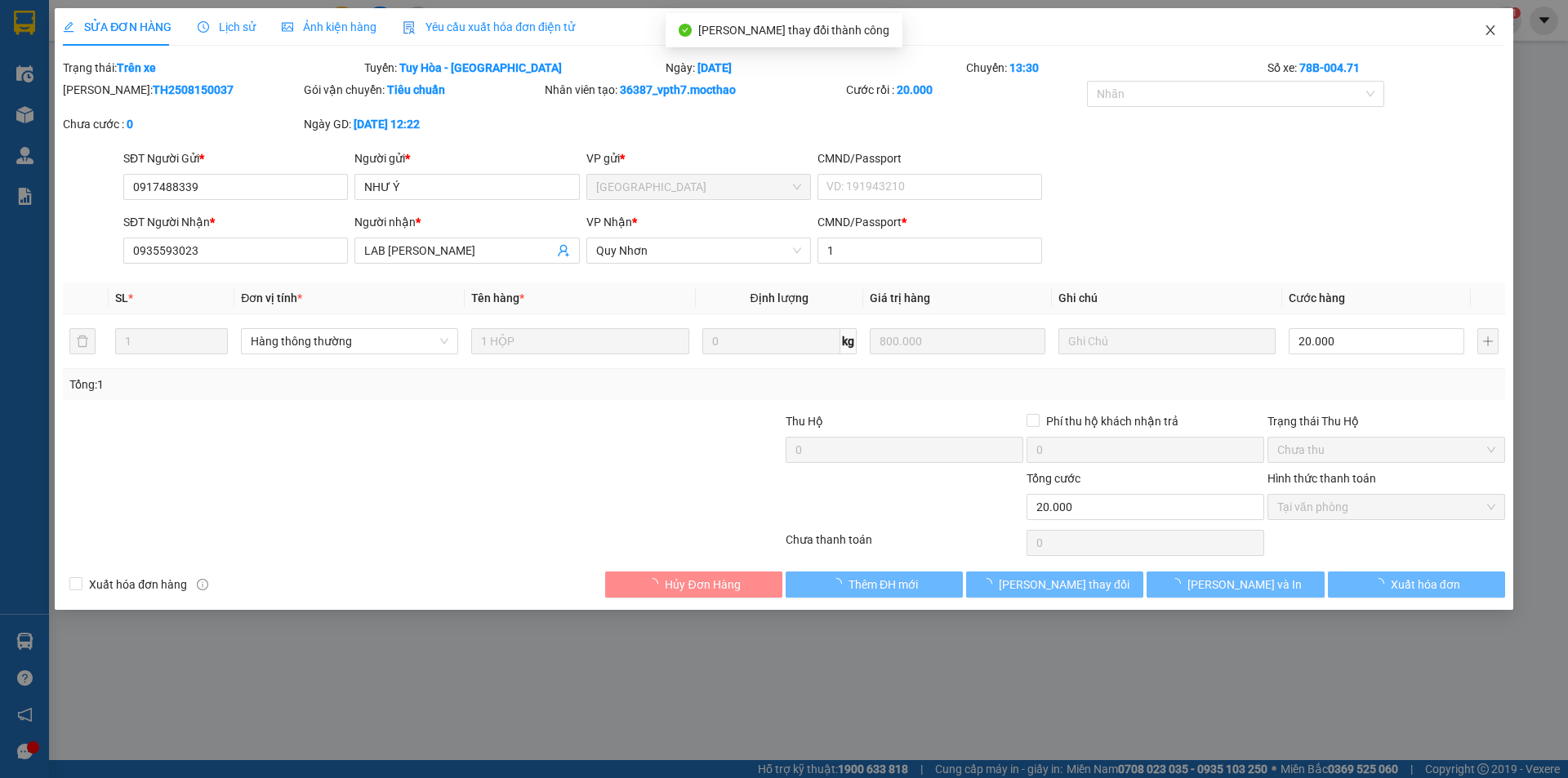
checkbox input "true"
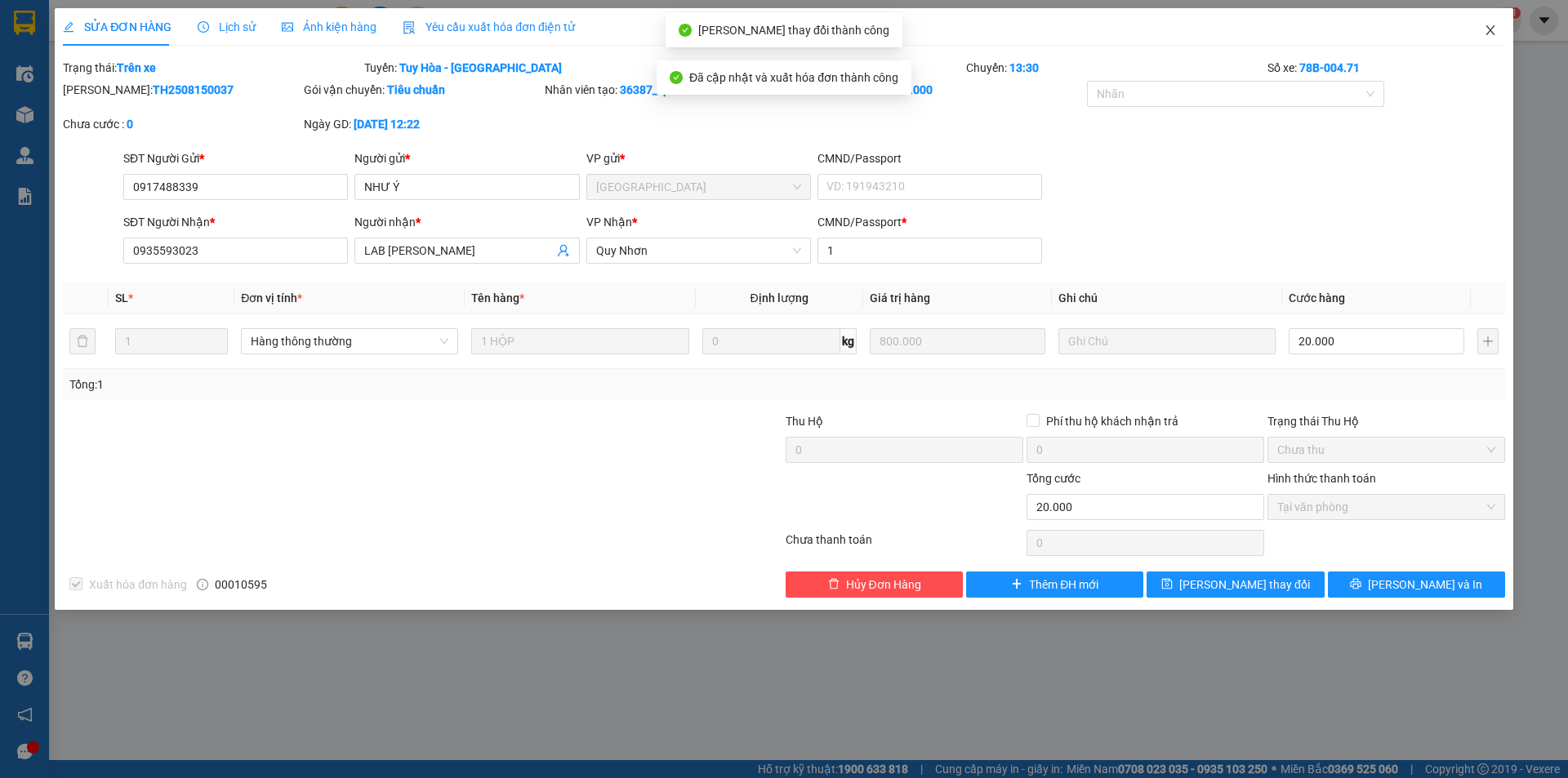
click at [1493, 30] on icon "close" at bounding box center [1491, 30] width 13 height 13
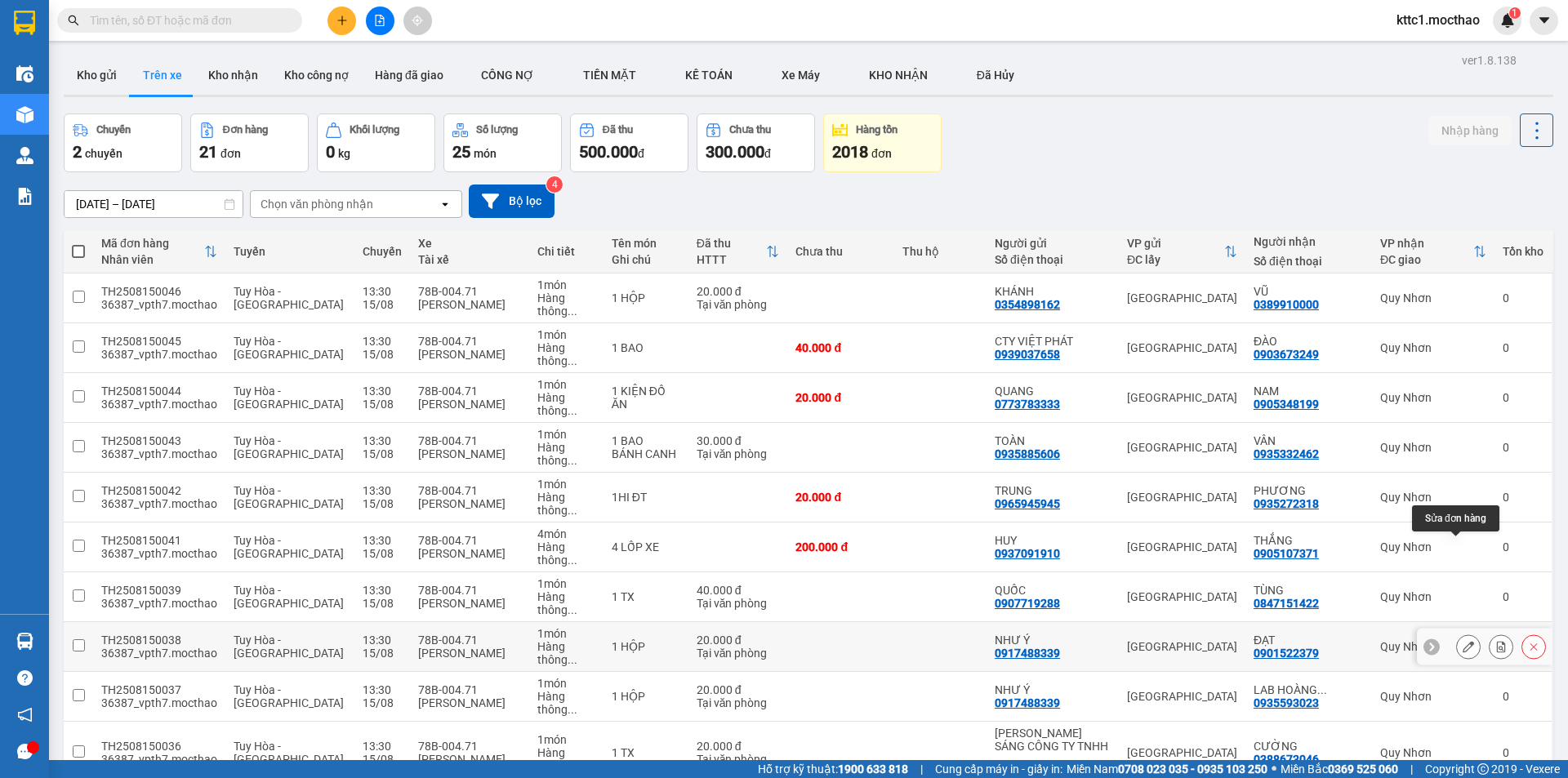
click at [1463, 641] on icon at bounding box center [1468, 647] width 11 height 11
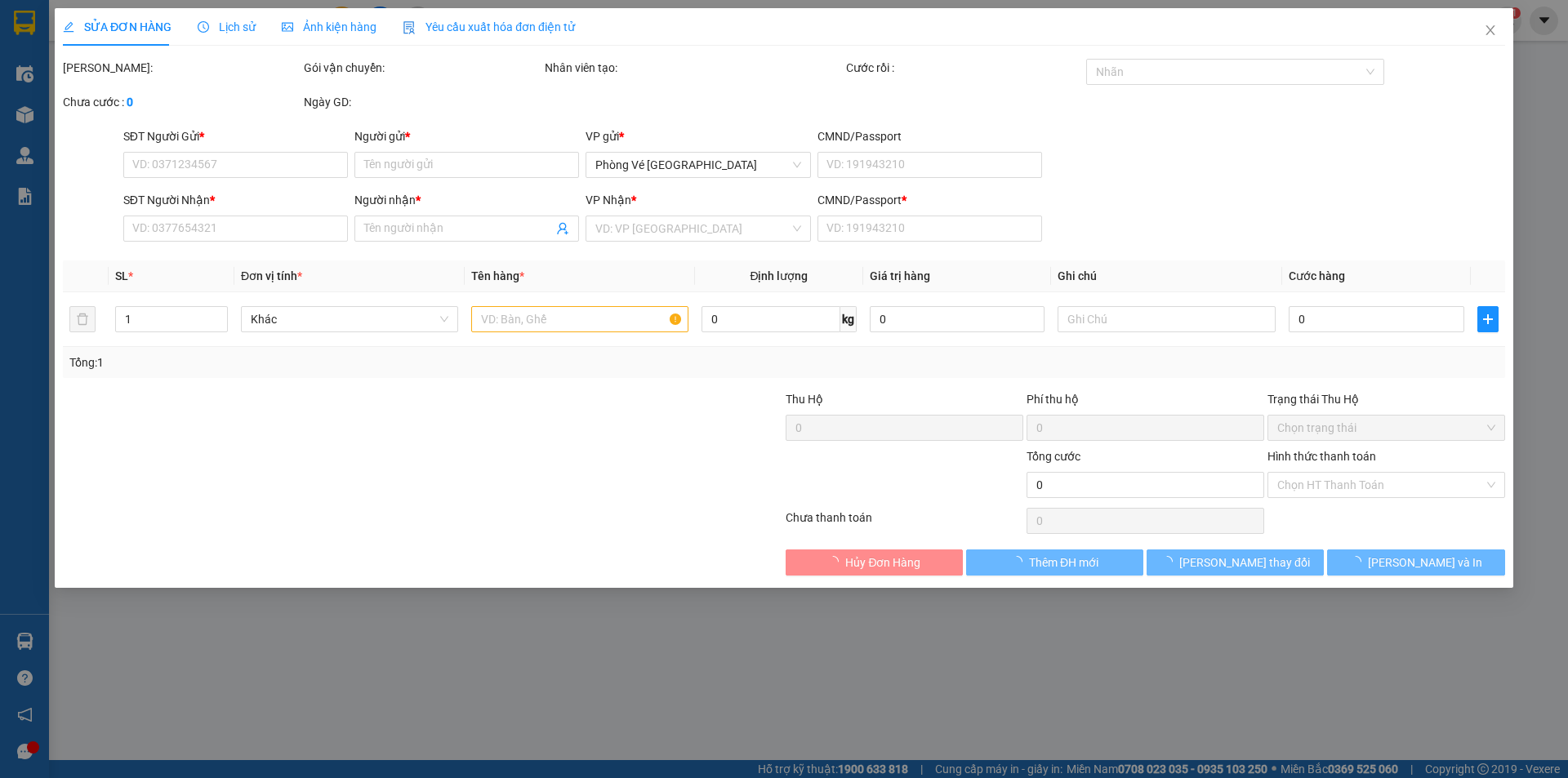
type input "0917488339"
type input "NHƯ Ý"
type input "0901522379"
type input "ĐẠT"
type input "1"
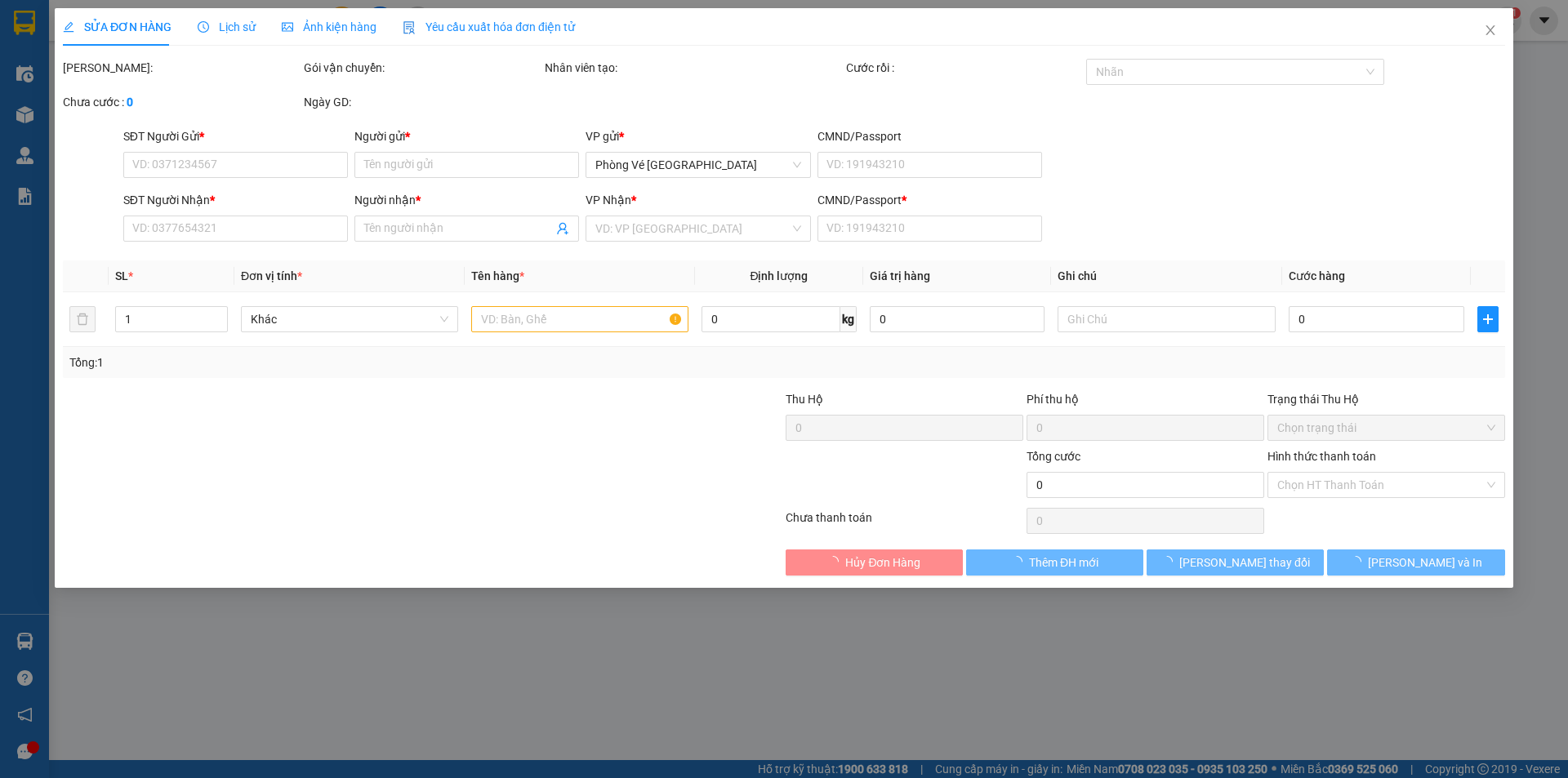
type input "20.000"
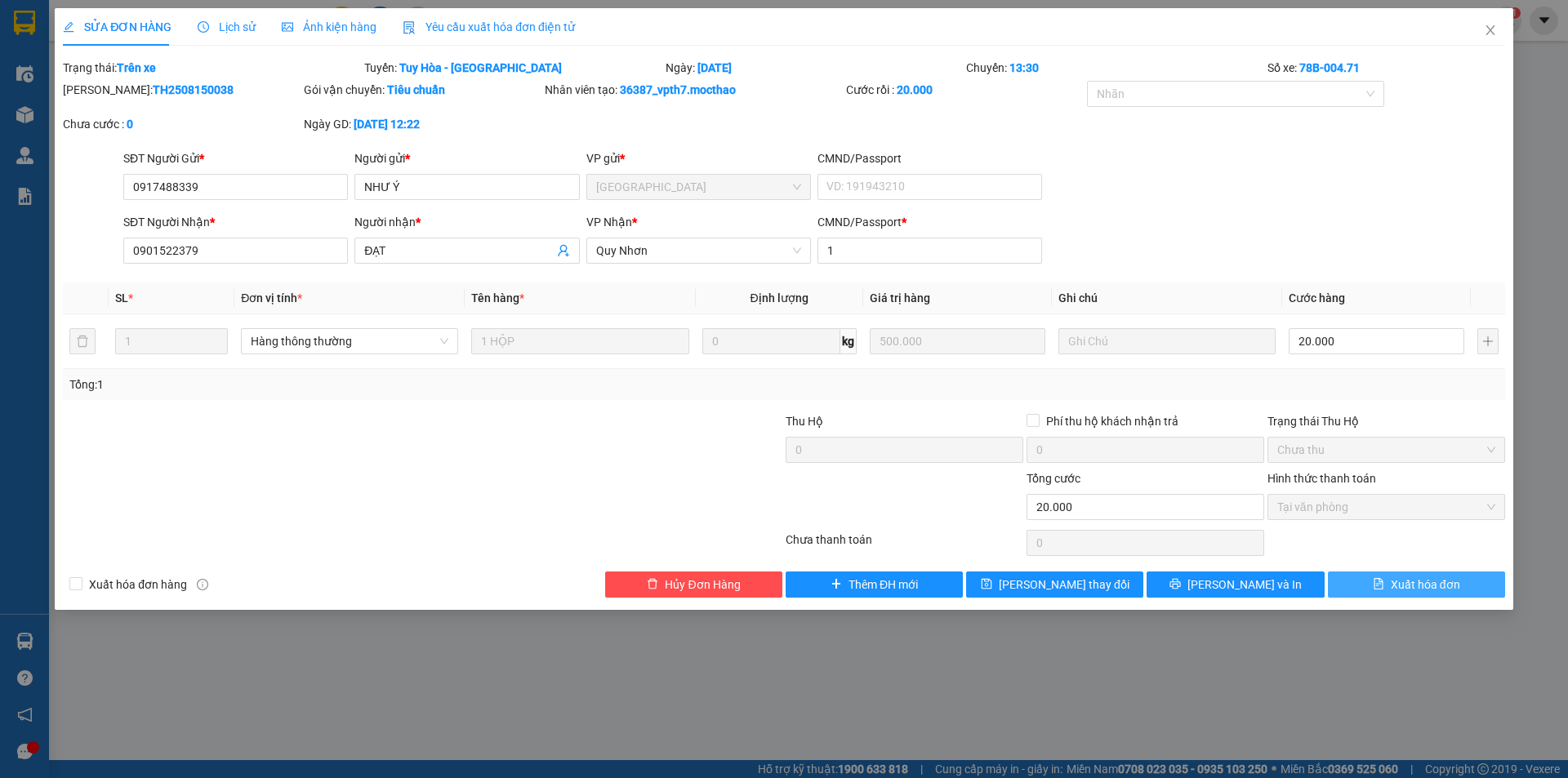
click at [1423, 586] on span "Xuất hóa đơn" at bounding box center [1425, 584] width 69 height 18
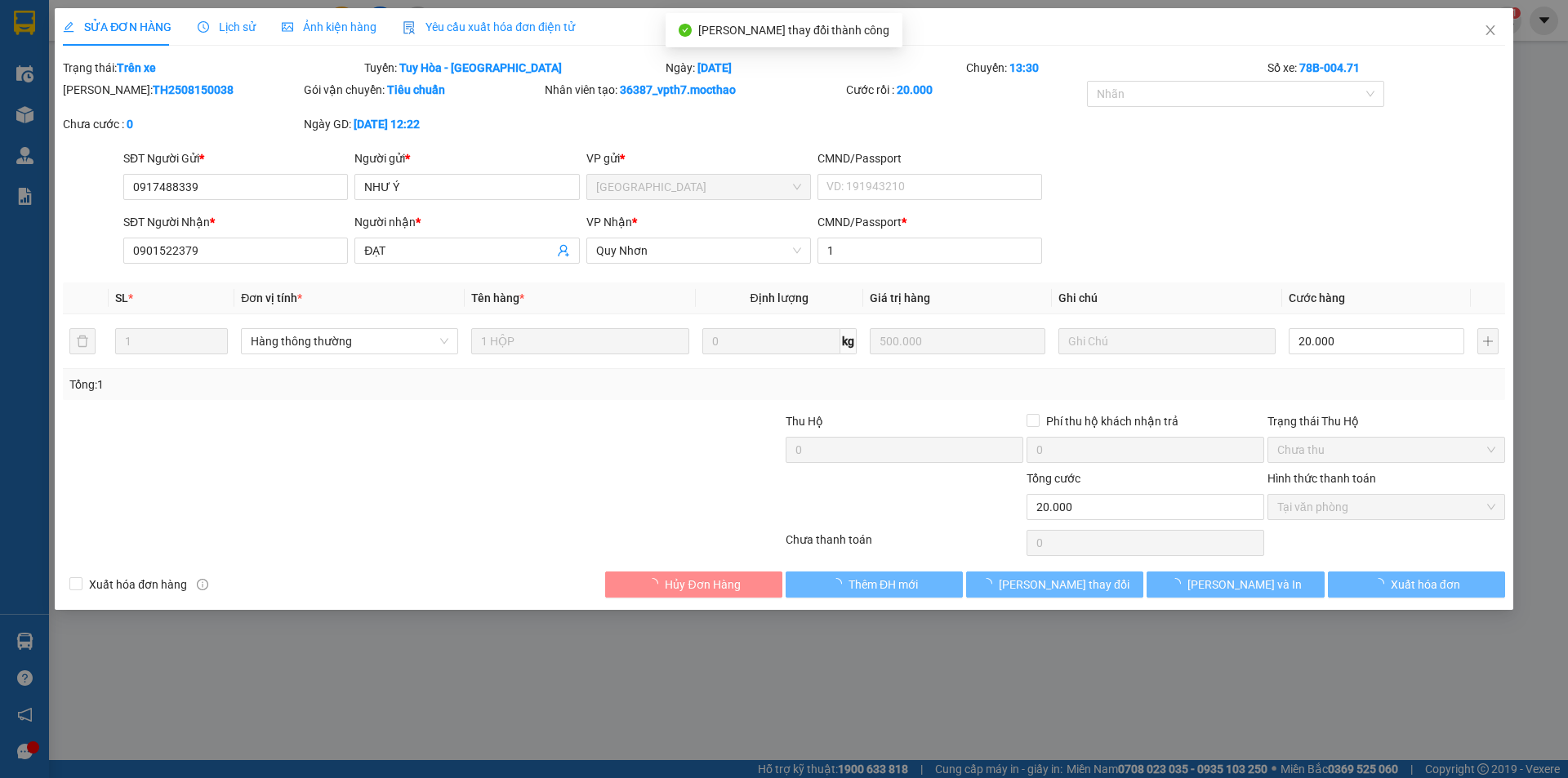
checkbox input "true"
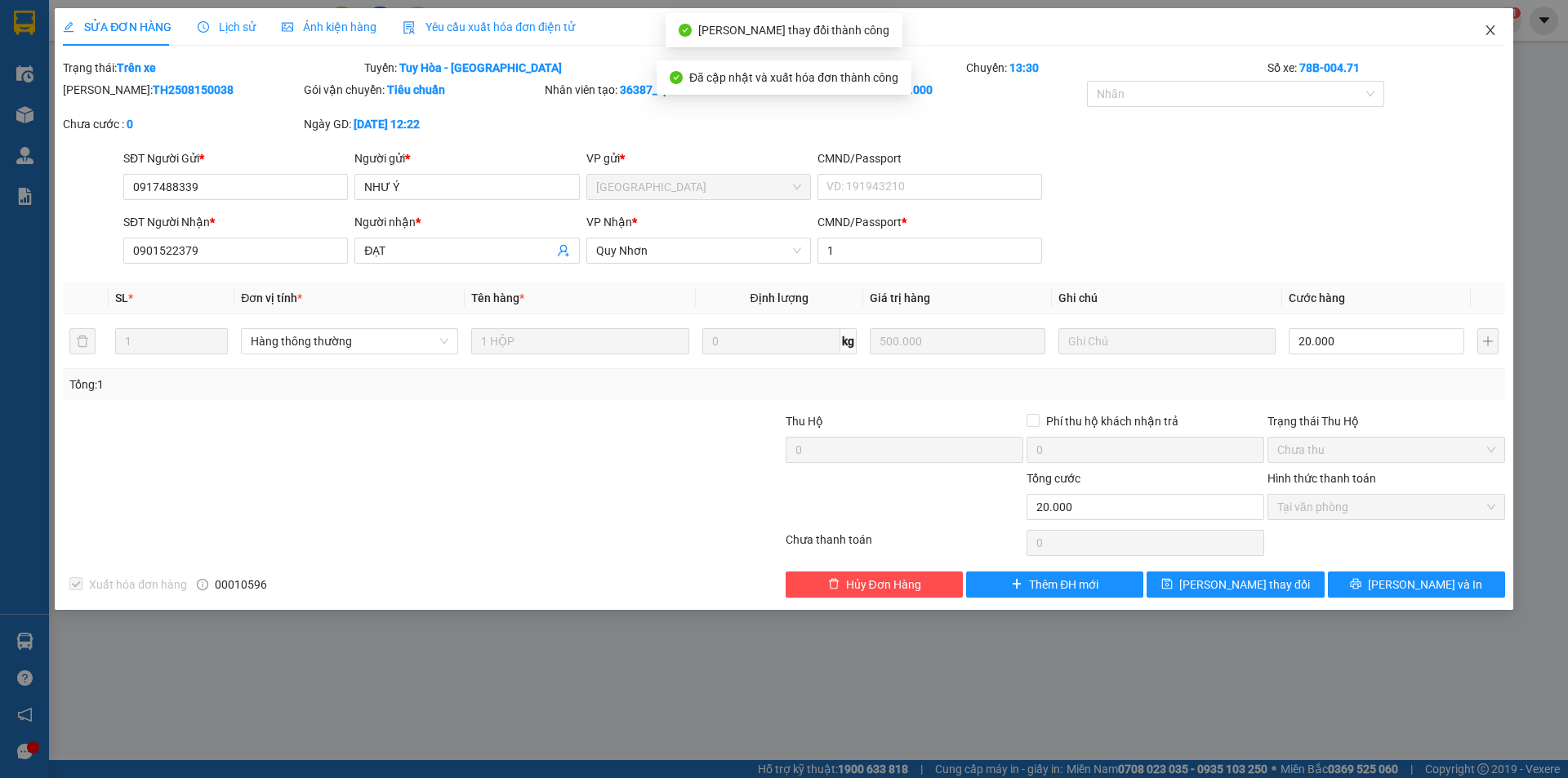
click at [1488, 32] on icon "close" at bounding box center [1491, 30] width 13 height 13
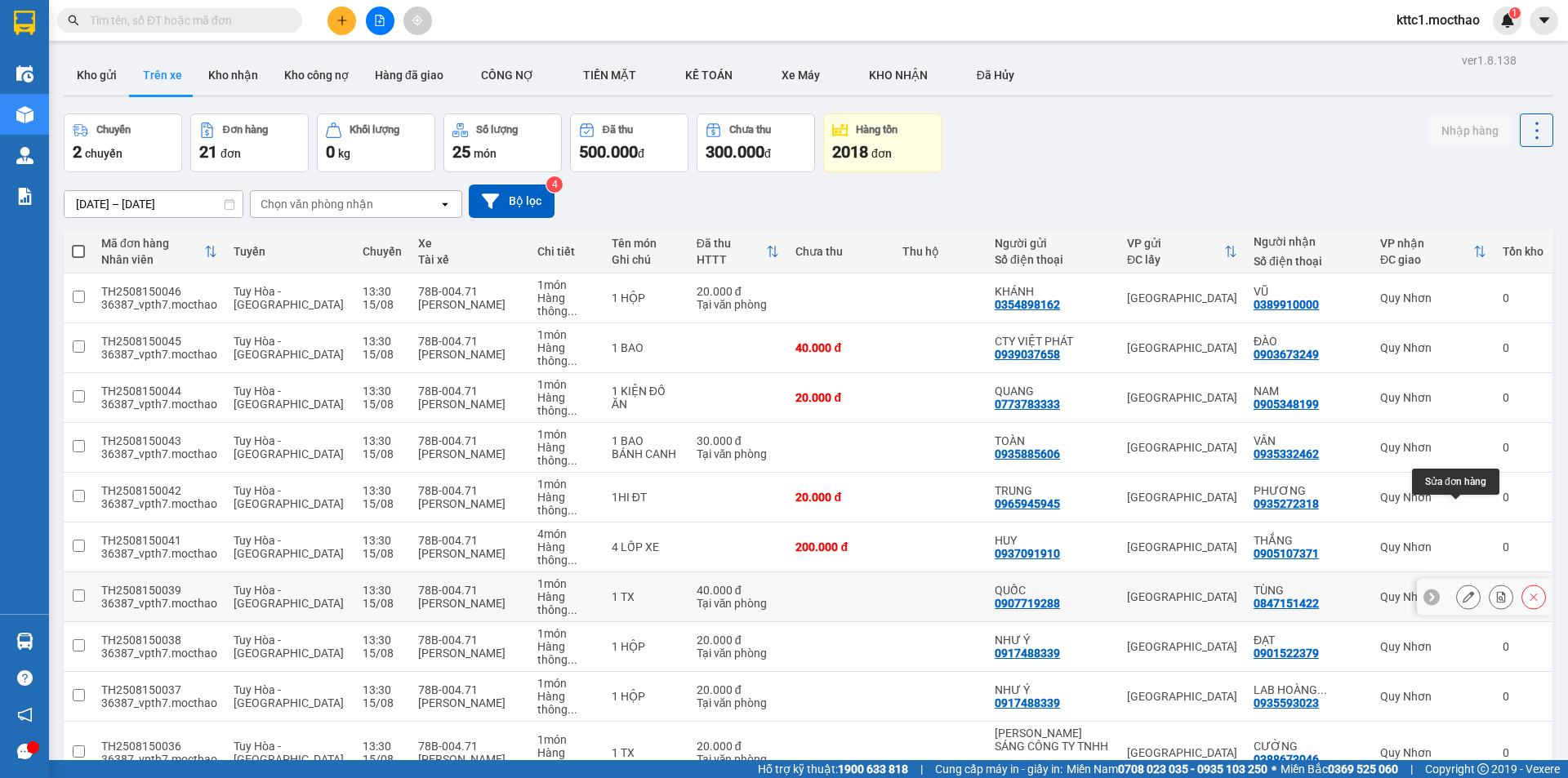
click at [1457, 583] on button at bounding box center [1468, 598] width 23 height 28
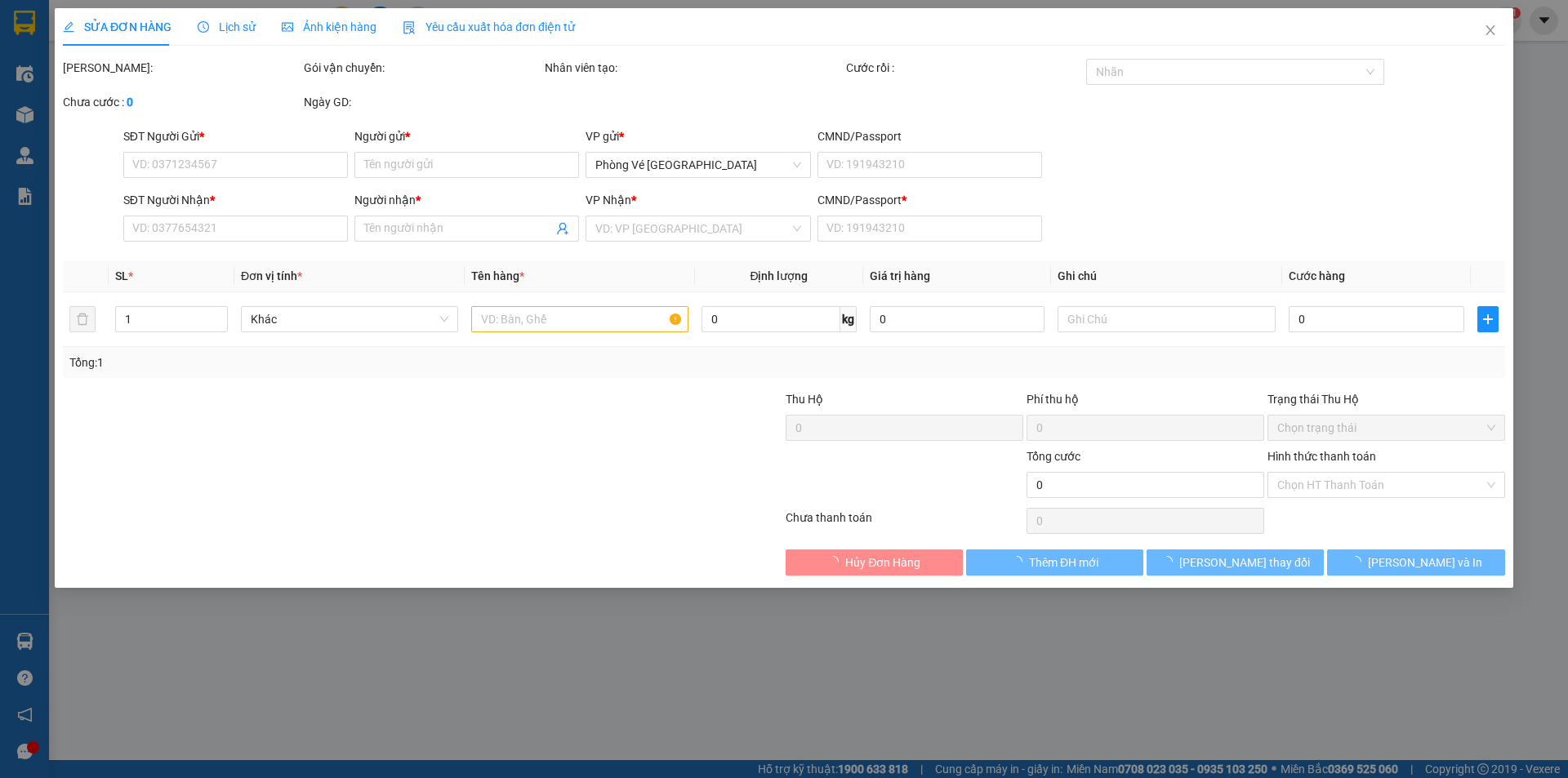
type input "0907719288"
type input "QUỐC"
type input "0847151422"
type input "TÙNG"
type input "1"
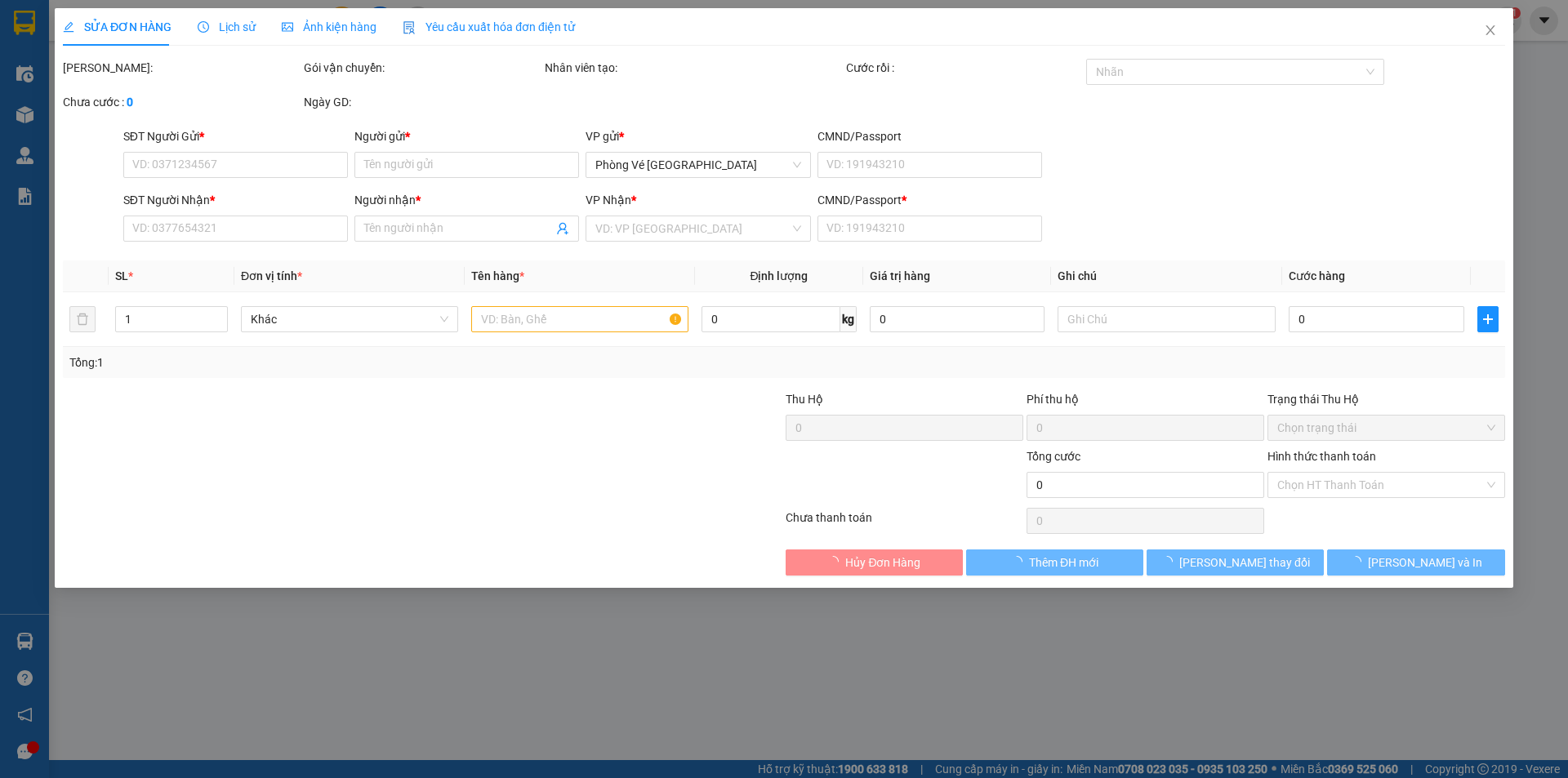
type input "40.000"
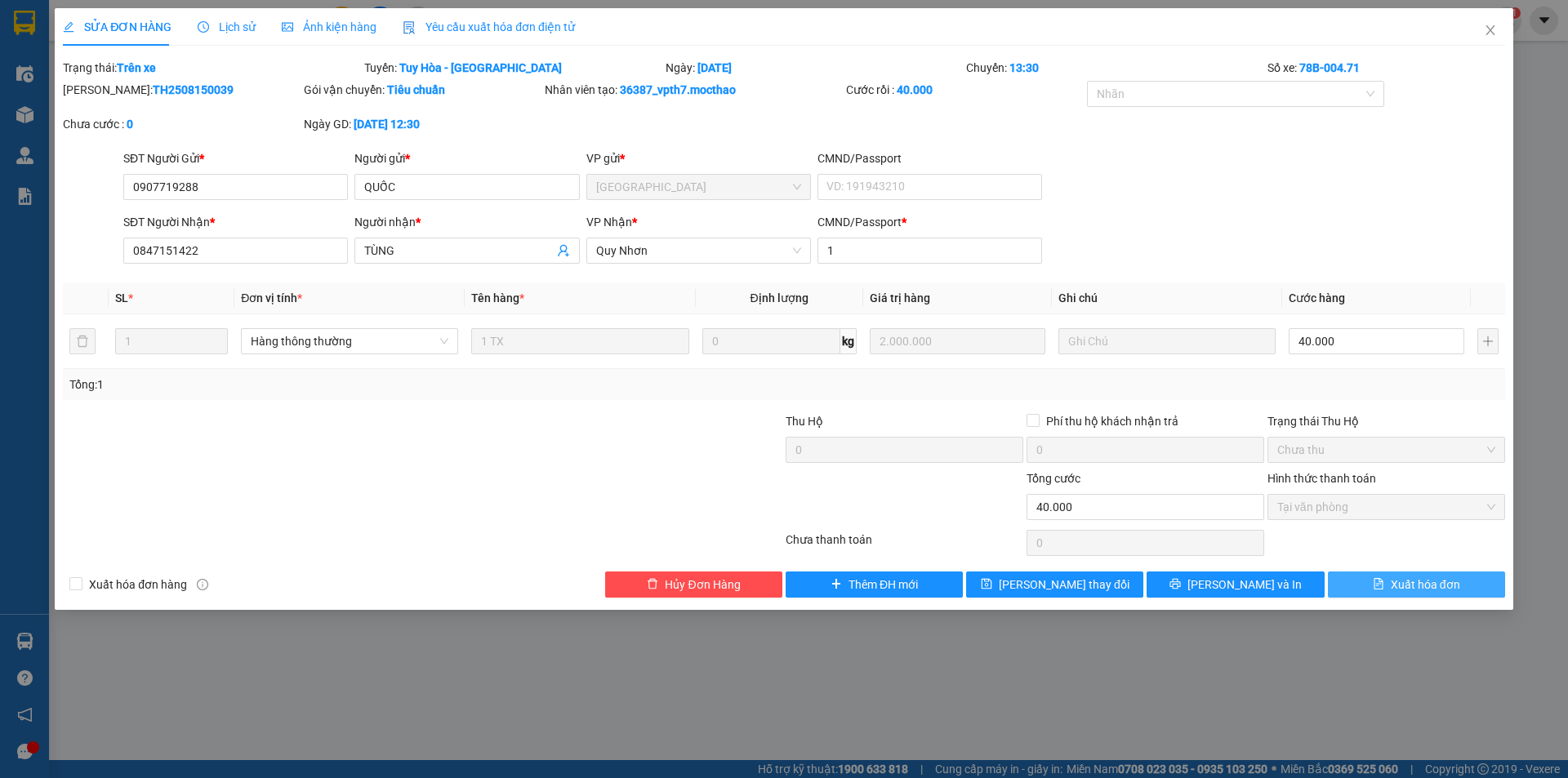
click at [1387, 579] on button "Xuất hóa đơn" at bounding box center [1417, 585] width 178 height 27
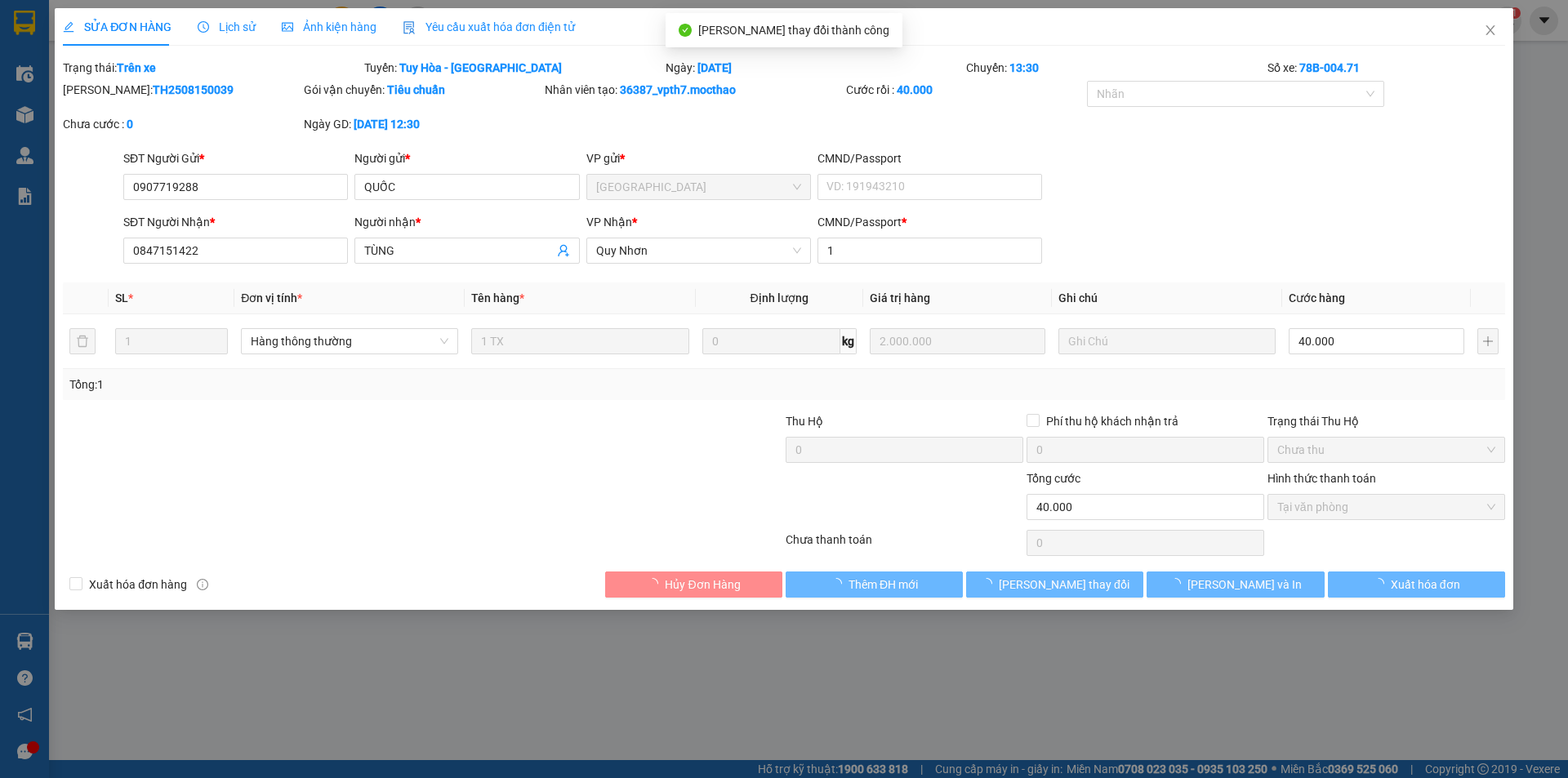
checkbox input "true"
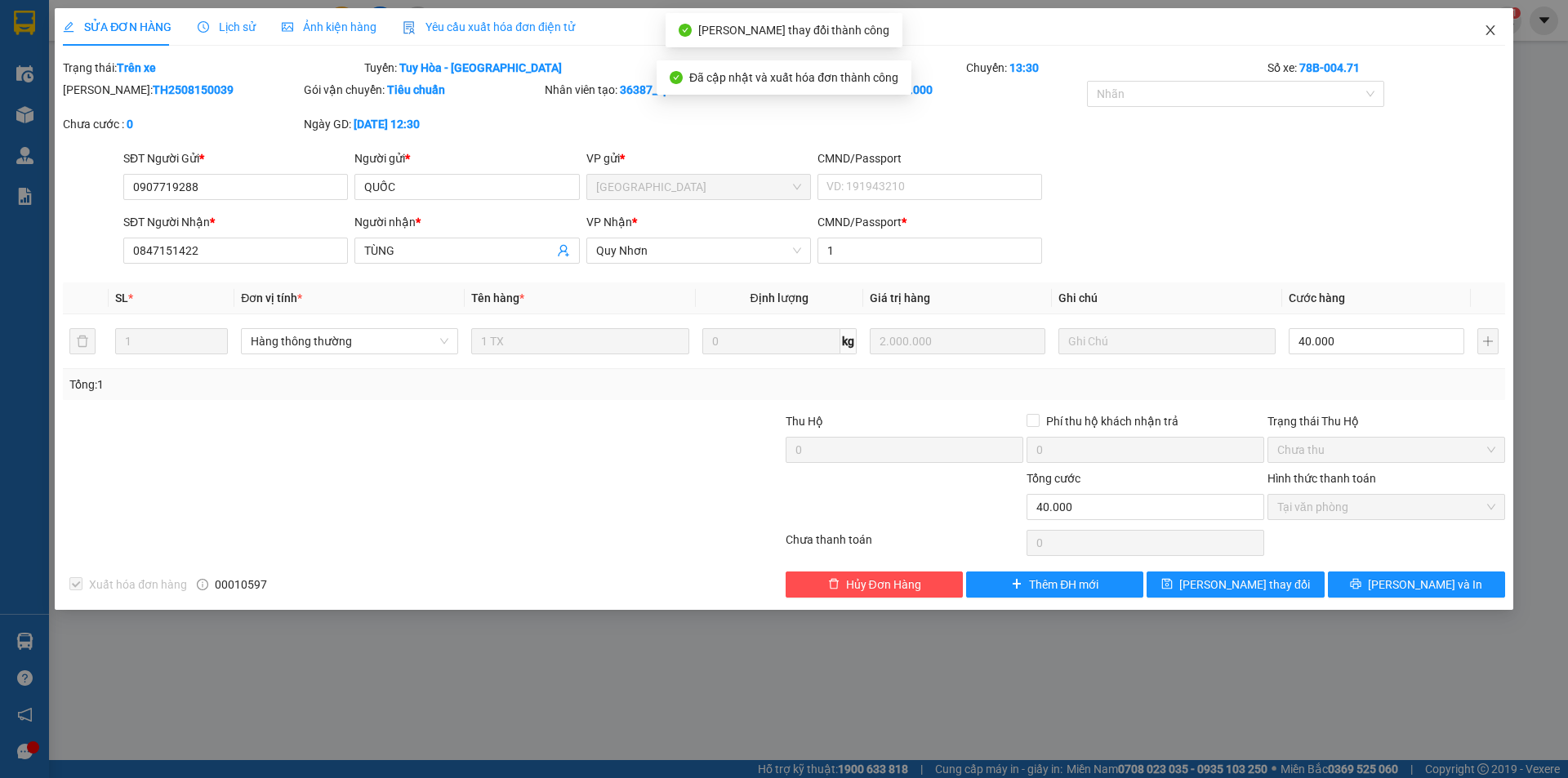
click at [1494, 33] on icon "close" at bounding box center [1491, 30] width 13 height 13
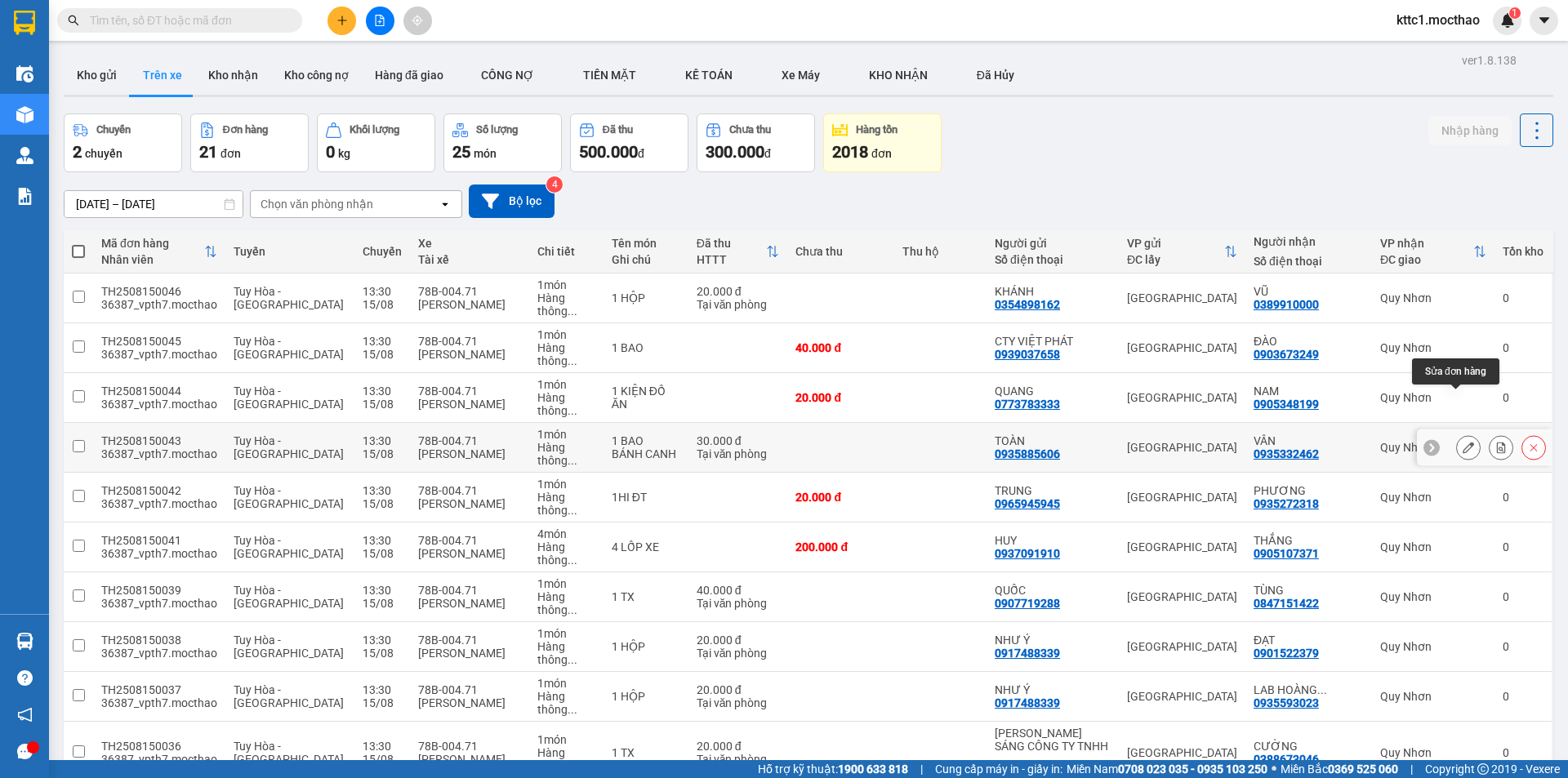
click at [1463, 442] on icon at bounding box center [1468, 447] width 11 height 11
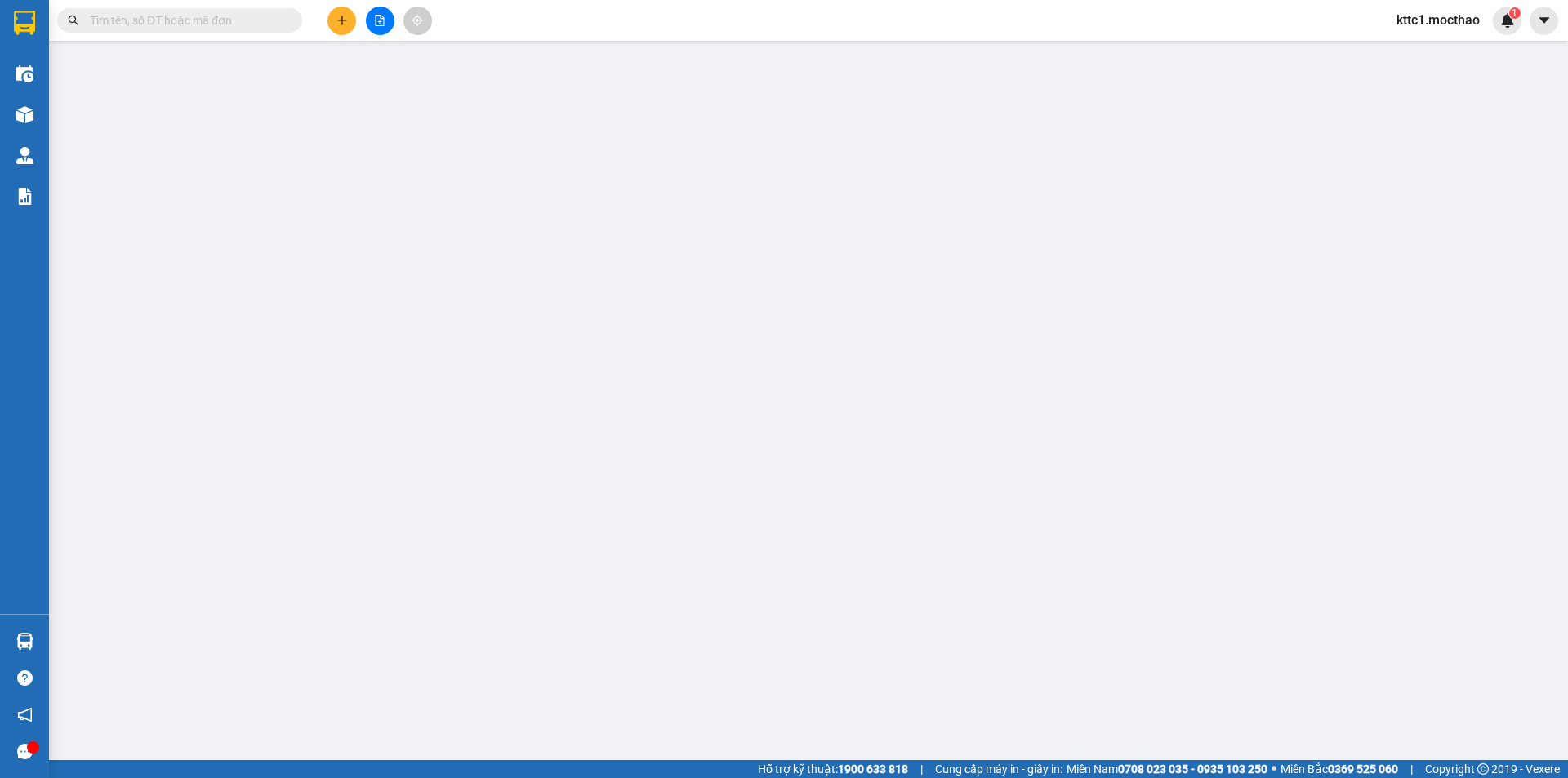
type input "0935885606"
type input "TOÀN"
type input "0935332462"
type input "VÂN"
type input "0"
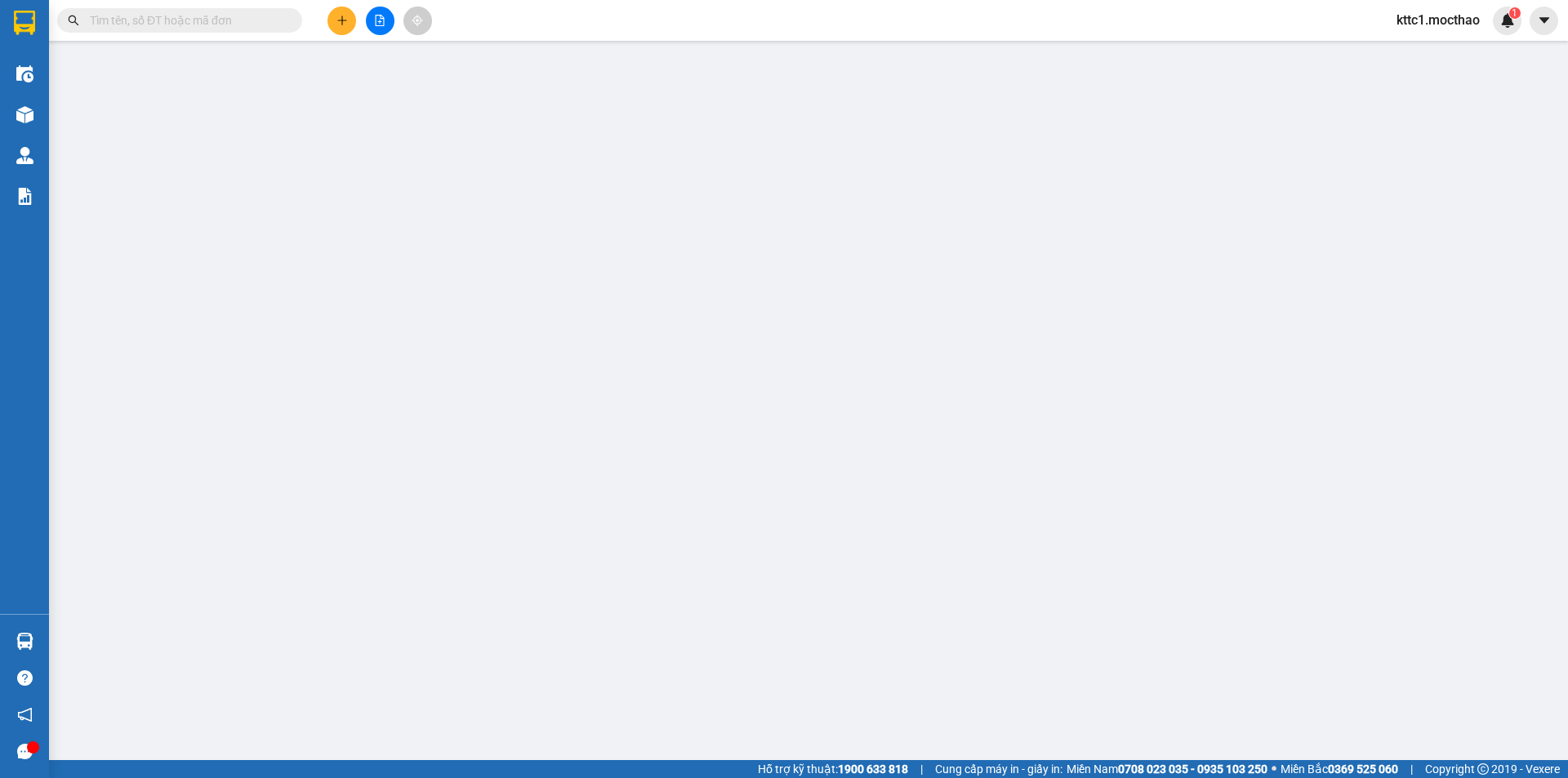
type input "30.000"
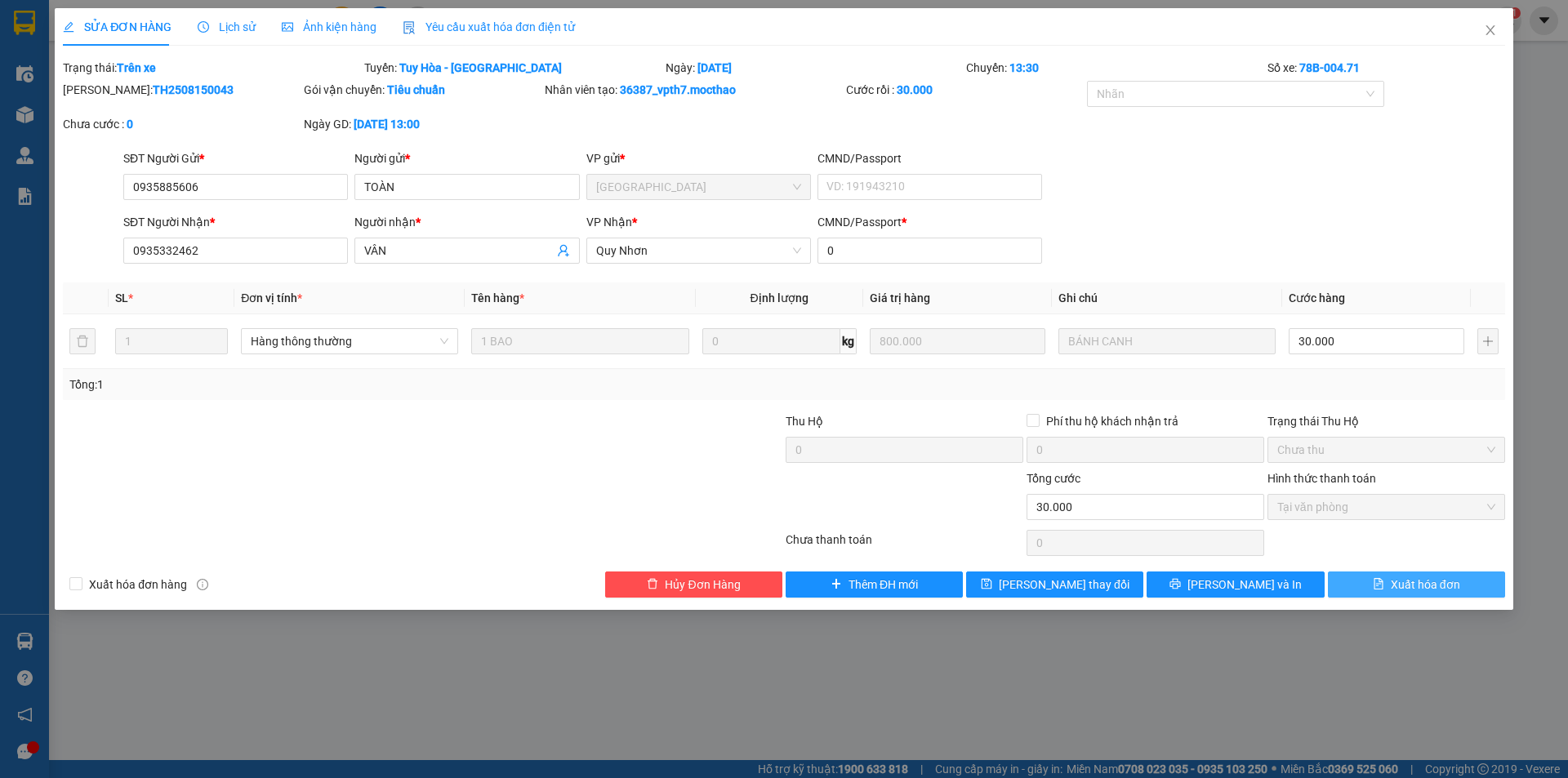
click at [1405, 585] on span "Xuất hóa đơn" at bounding box center [1425, 584] width 69 height 18
checkbox input "true"
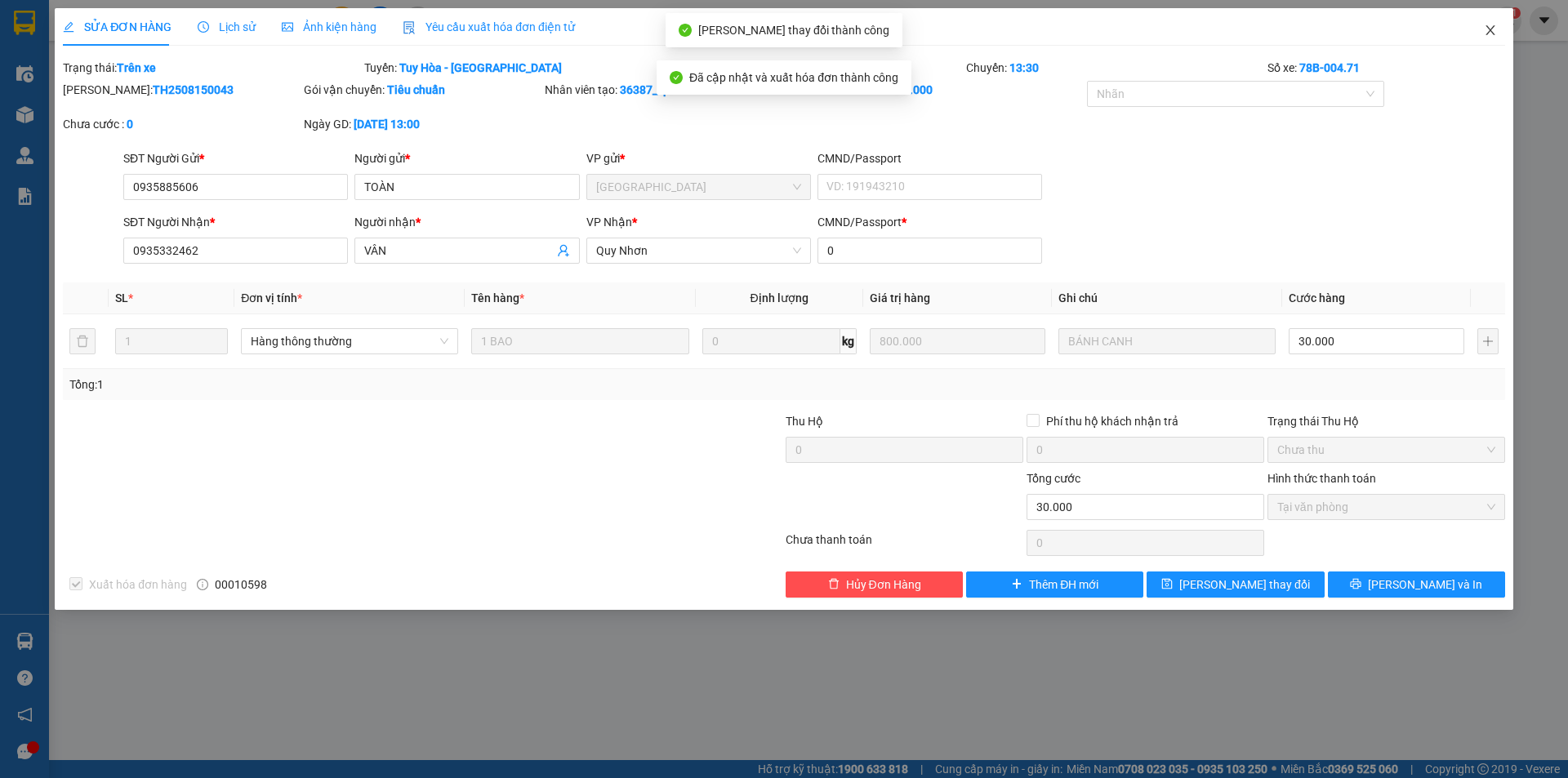
click at [1491, 27] on icon "close" at bounding box center [1491, 30] width 13 height 13
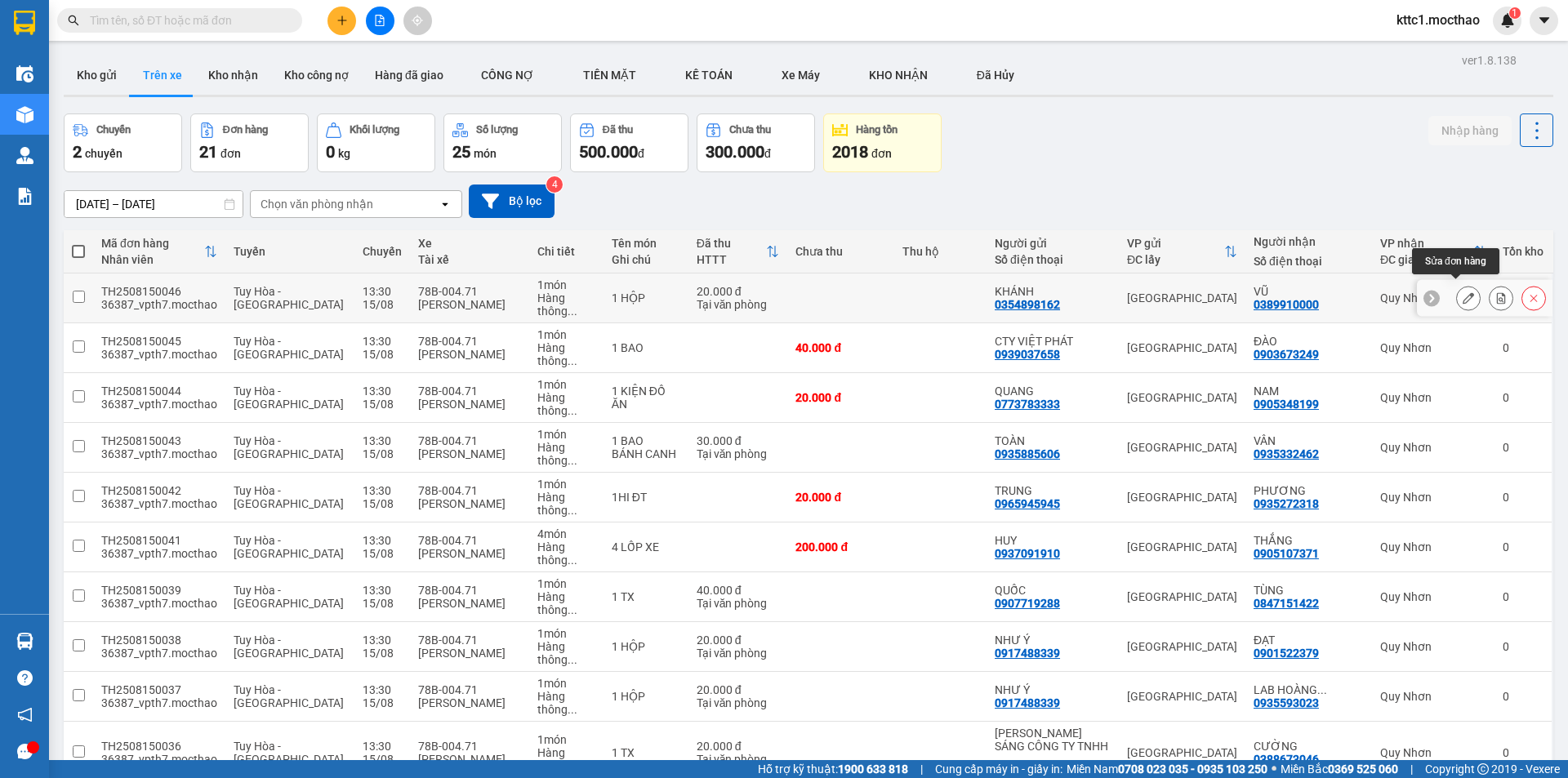
click at [1463, 293] on icon at bounding box center [1468, 298] width 11 height 11
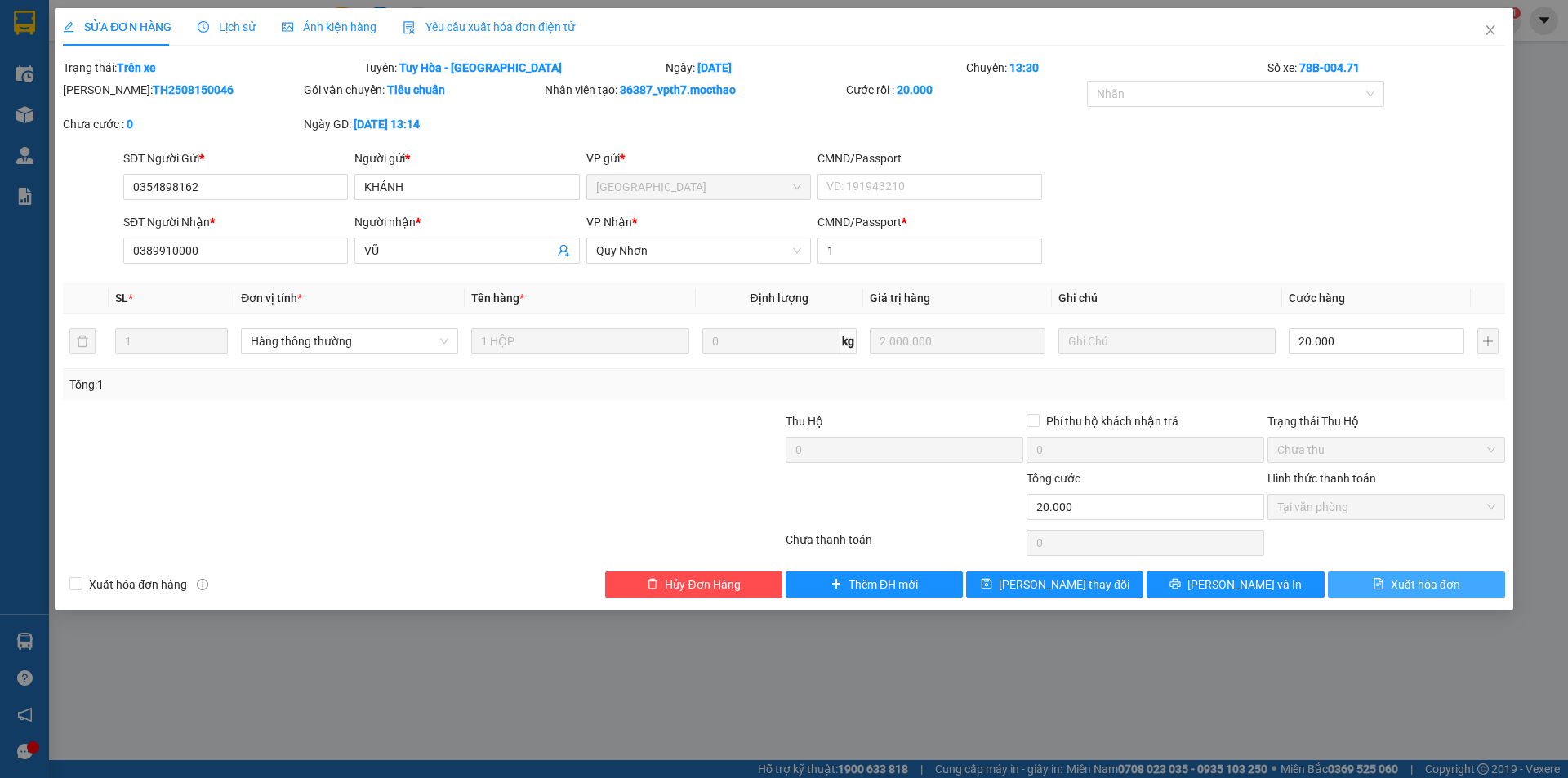
click at [1384, 581] on icon "file-text" at bounding box center [1379, 584] width 11 height 11
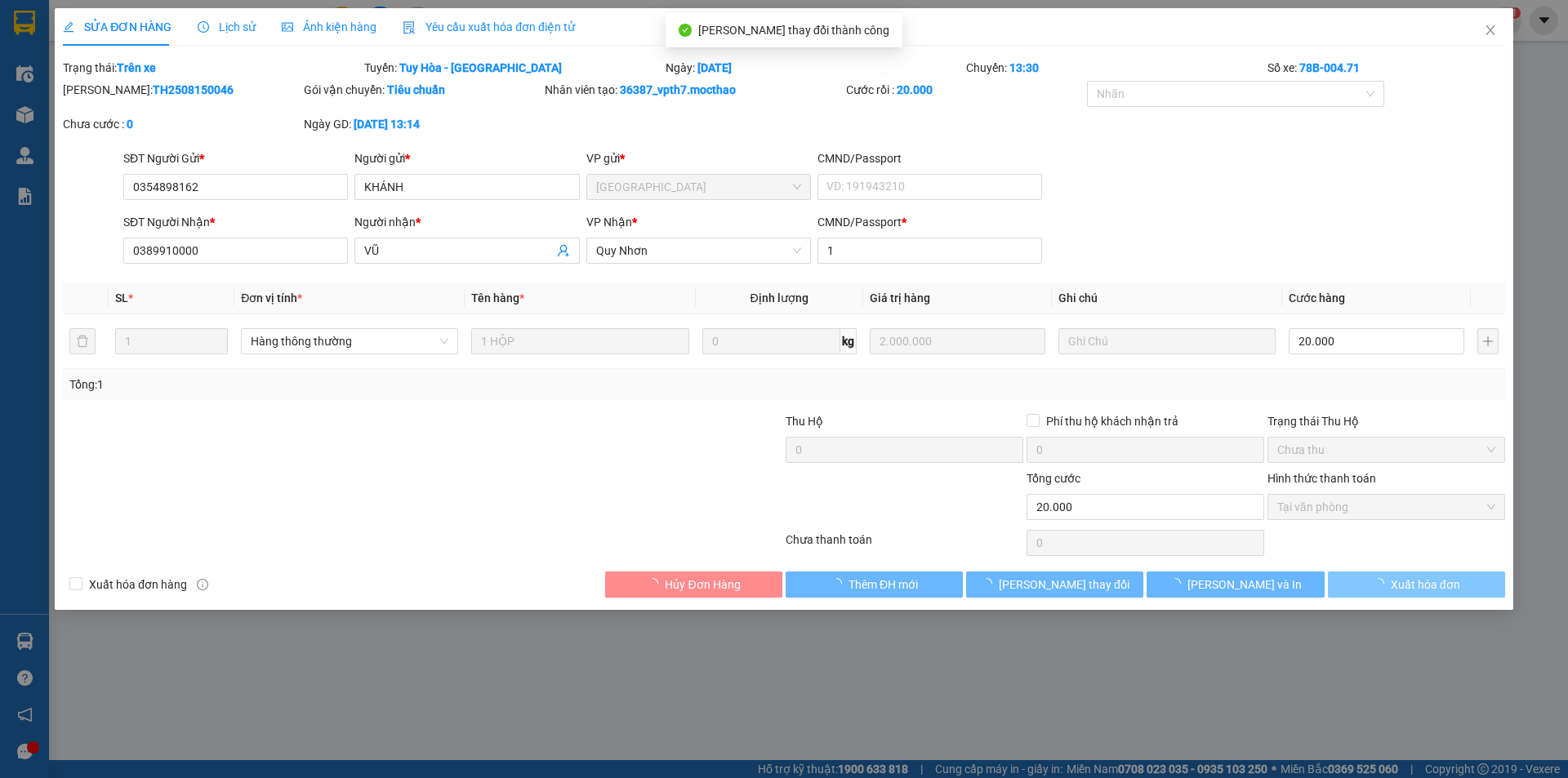
checkbox input "true"
